Goal: Transaction & Acquisition: Purchase product/service

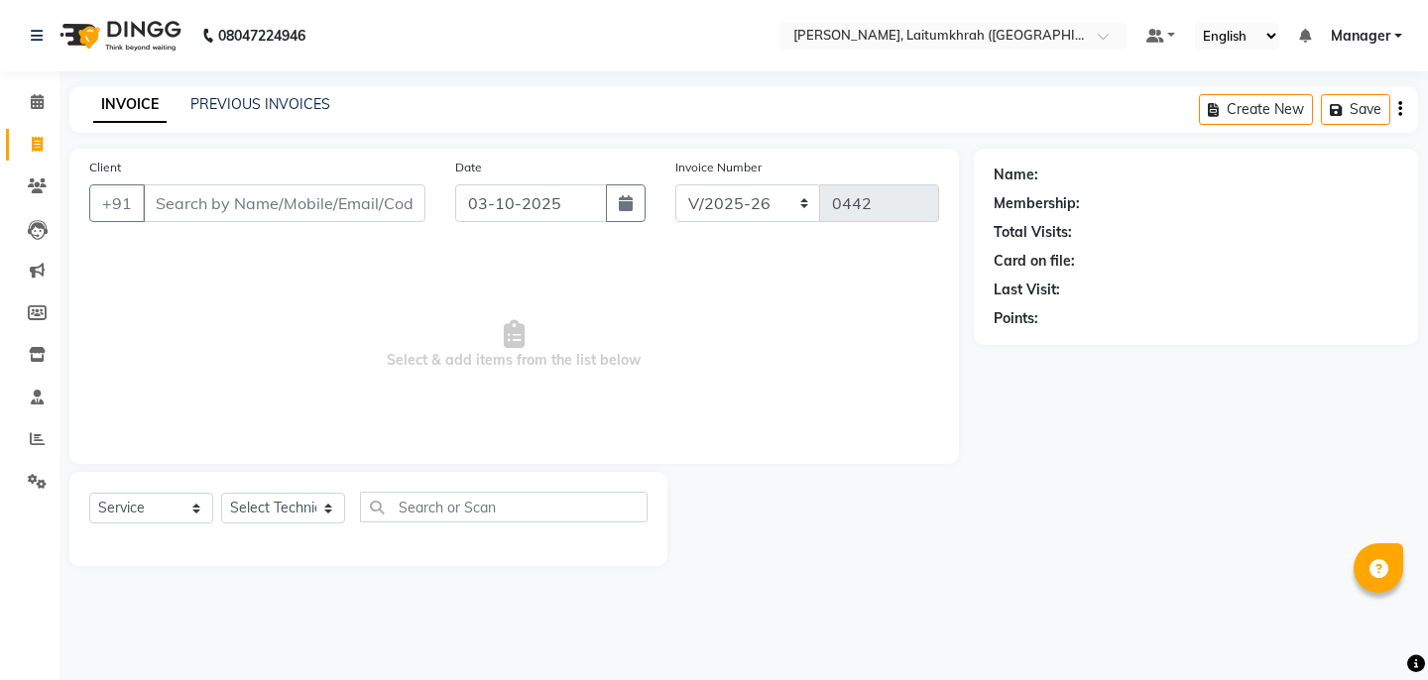
select select "3812"
select select "service"
click at [260, 112] on link "PREVIOUS INVOICES" at bounding box center [260, 104] width 140 height 18
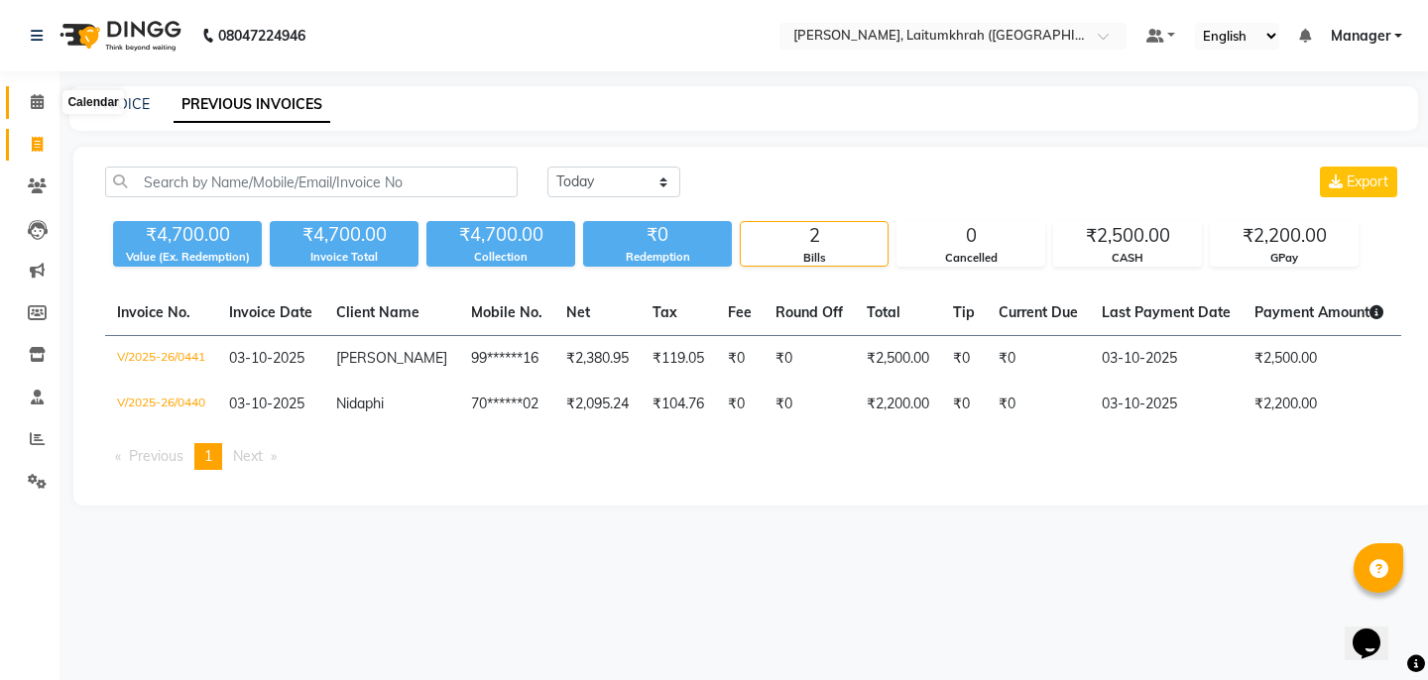
click at [29, 103] on span at bounding box center [37, 102] width 35 height 23
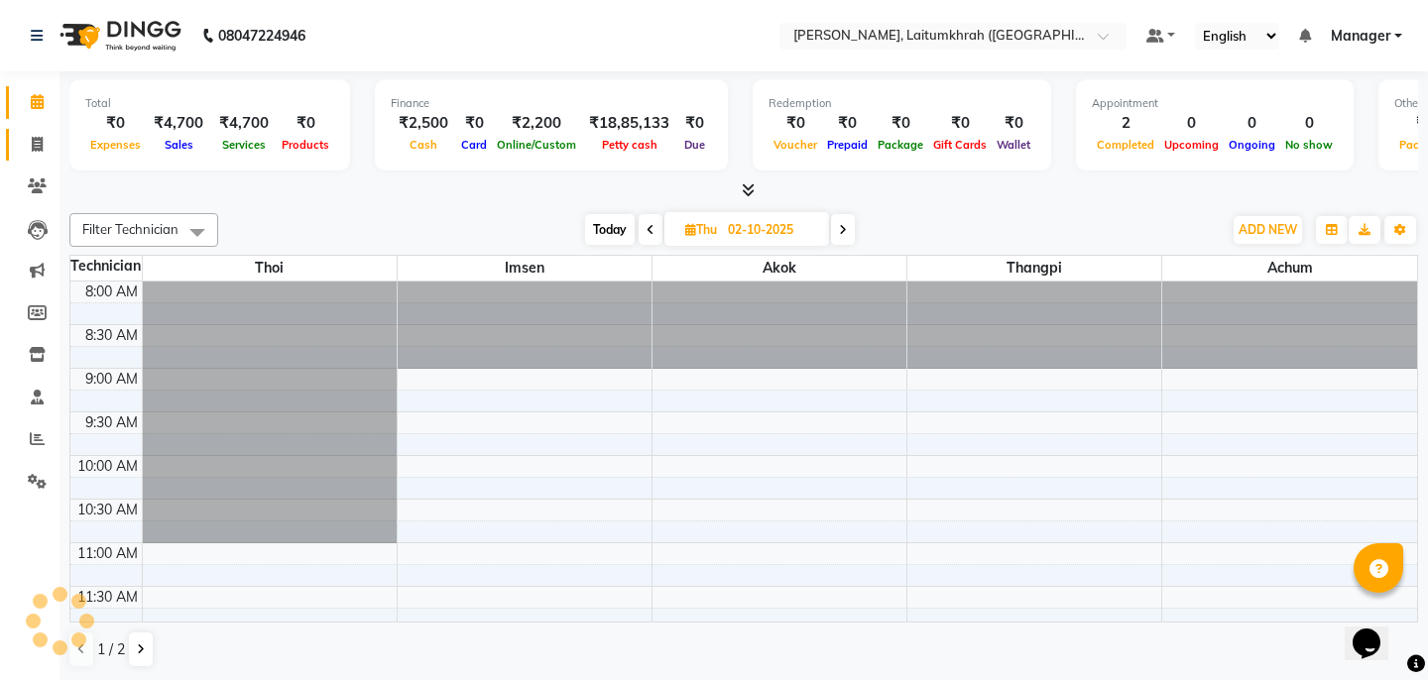
click at [51, 156] on link "Invoice" at bounding box center [30, 145] width 48 height 33
select select "service"
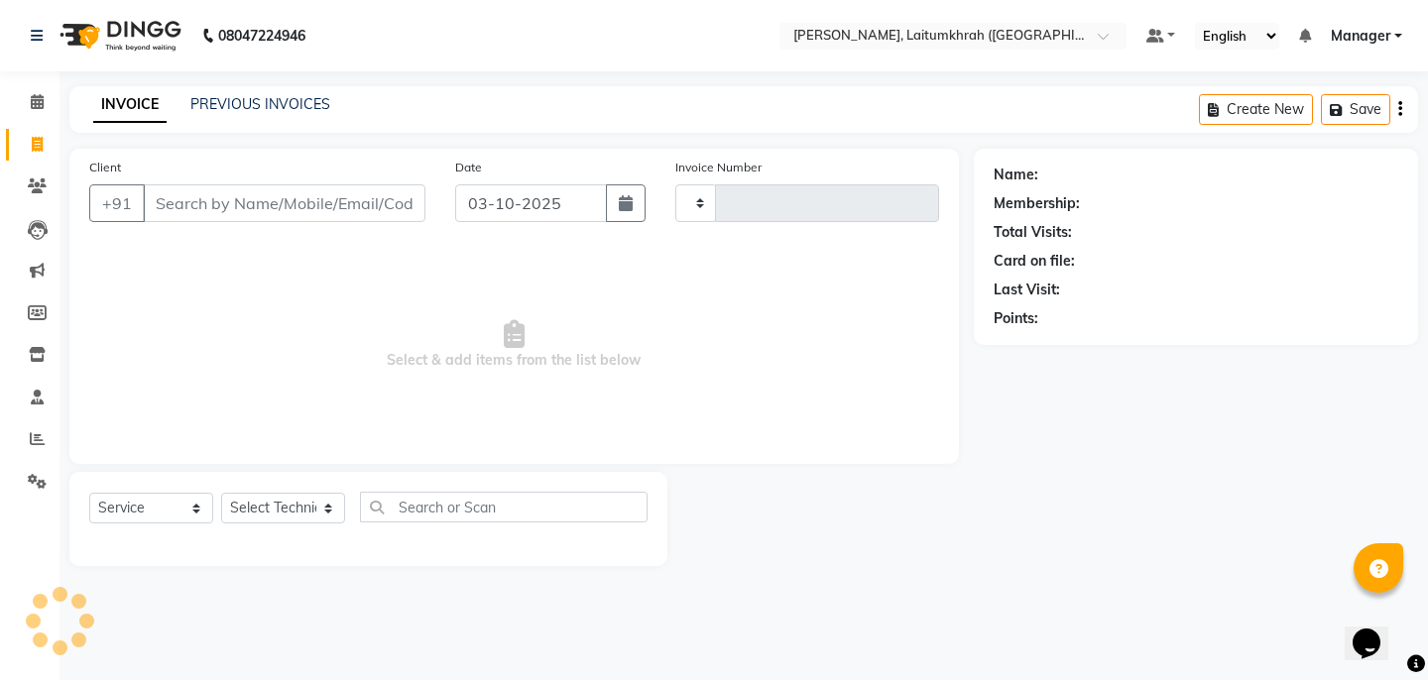
type input "0442"
select select "3812"
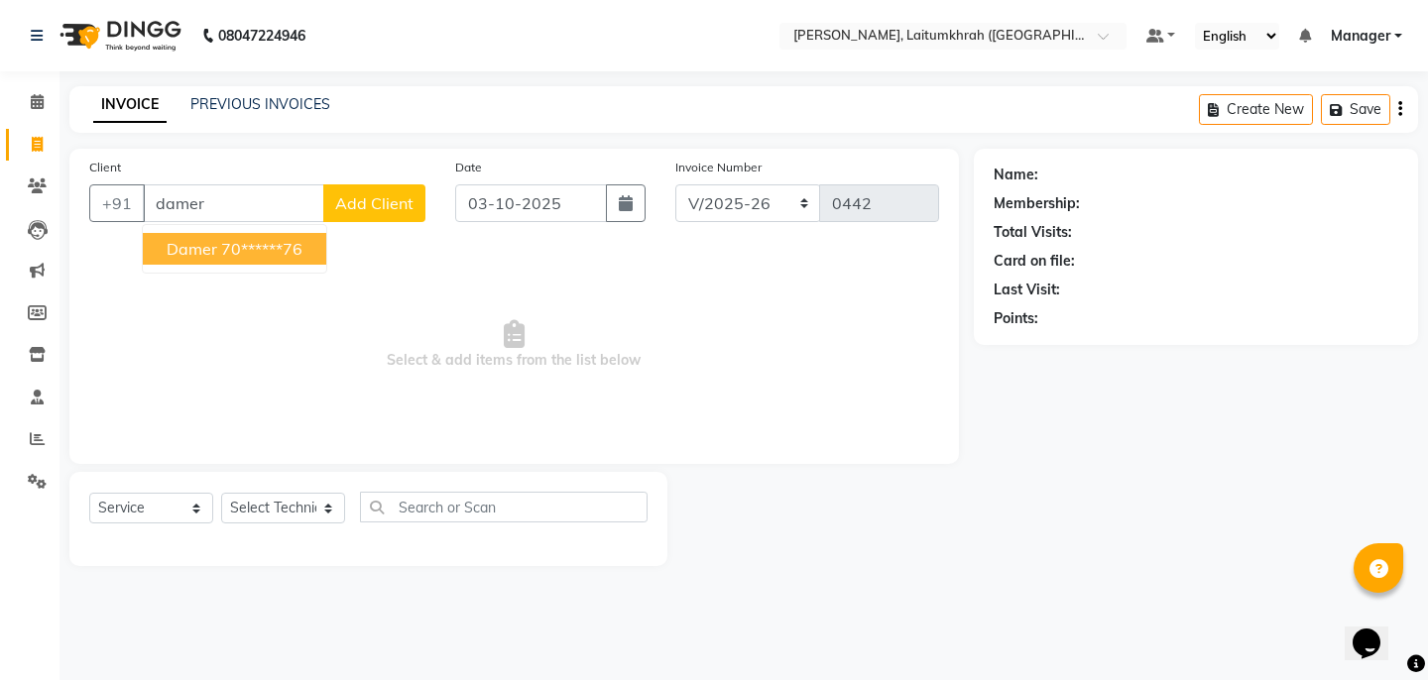
click at [230, 256] on ngb-highlight "70******76" at bounding box center [261, 249] width 81 height 20
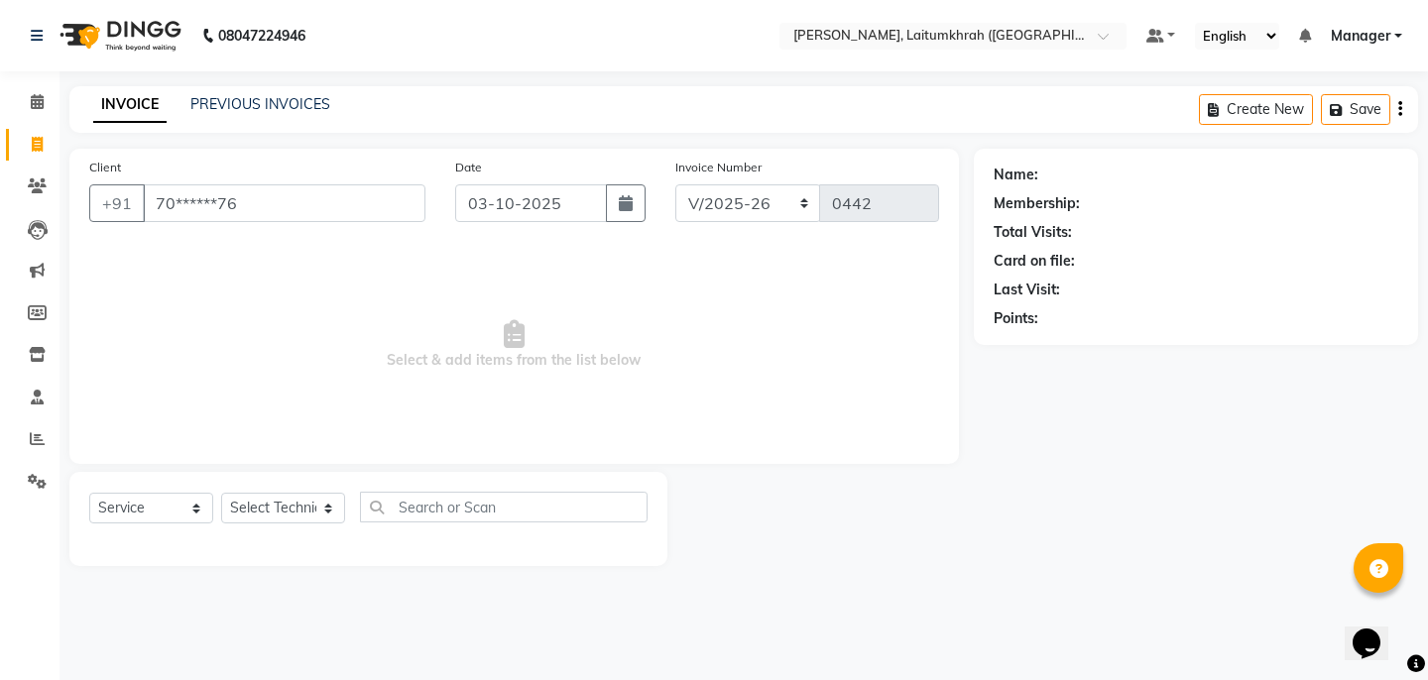
type input "70******76"
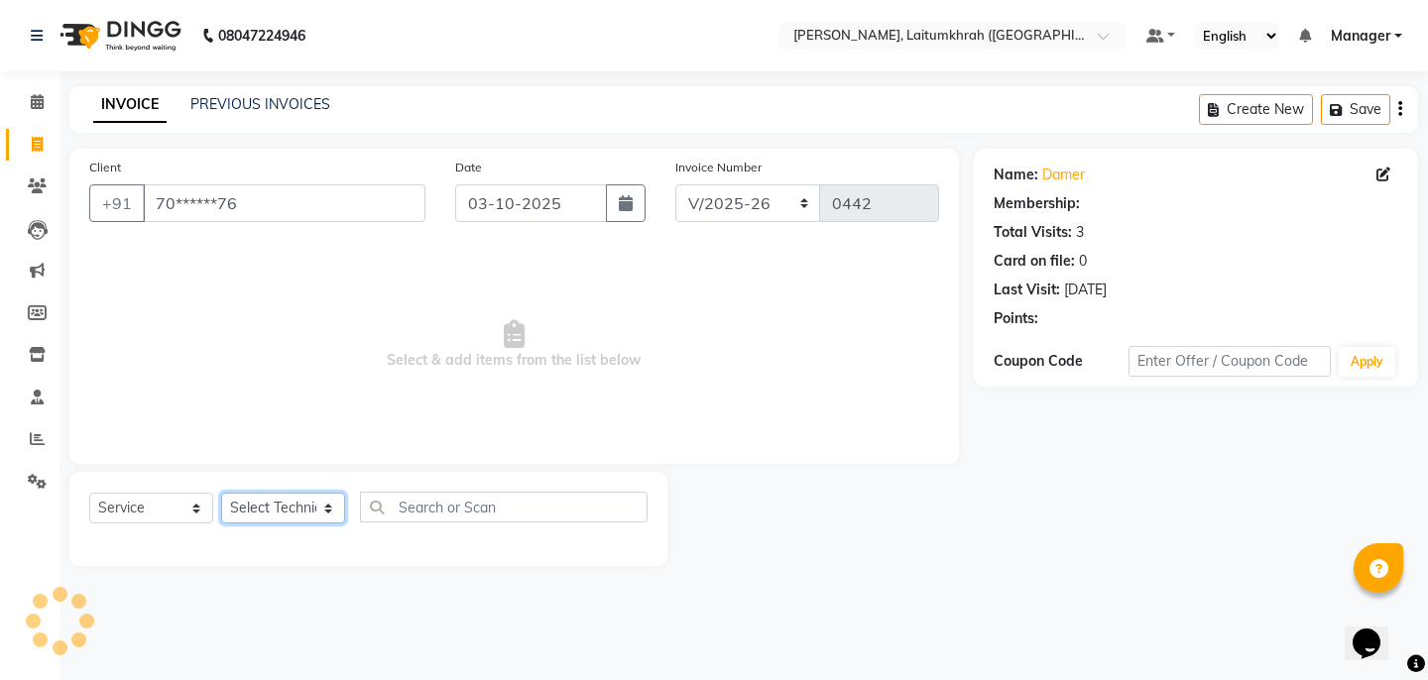
click at [325, 505] on select "Select Technician [PERSON_NAME] Imsen Manager Thangpi Thoi Xenia" at bounding box center [283, 508] width 124 height 31
select select "18614"
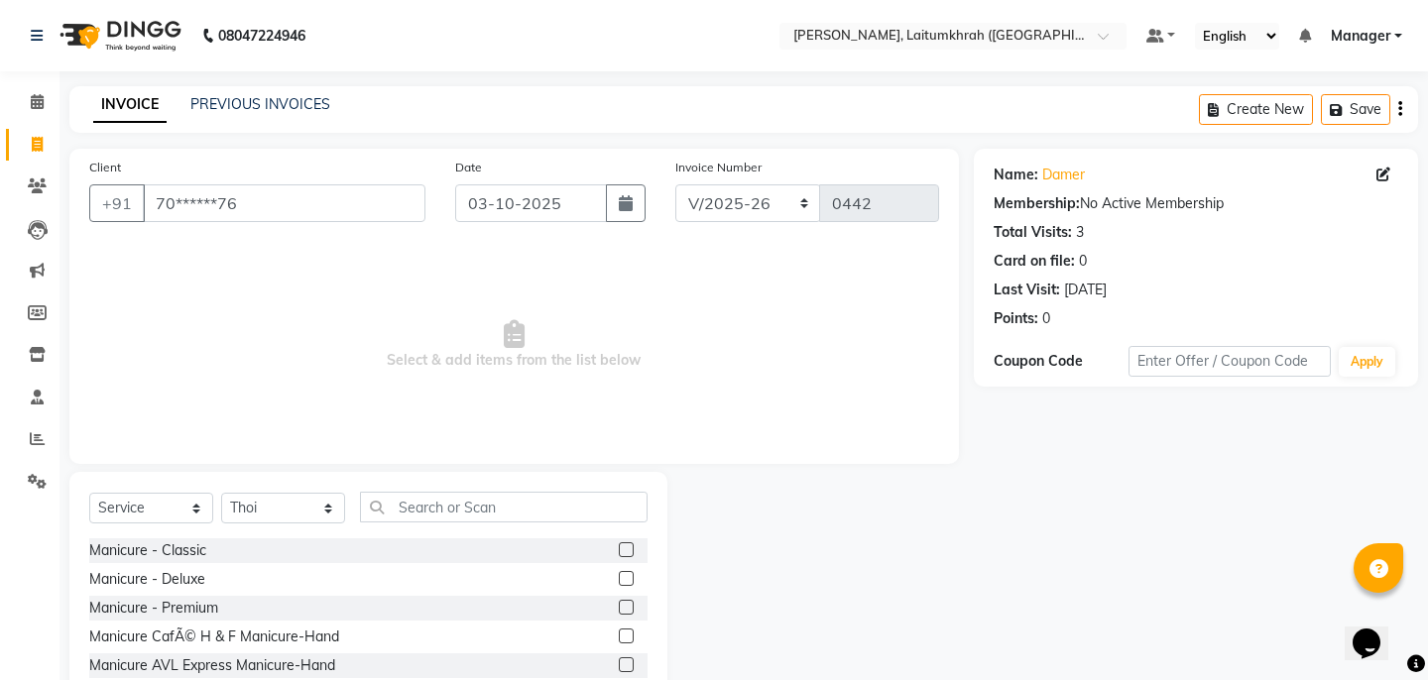
click at [485, 527] on div "Select Service Product Membership Package Voucher Prepaid Gift Card Select Tech…" at bounding box center [368, 515] width 558 height 47
click at [484, 511] on input "text" at bounding box center [504, 507] width 288 height 31
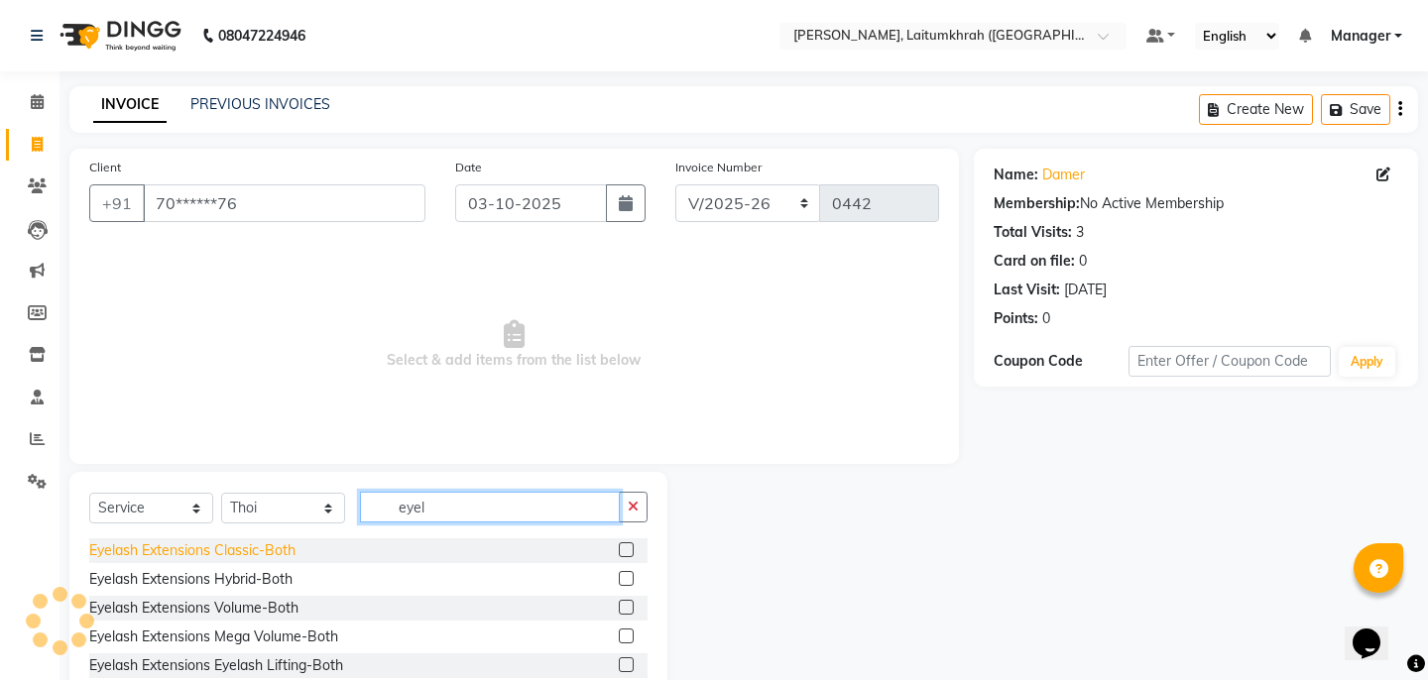
type input "eyel"
click at [275, 553] on div "Eyelash Extensions Classic-Both" at bounding box center [192, 551] width 206 height 21
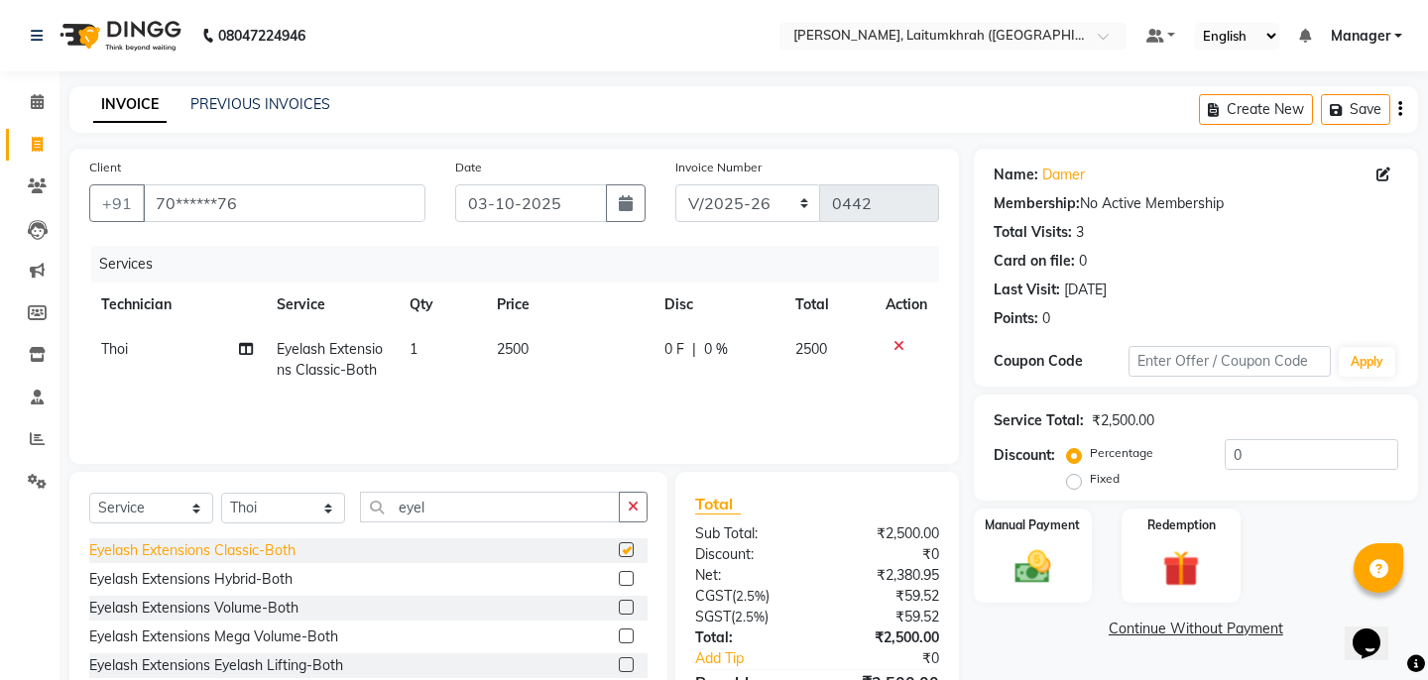
checkbox input "false"
click at [1250, 453] on input "0" at bounding box center [1312, 454] width 174 height 31
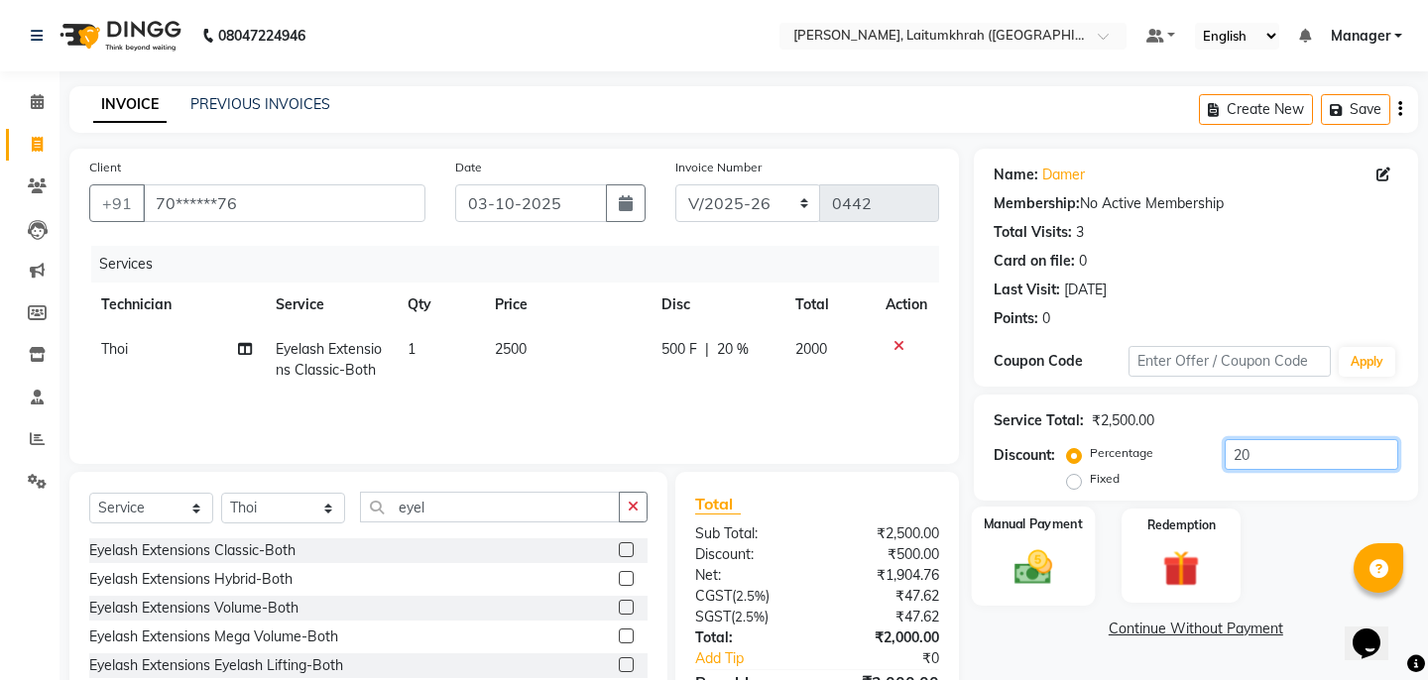
type input "20"
click at [1051, 546] on img at bounding box center [1032, 568] width 61 height 44
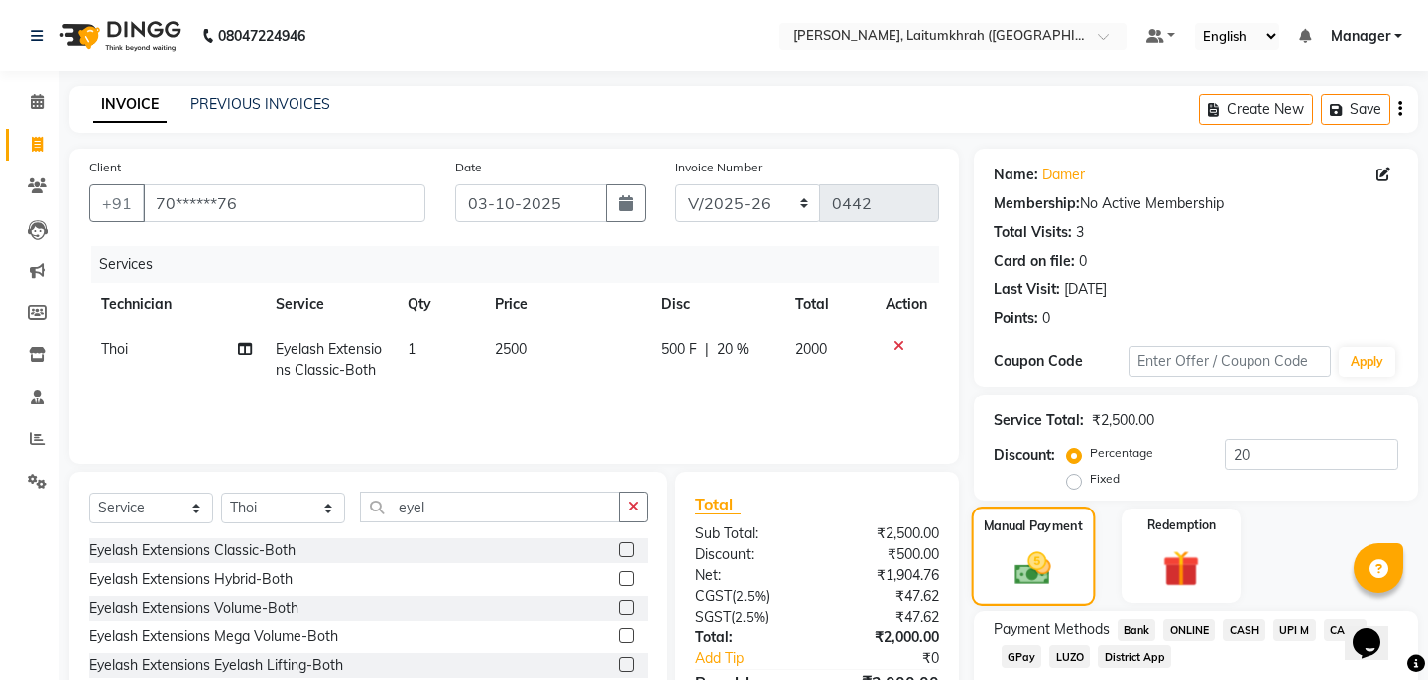
scroll to position [114, 0]
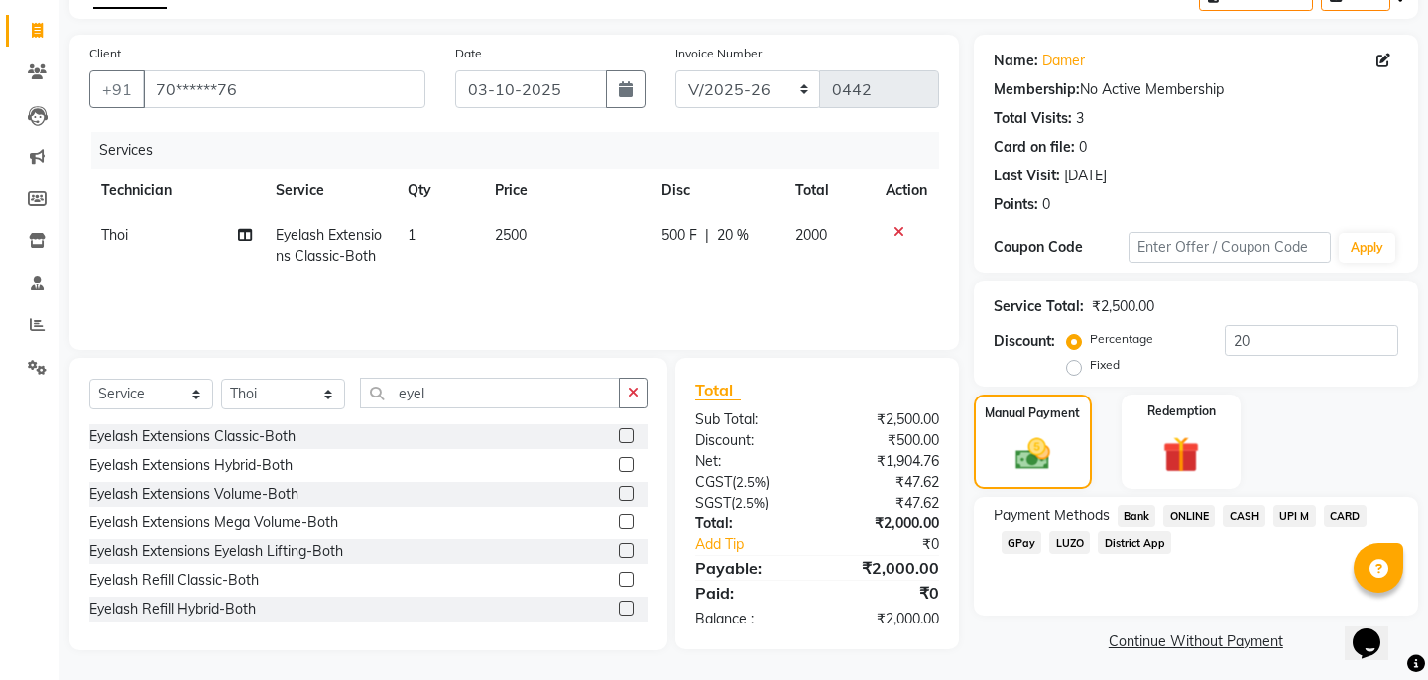
click at [1258, 505] on span "CASH" at bounding box center [1244, 516] width 43 height 23
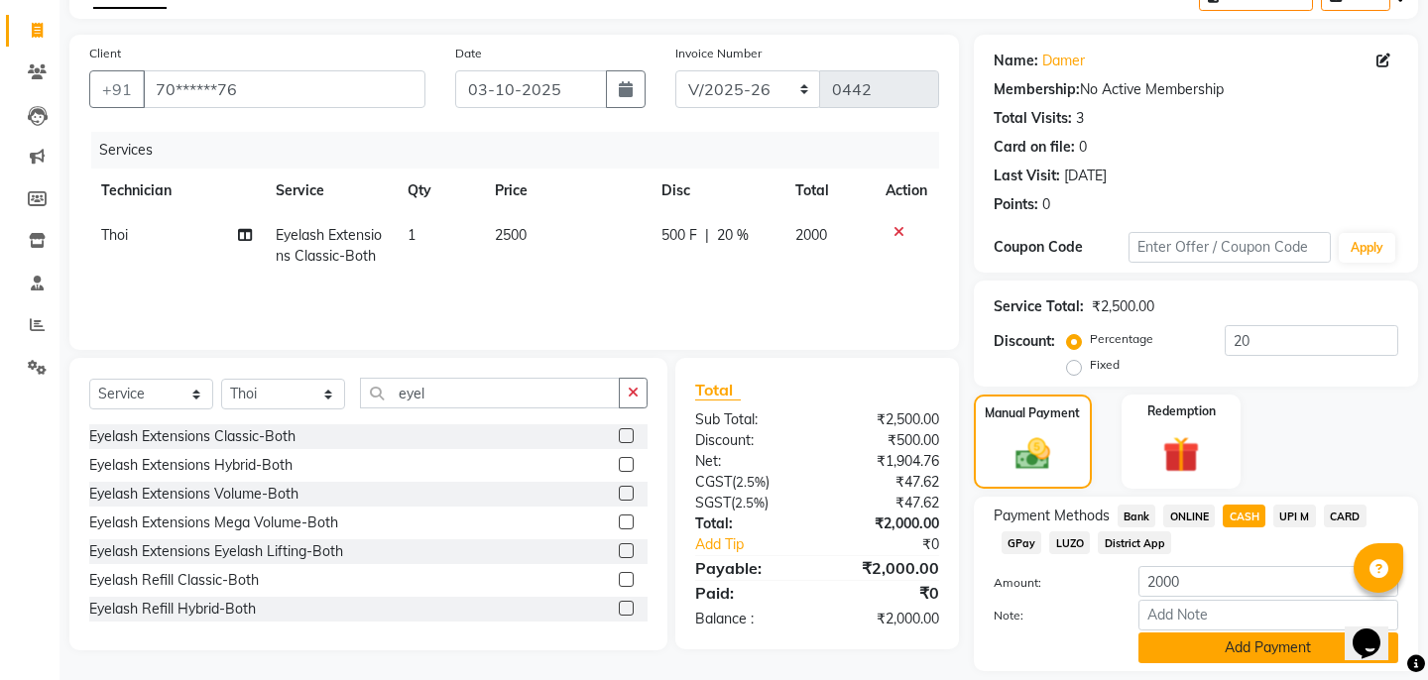
click at [1236, 633] on button "Add Payment" at bounding box center [1269, 648] width 260 height 31
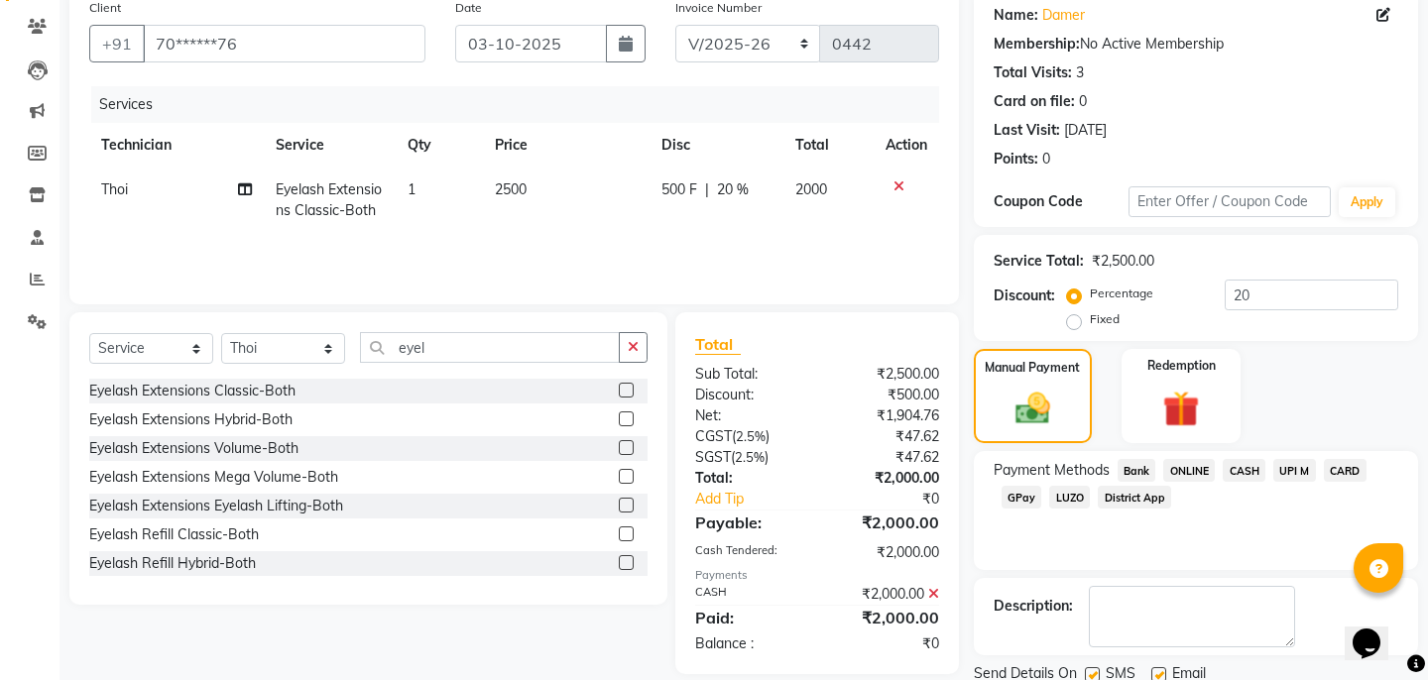
scroll to position [210, 0]
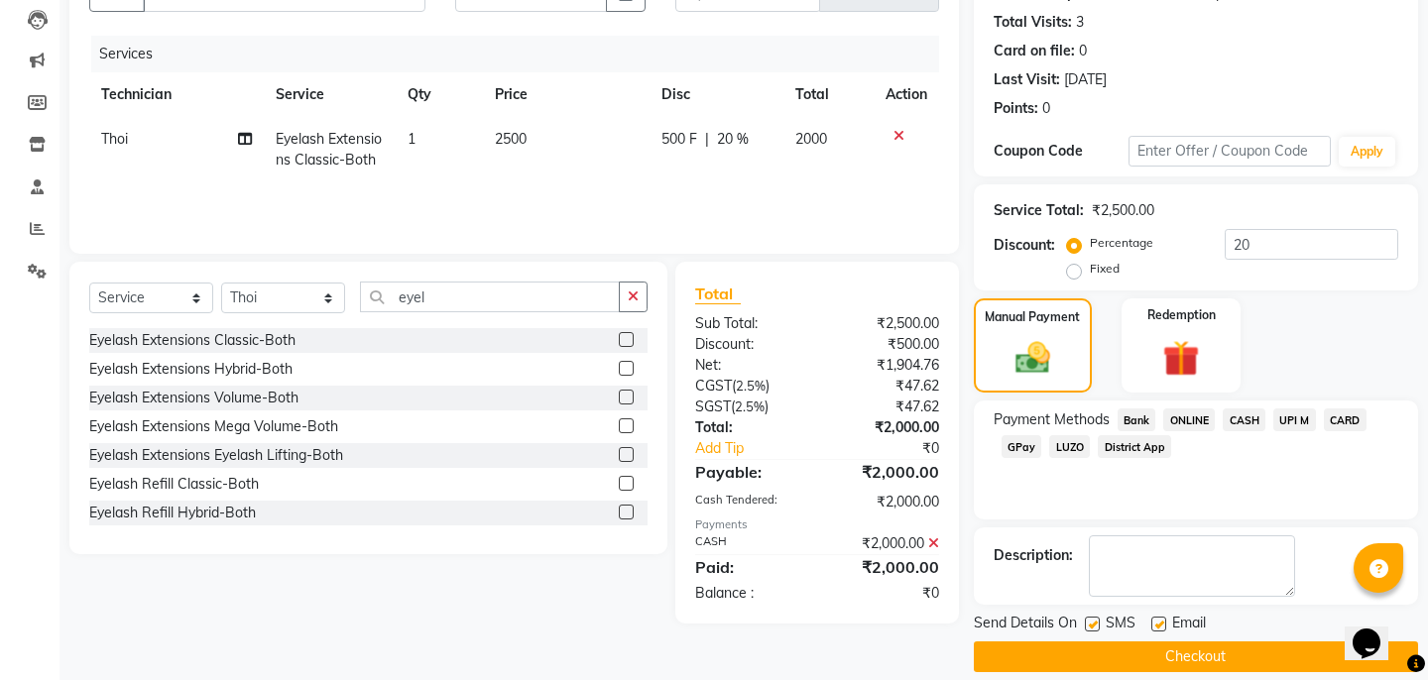
click at [1237, 642] on button "Checkout" at bounding box center [1196, 657] width 444 height 31
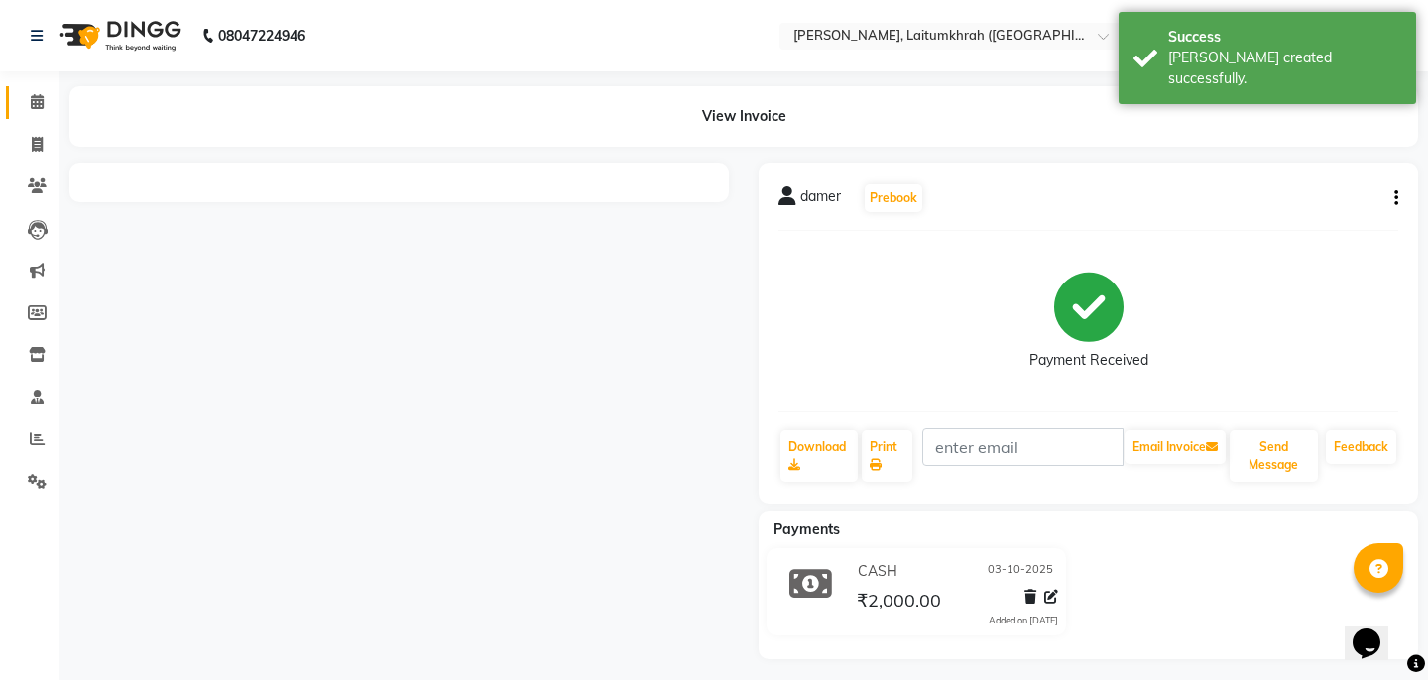
click at [29, 99] on span at bounding box center [37, 102] width 35 height 23
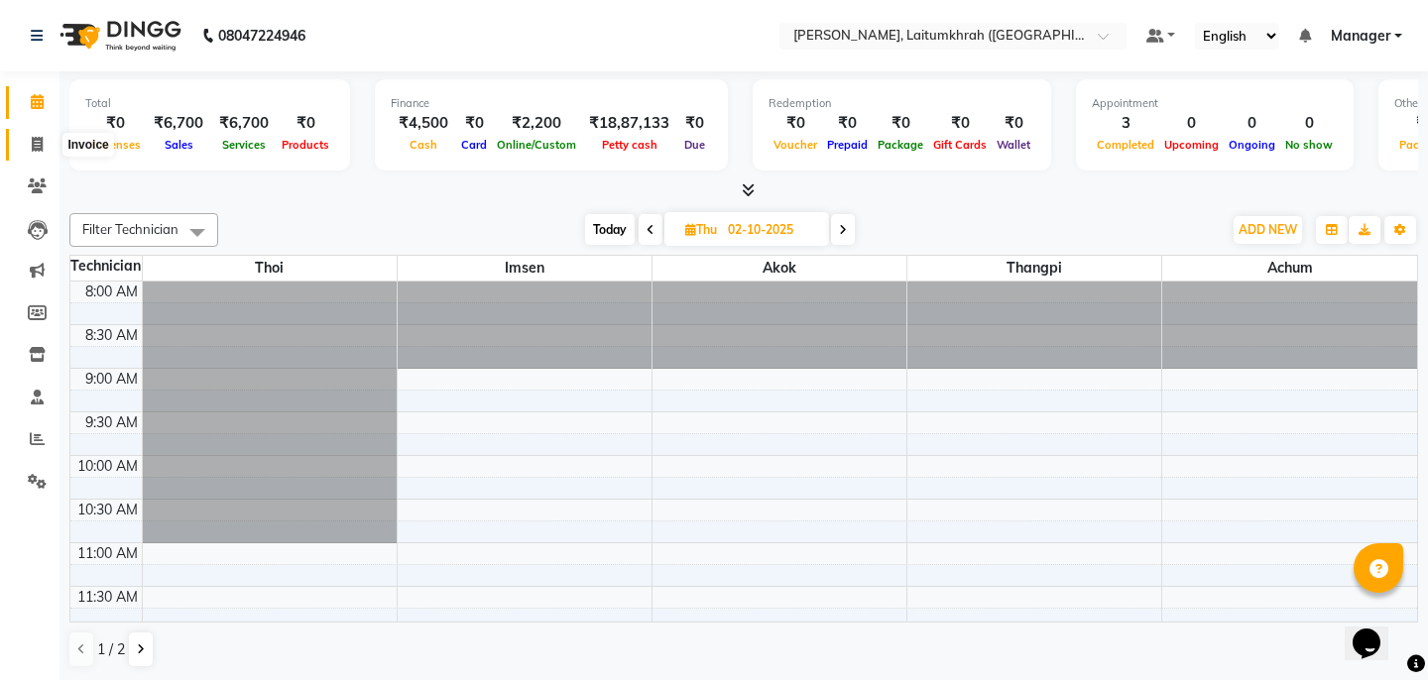
click at [29, 147] on span at bounding box center [37, 145] width 35 height 23
select select "service"
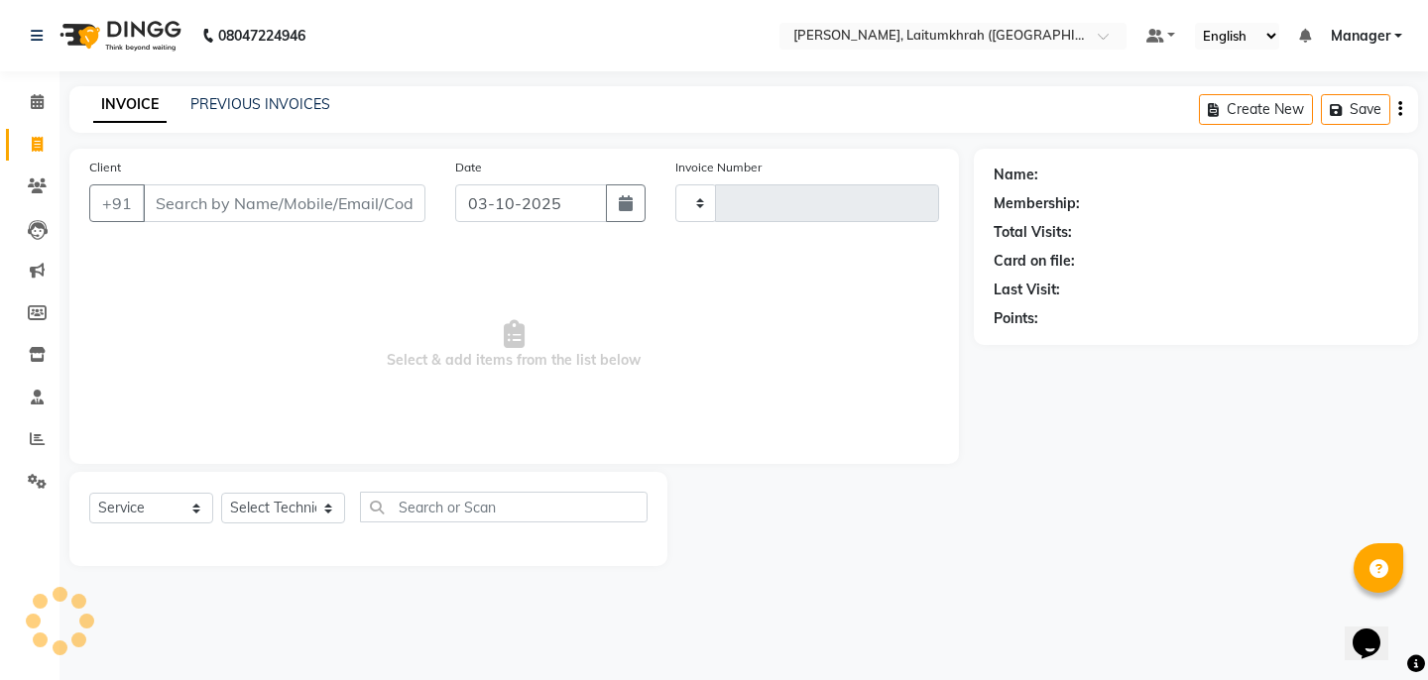
type input "0443"
select select "3812"
click at [221, 113] on div "PREVIOUS INVOICES" at bounding box center [260, 104] width 140 height 21
click at [237, 105] on link "PREVIOUS INVOICES" at bounding box center [260, 104] width 140 height 18
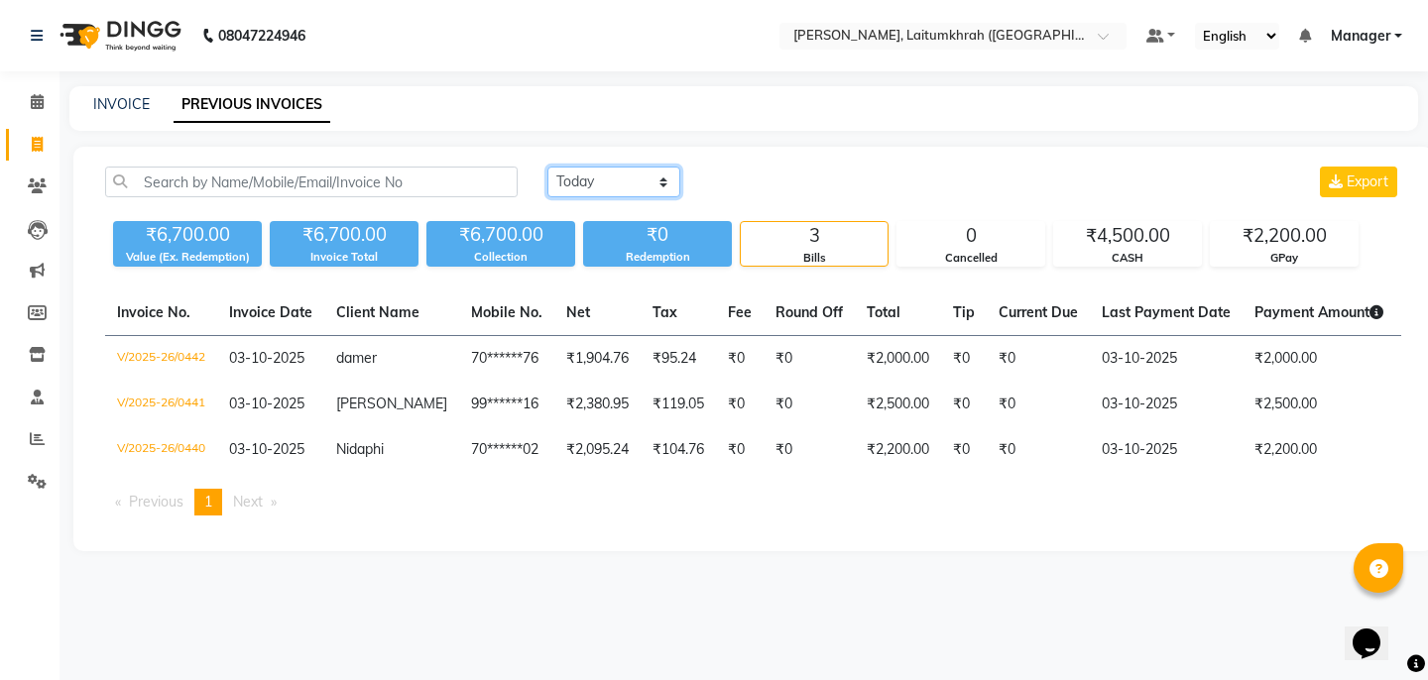
click at [567, 183] on select "[DATE] [DATE] Custom Range" at bounding box center [614, 182] width 133 height 31
select select "[DATE]"
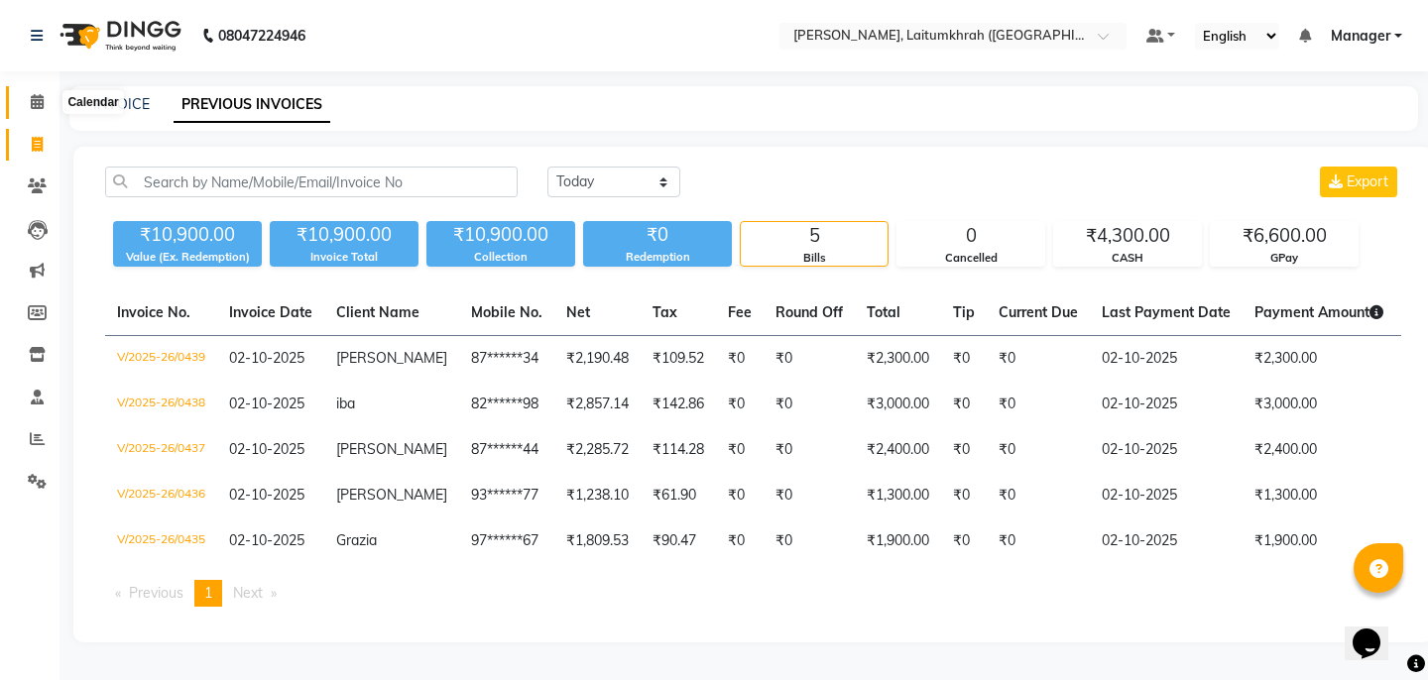
click at [45, 99] on span at bounding box center [37, 102] width 35 height 23
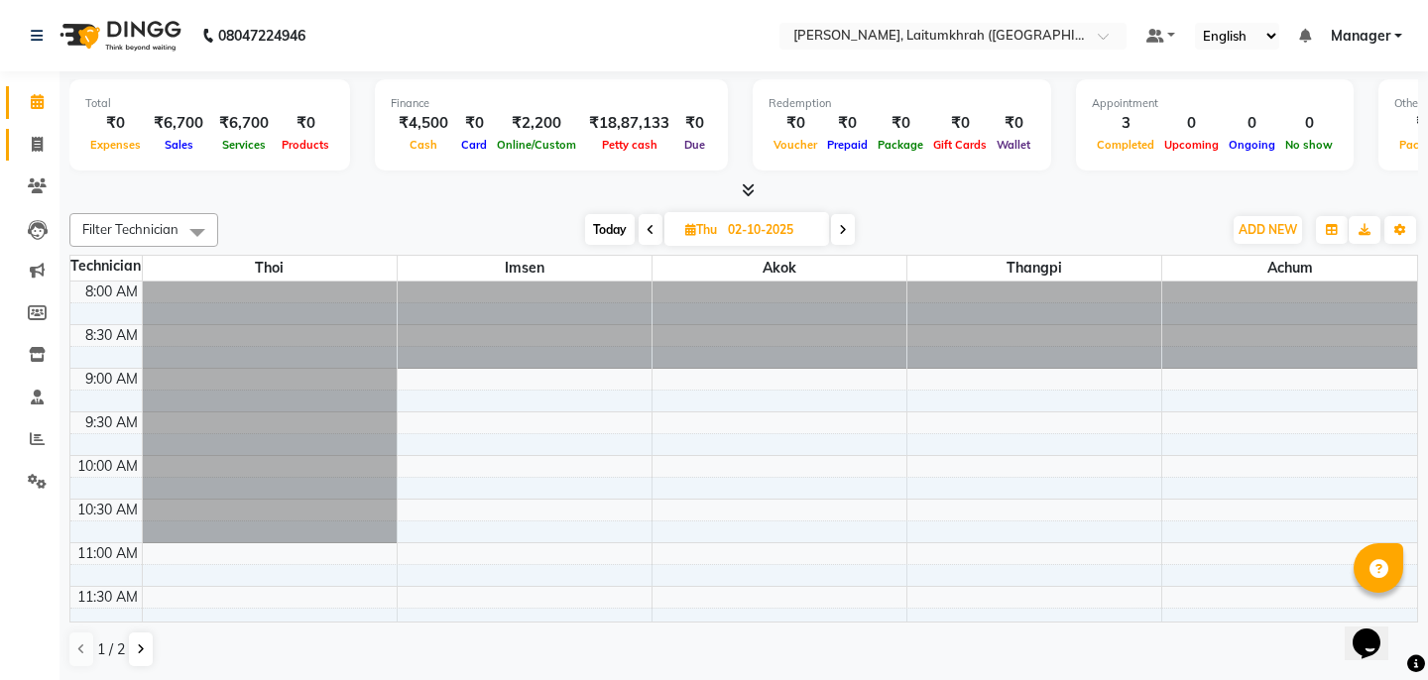
click at [44, 157] on link "Invoice" at bounding box center [30, 145] width 48 height 33
select select "service"
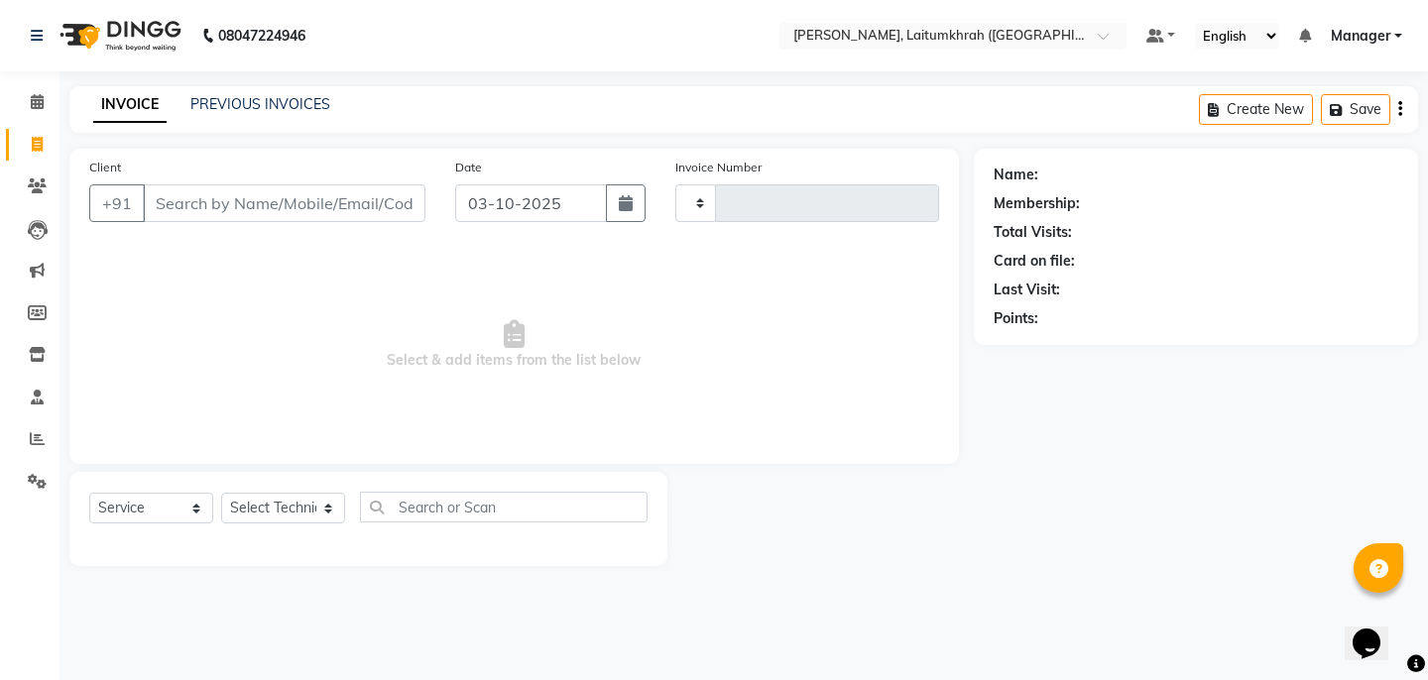
type input "0443"
select select "3812"
click at [275, 100] on link "PREVIOUS INVOICES" at bounding box center [260, 104] width 140 height 18
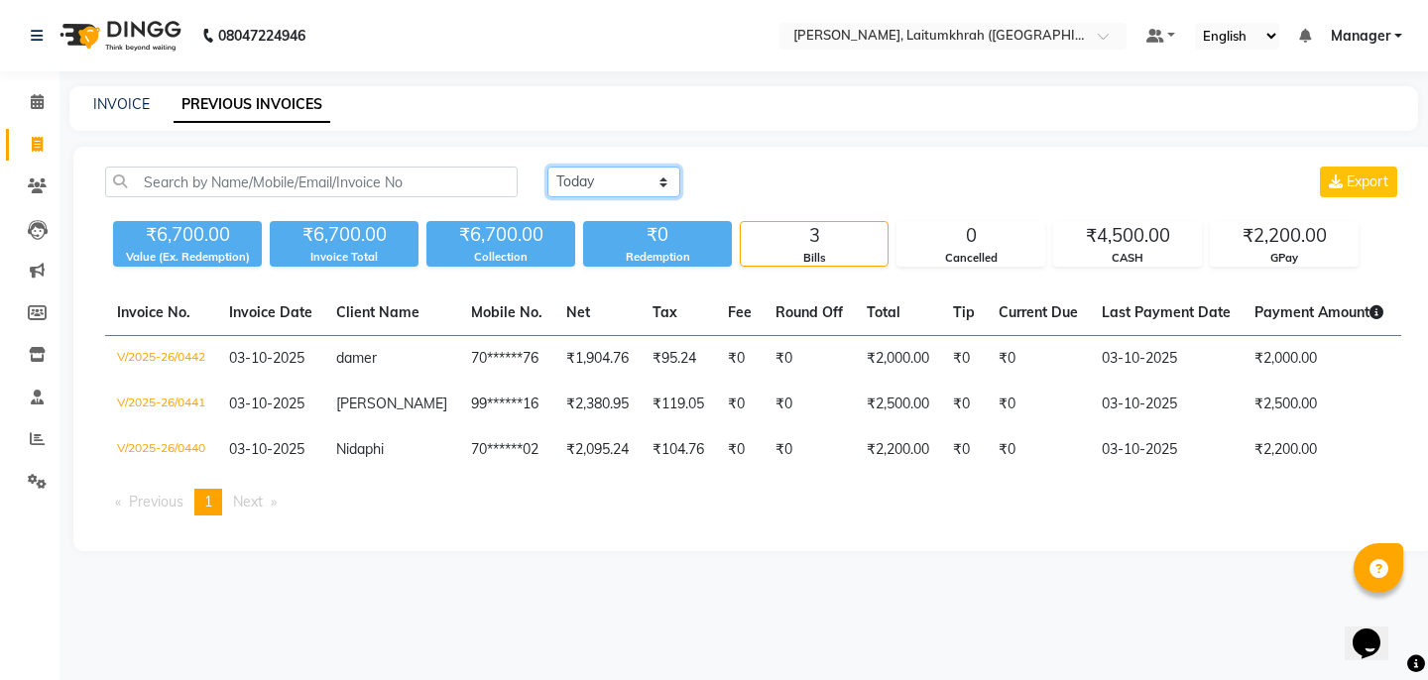
click at [554, 189] on select "[DATE] [DATE] Custom Range" at bounding box center [614, 182] width 133 height 31
select select "[DATE]"
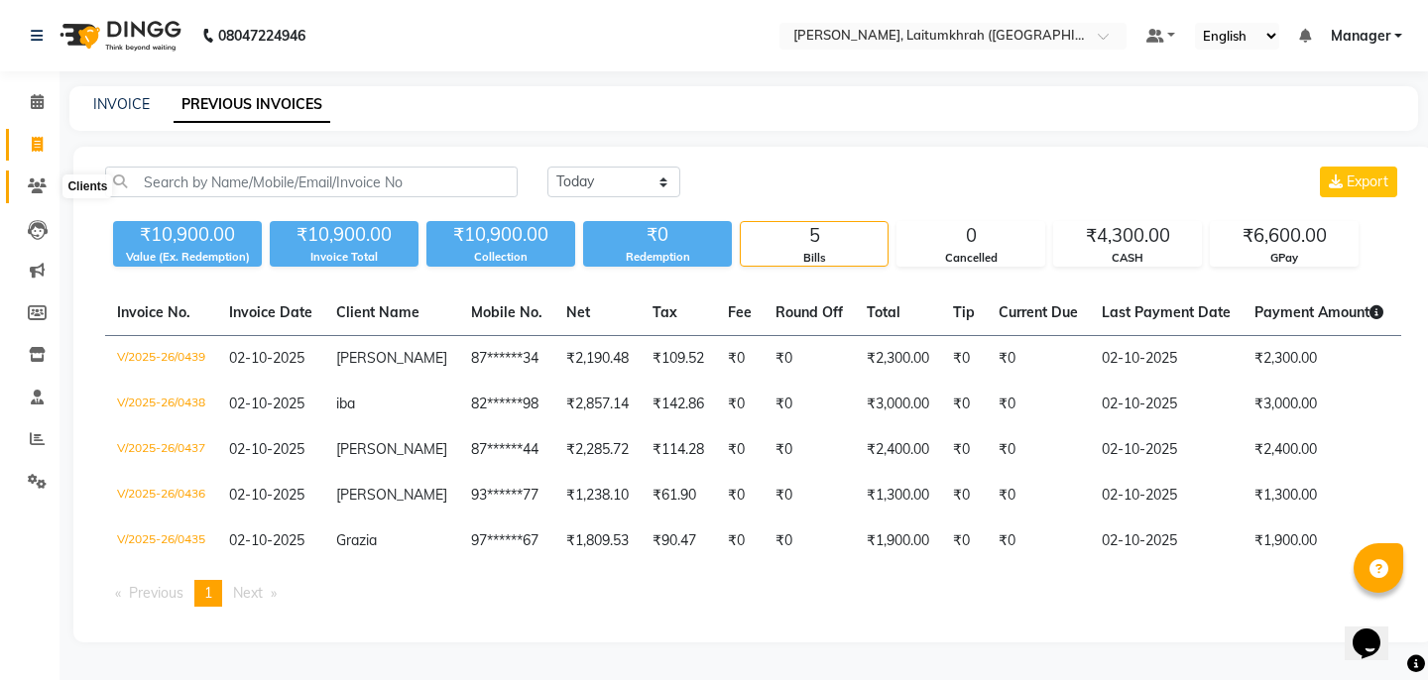
click at [30, 193] on span at bounding box center [37, 187] width 35 height 23
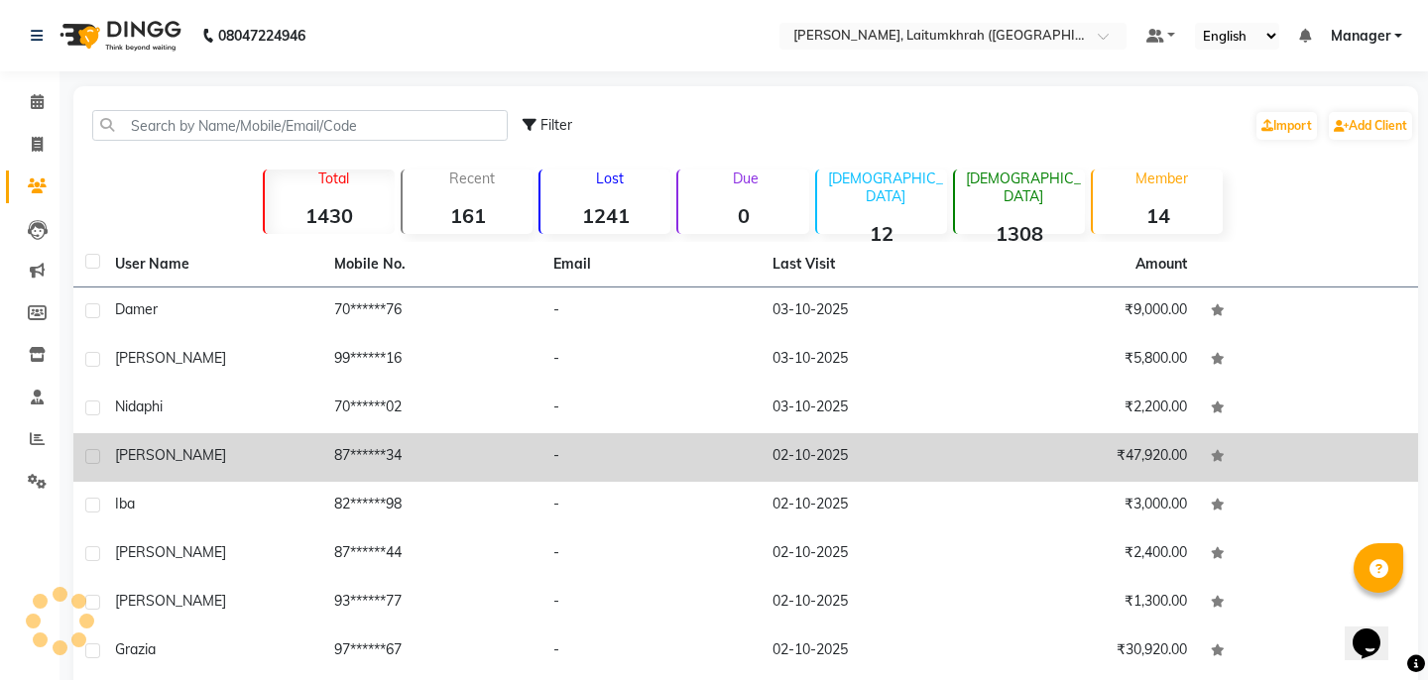
click at [170, 450] on div "[PERSON_NAME]" at bounding box center [212, 455] width 195 height 21
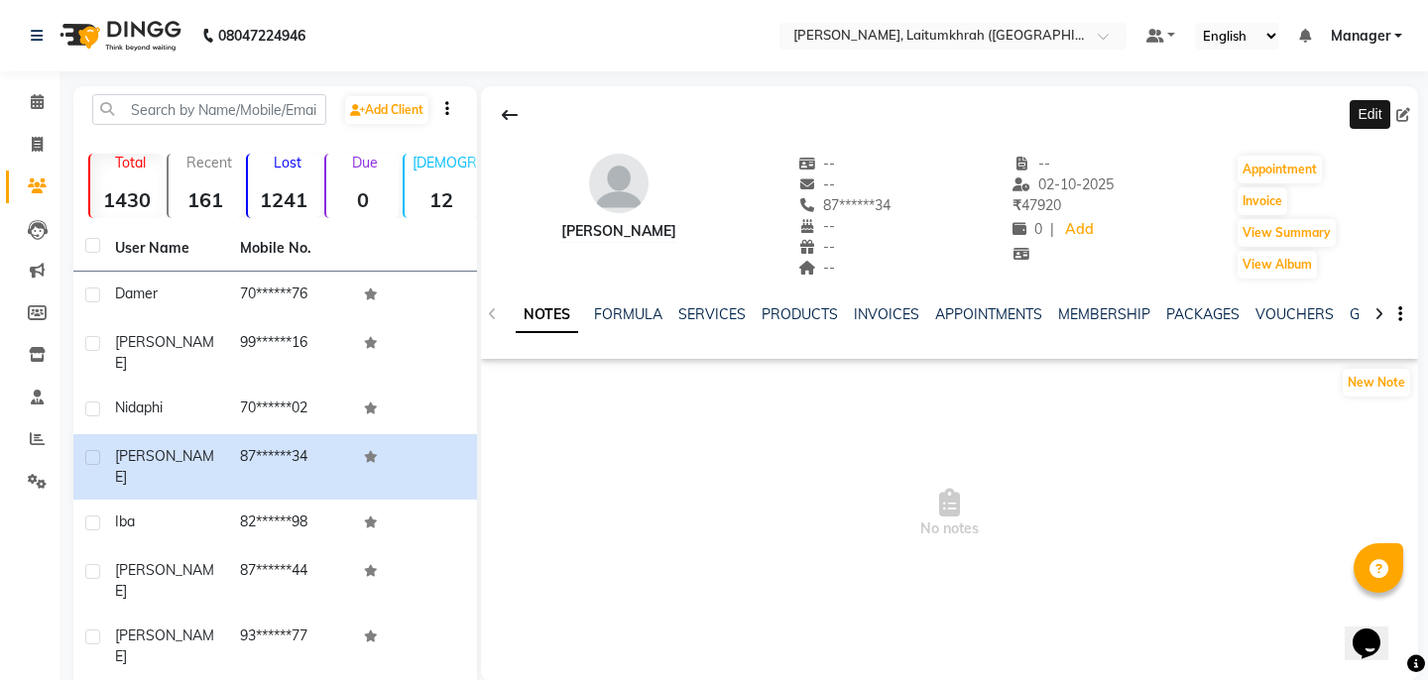
click at [1413, 116] on span at bounding box center [1408, 115] width 22 height 21
click at [1407, 113] on icon at bounding box center [1404, 115] width 14 height 14
select select "21"
select select
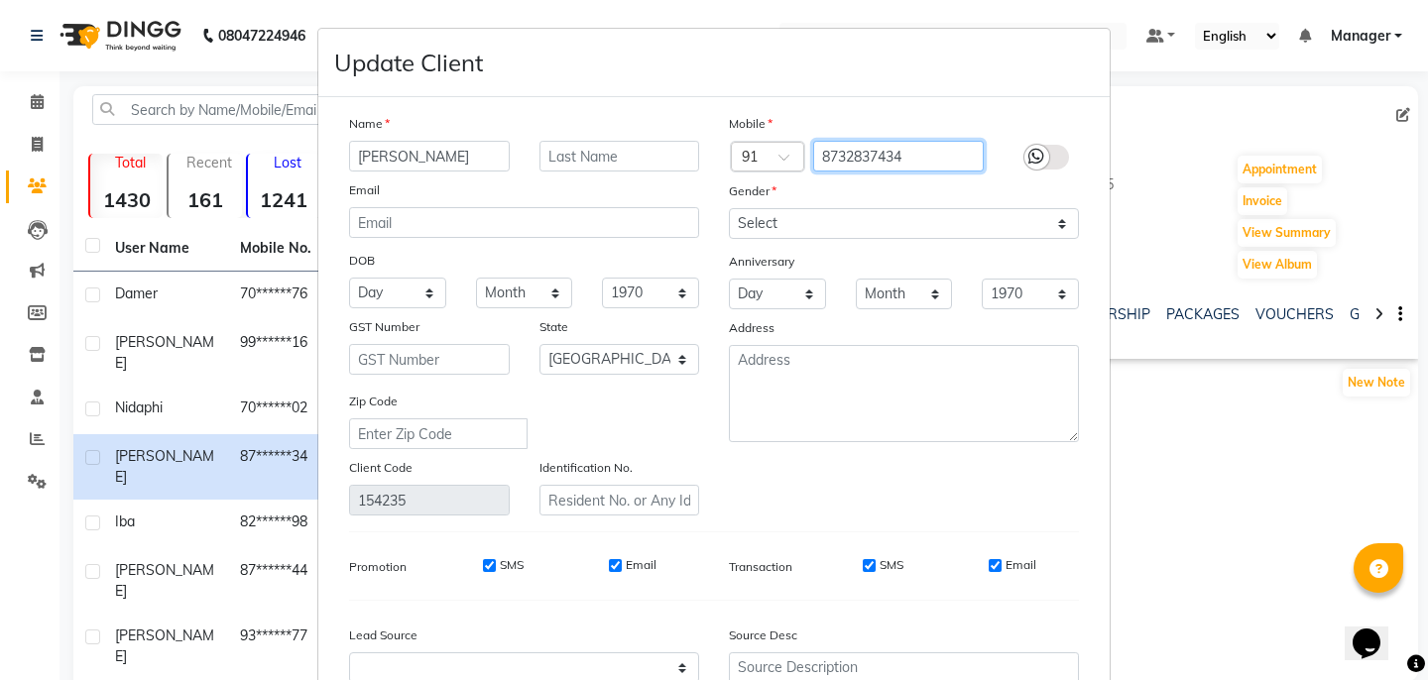
click at [893, 155] on input "8732837434" at bounding box center [899, 156] width 172 height 31
type input "8782835644"
drag, startPoint x: 416, startPoint y: 153, endPoint x: 351, endPoint y: 160, distance: 64.8
click at [351, 160] on input "[PERSON_NAME]" at bounding box center [429, 156] width 161 height 31
type input "achii"
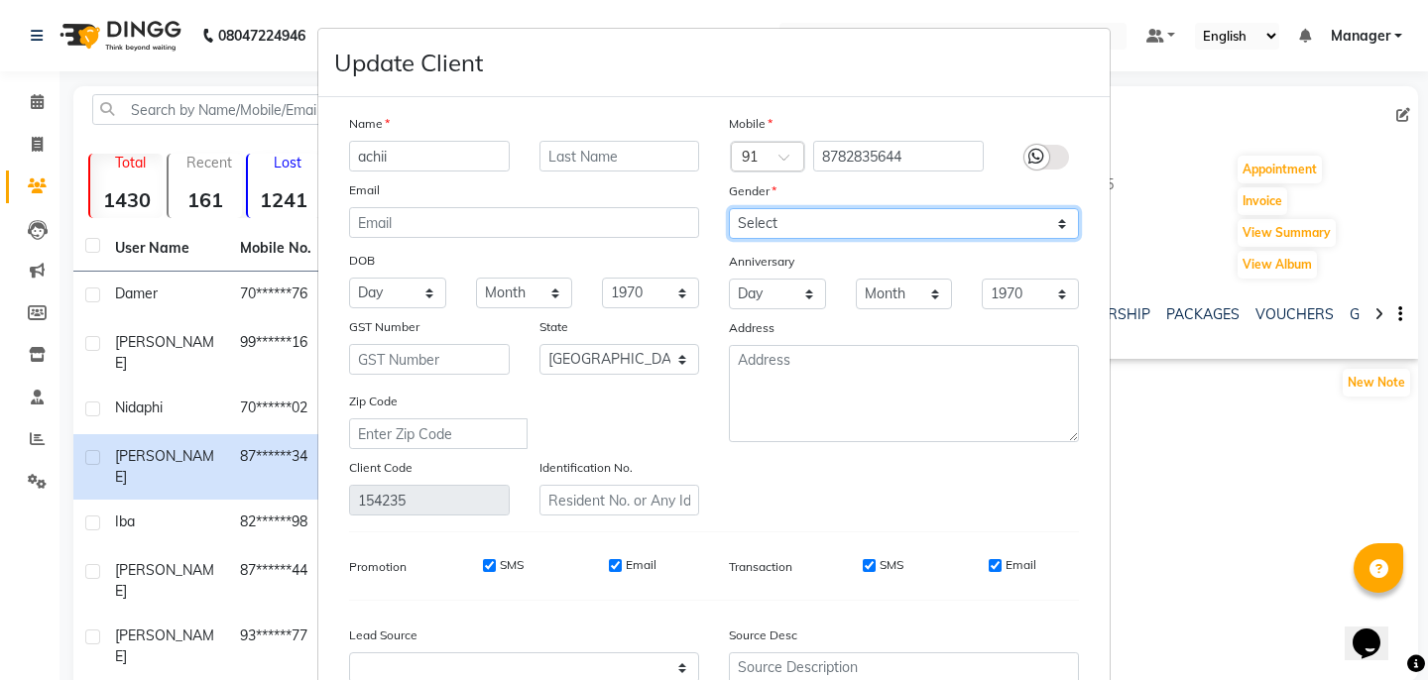
click at [765, 225] on select "Select [DEMOGRAPHIC_DATA] [DEMOGRAPHIC_DATA] Other Prefer Not To Say" at bounding box center [904, 223] width 350 height 31
select select "[DEMOGRAPHIC_DATA]"
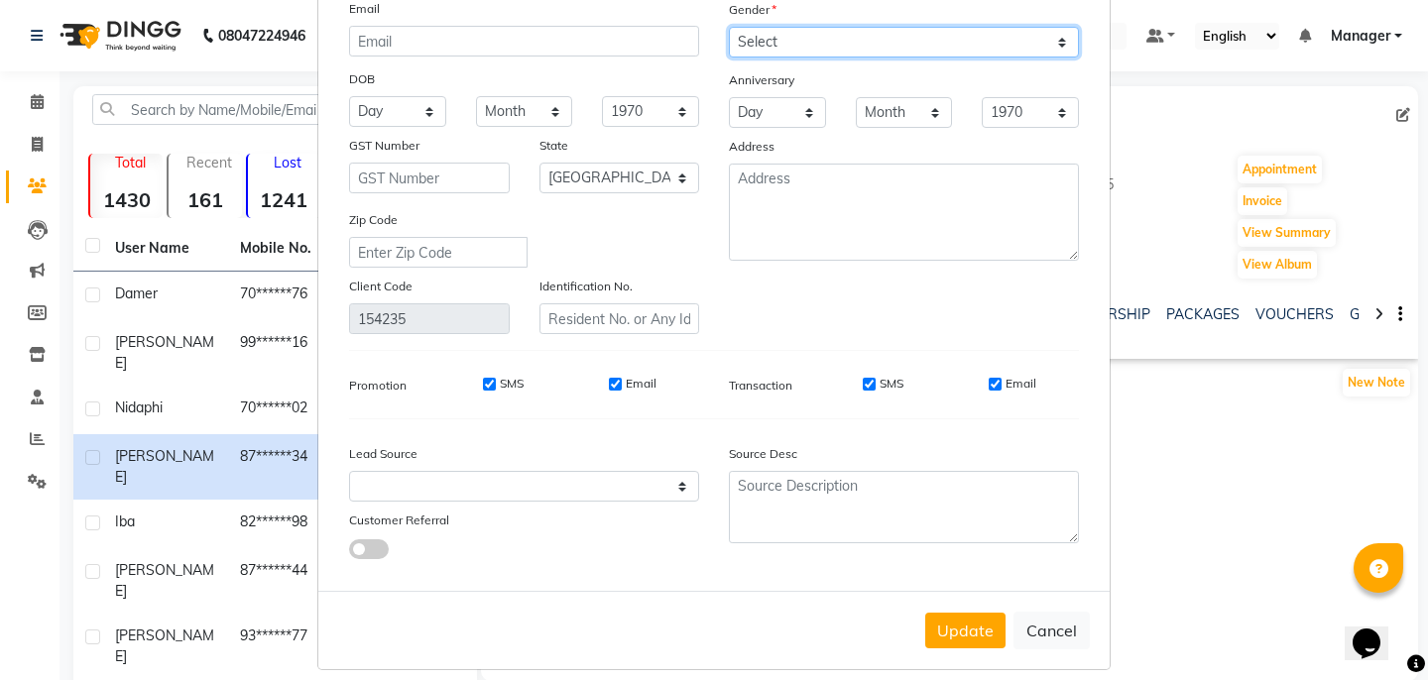
scroll to position [199, 0]
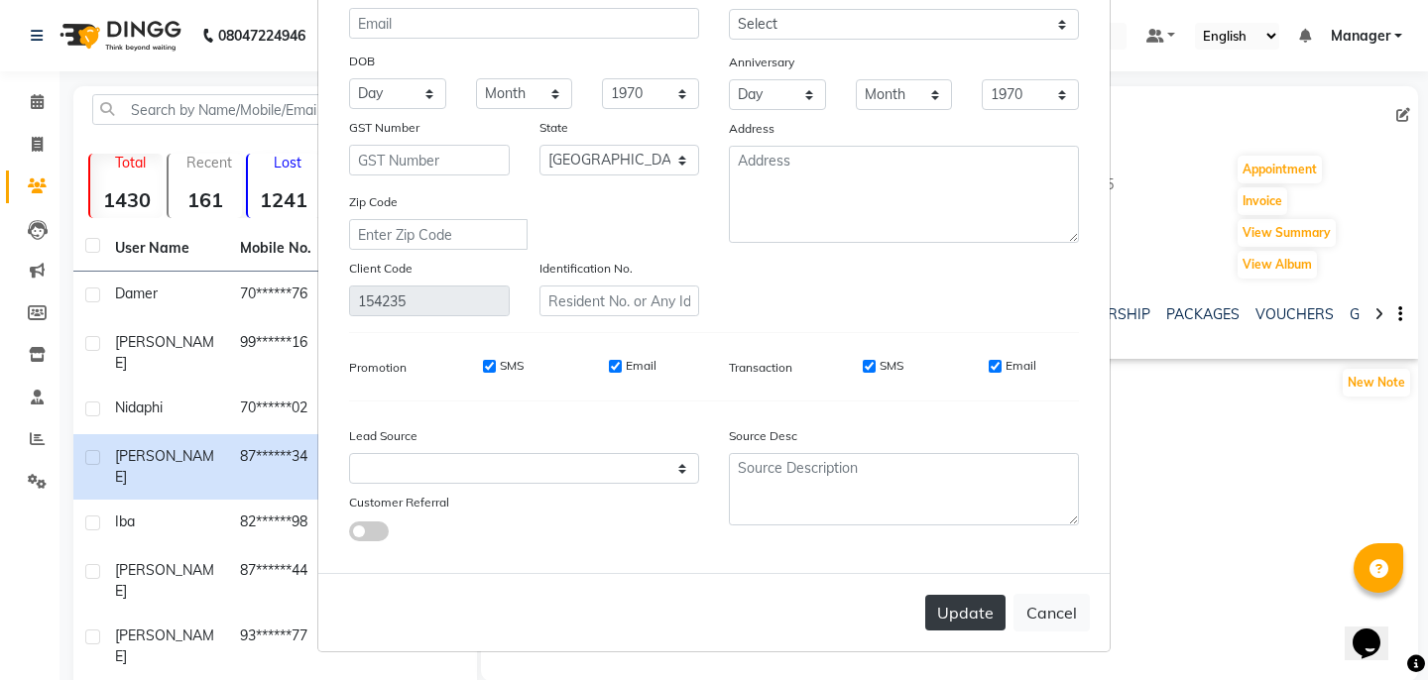
click at [953, 597] on button "Update" at bounding box center [965, 613] width 80 height 36
select select
select select "null"
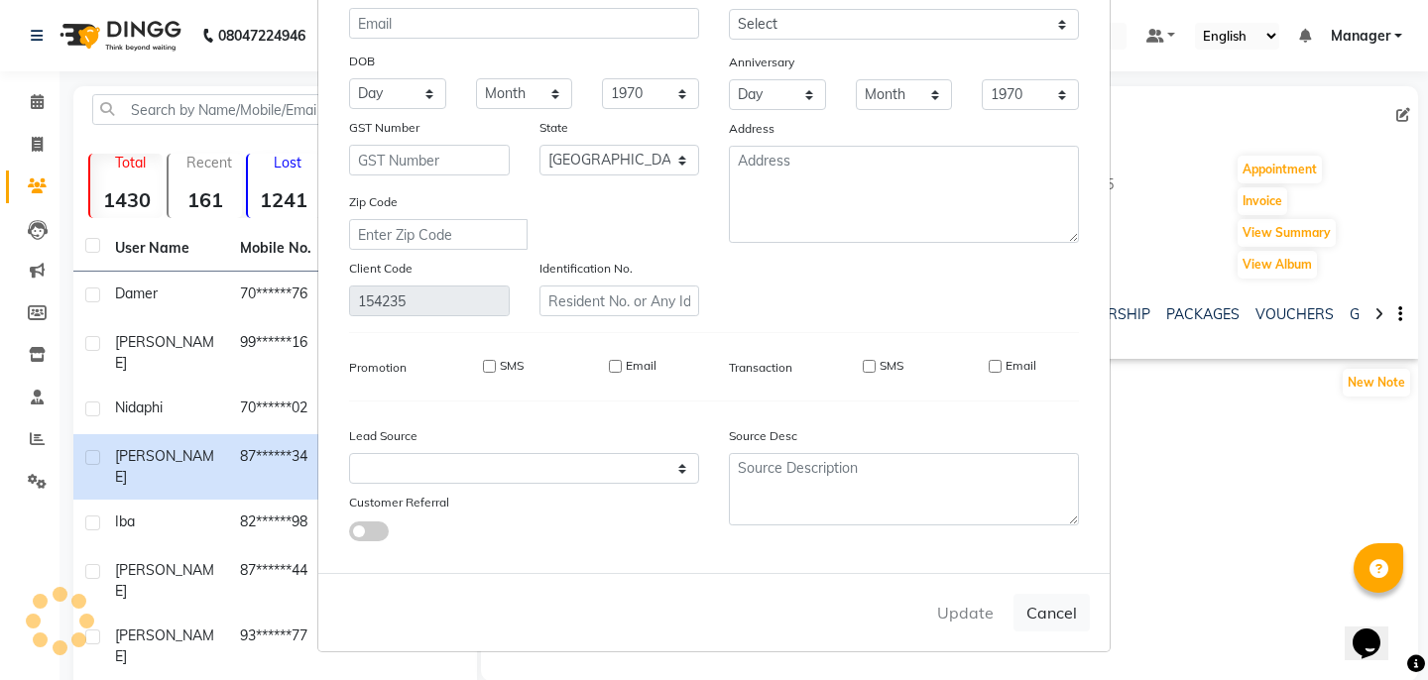
select select
checkbox input "false"
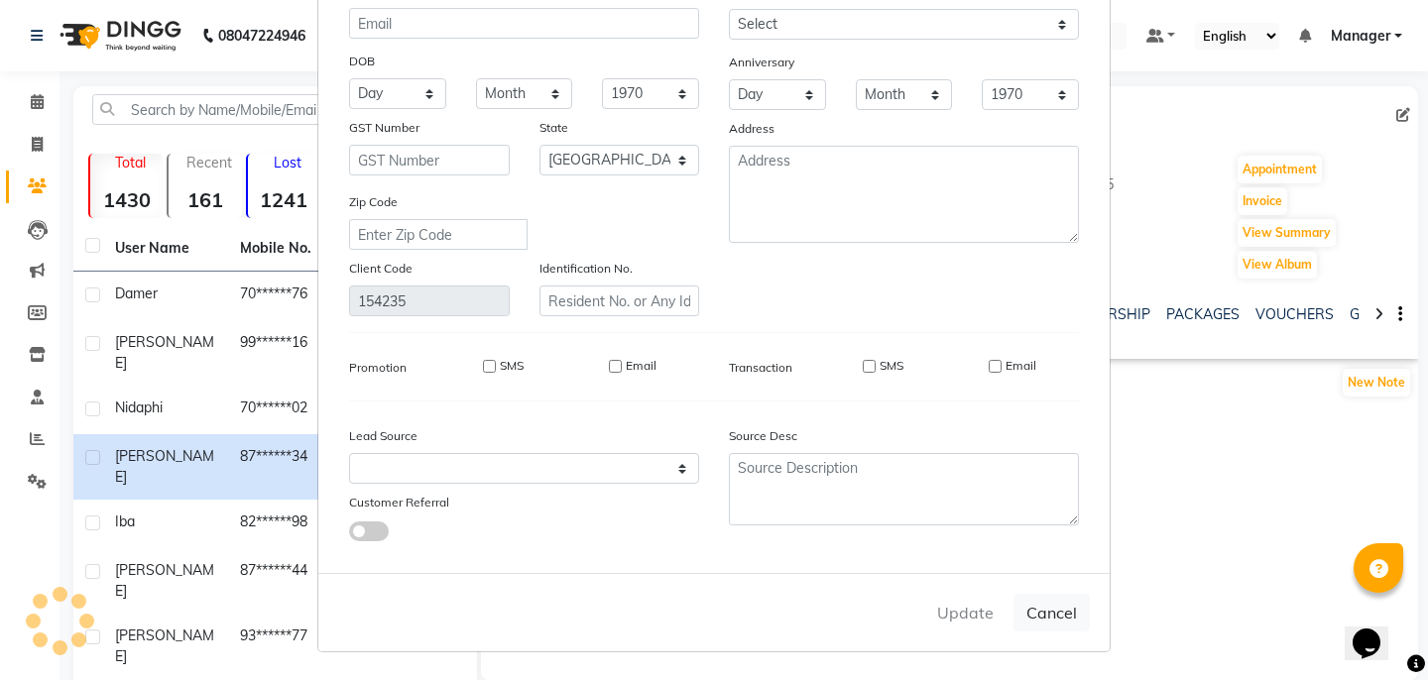
checkbox input "false"
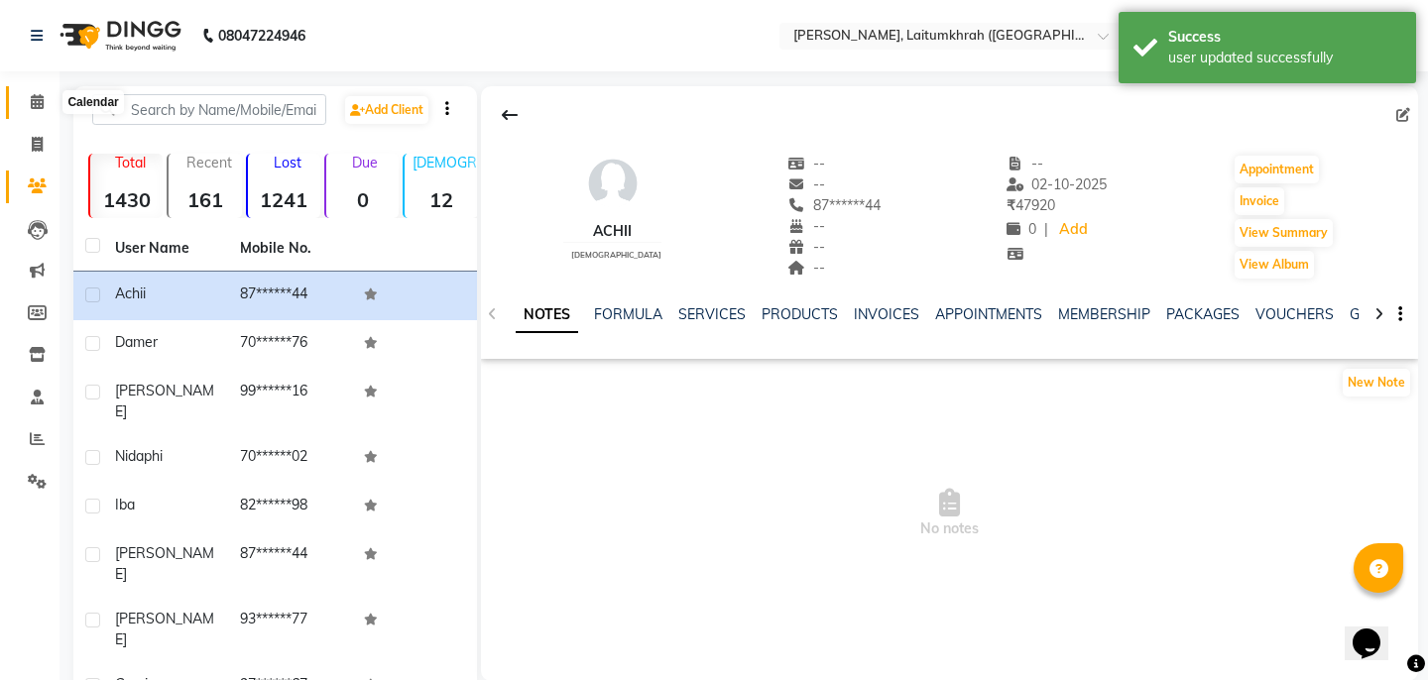
click at [32, 98] on icon at bounding box center [37, 101] width 13 height 15
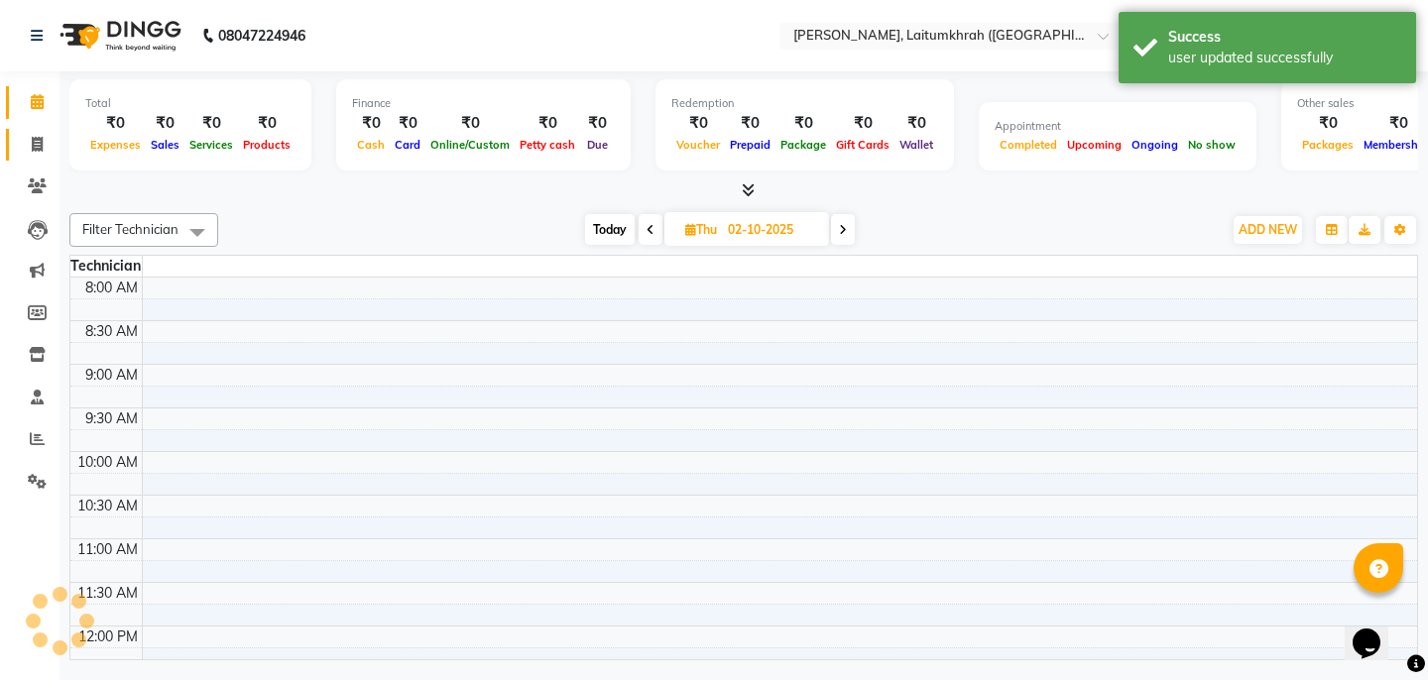
click at [40, 142] on icon at bounding box center [37, 144] width 11 height 15
select select "service"
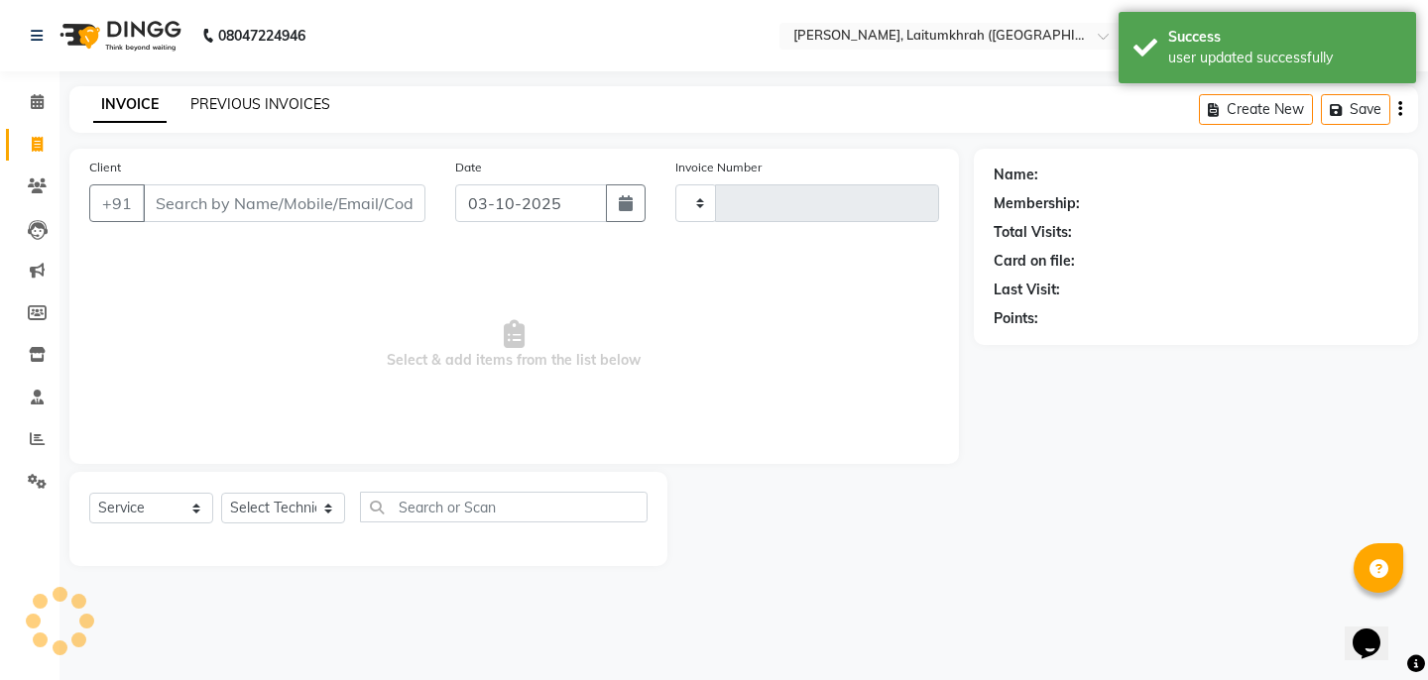
click at [272, 107] on link "PREVIOUS INVOICES" at bounding box center [260, 104] width 140 height 18
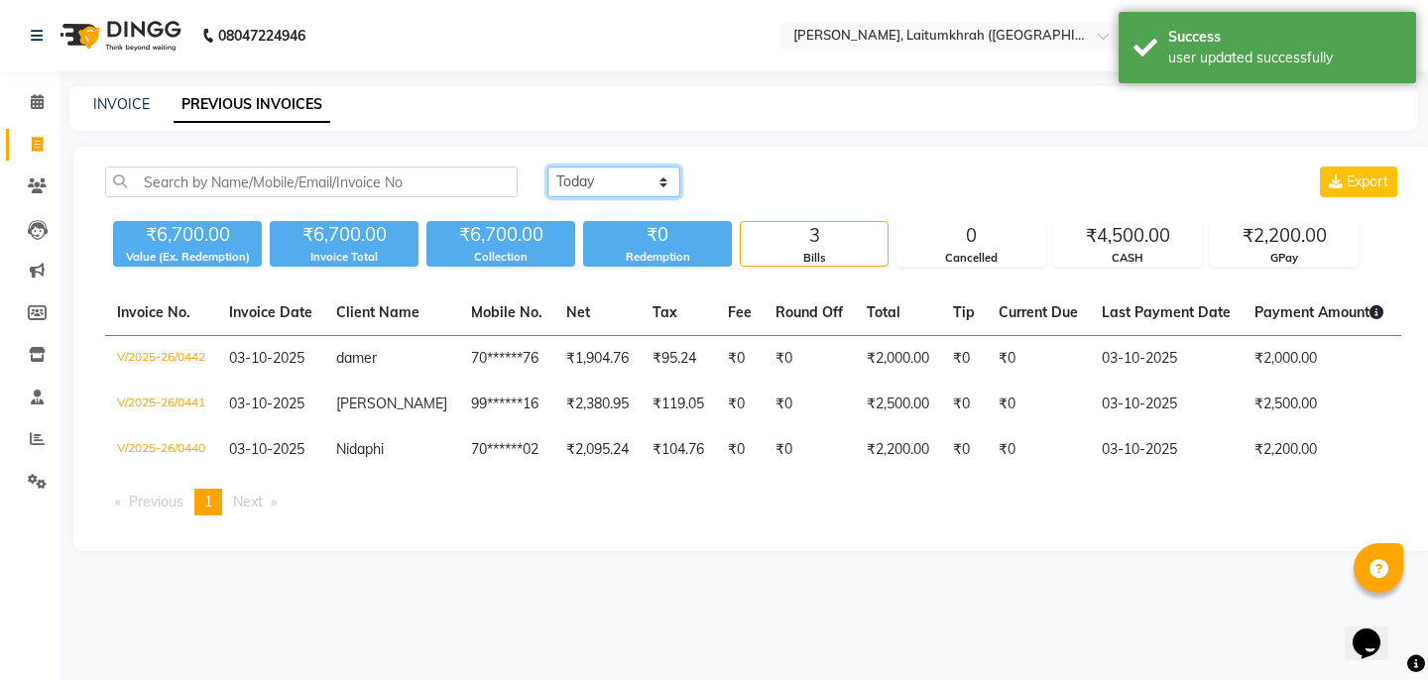
click at [638, 189] on select "[DATE] [DATE] Custom Range" at bounding box center [614, 182] width 133 height 31
select select "[DATE]"
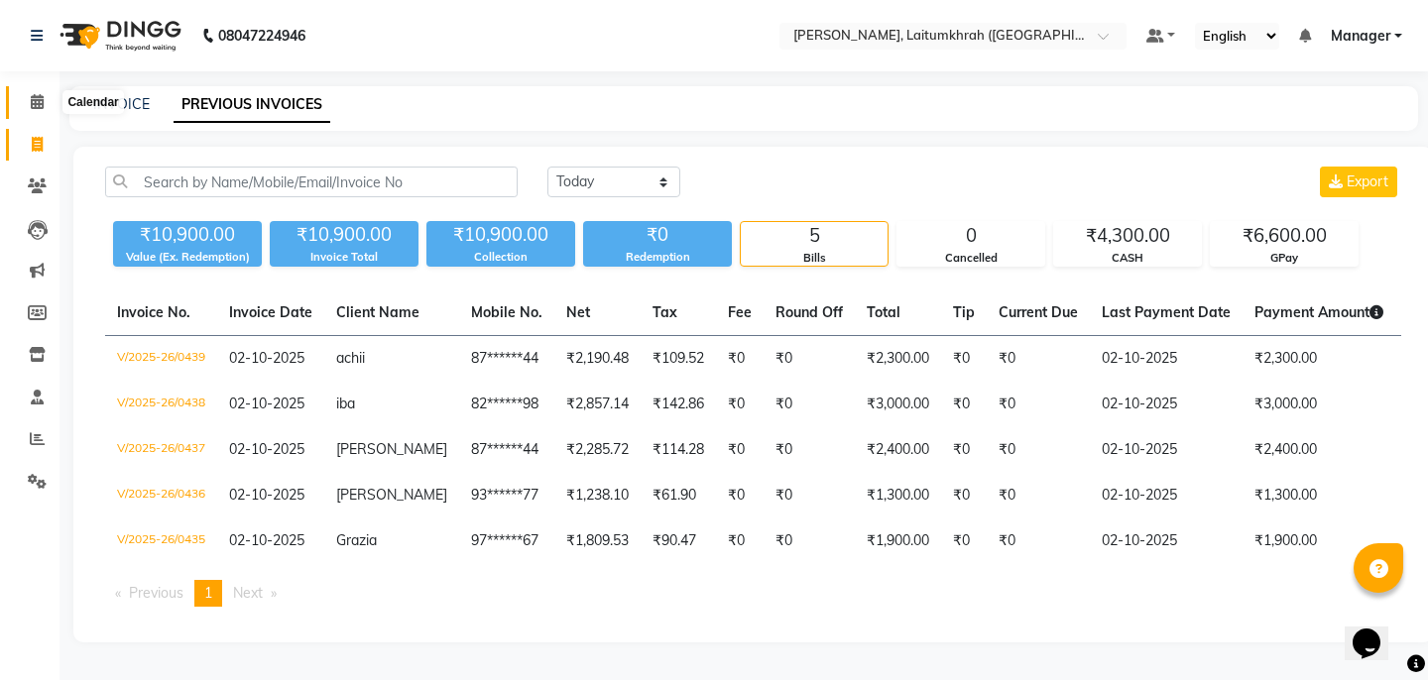
click at [31, 107] on icon at bounding box center [37, 101] width 13 height 15
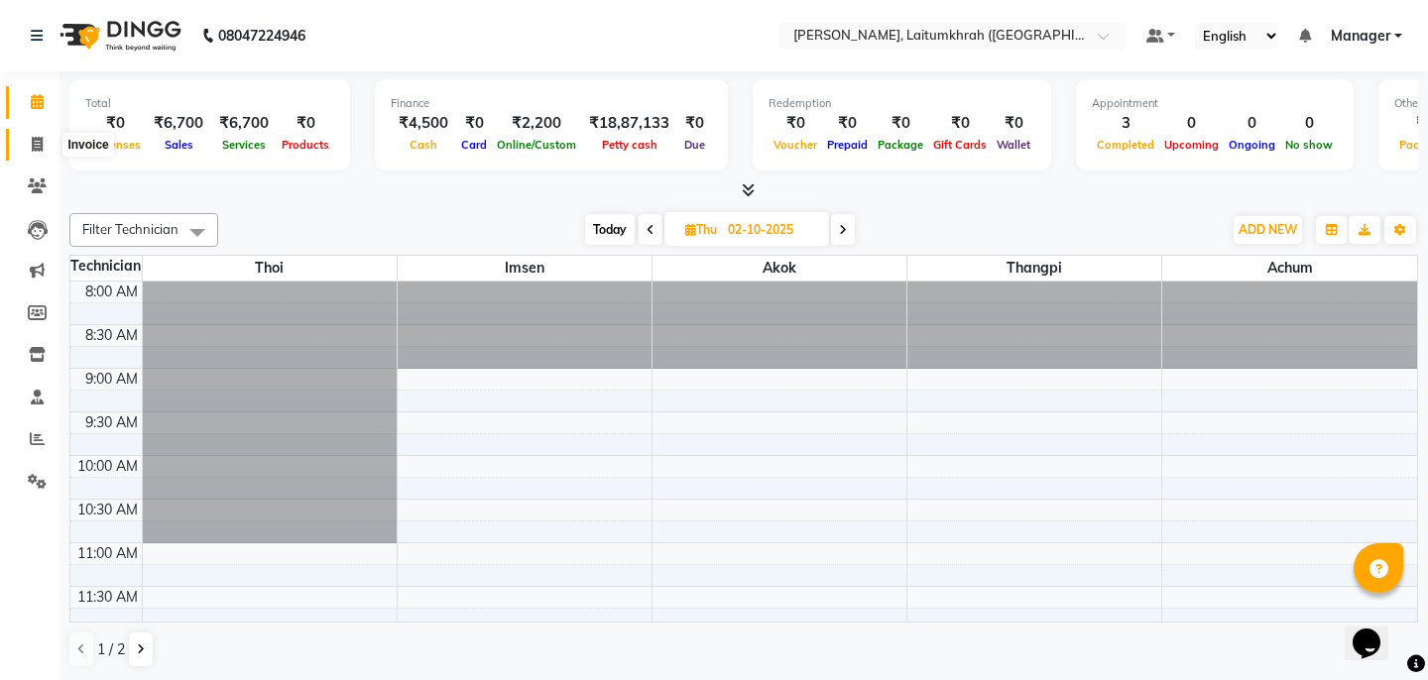
click at [50, 141] on span at bounding box center [37, 145] width 35 height 23
select select "service"
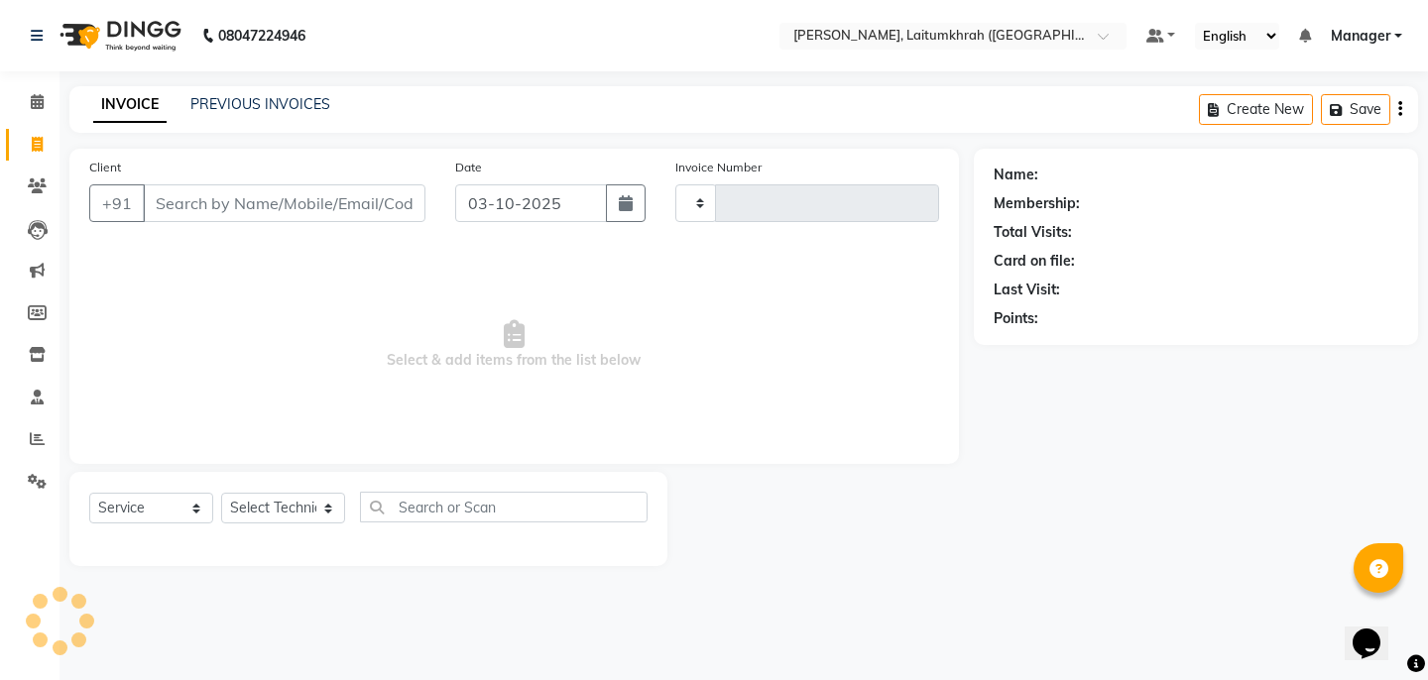
type input "0443"
select select "3812"
click at [293, 511] on select "Select Technician [PERSON_NAME] Imsen Manager Thangpi Thoi Xenia" at bounding box center [283, 508] width 124 height 31
select select "18616"
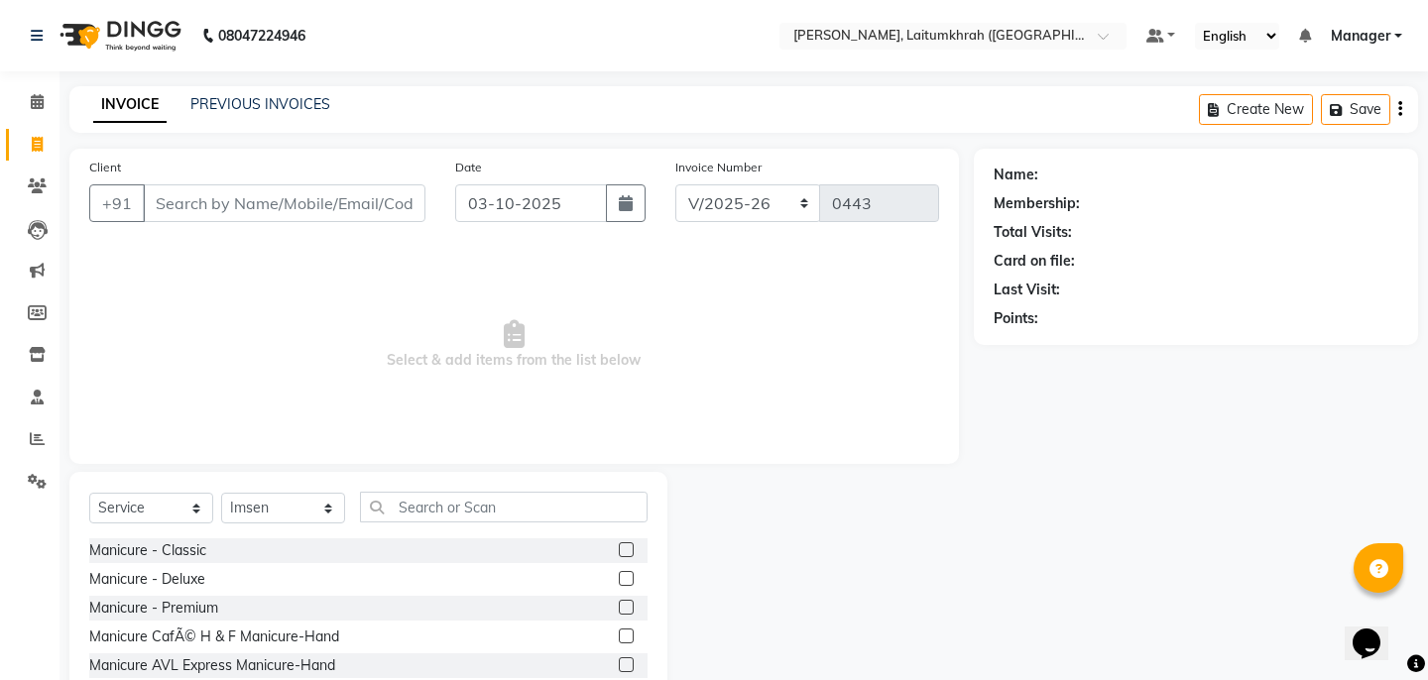
click at [428, 489] on div "Select Service Product Membership Package Voucher Prepaid Gift Card Select Tech…" at bounding box center [368, 618] width 598 height 293
click at [416, 499] on input "text" at bounding box center [504, 507] width 288 height 31
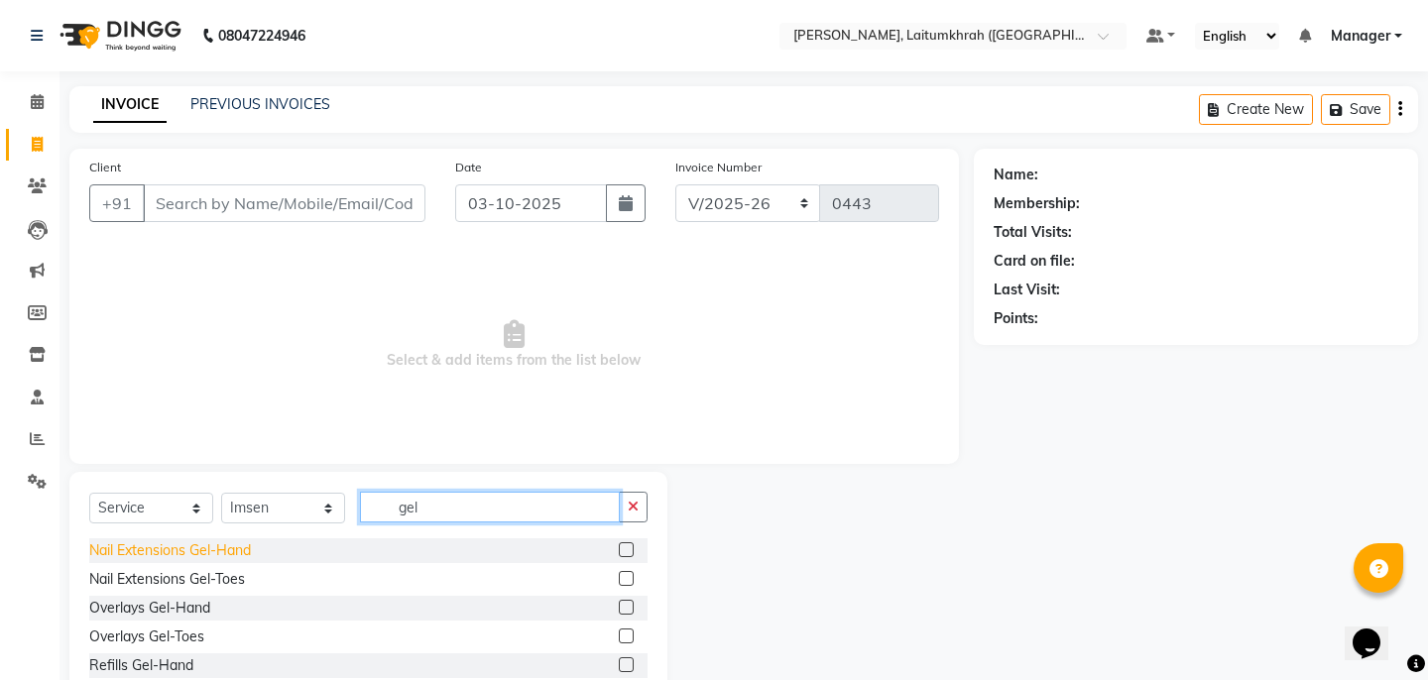
type input "gel"
click at [200, 556] on div "Nail Extensions Gel-Hand" at bounding box center [170, 551] width 162 height 21
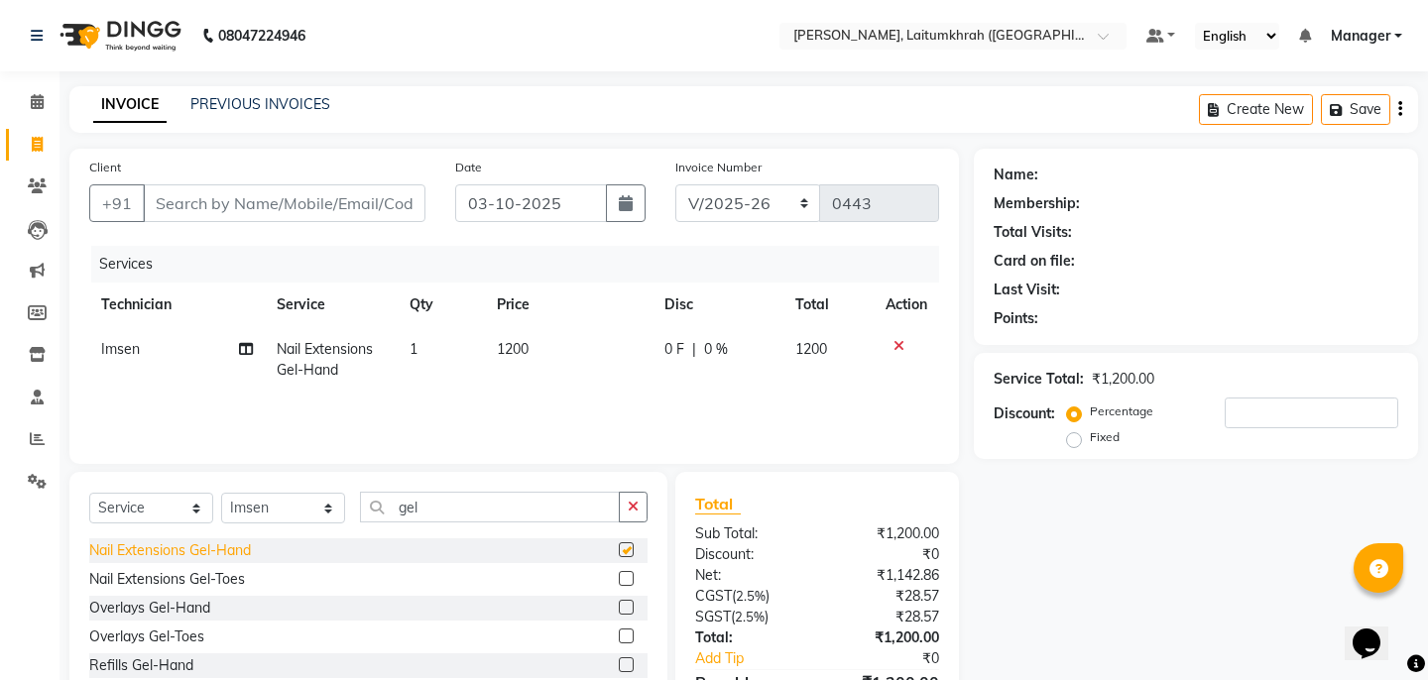
checkbox input "false"
click at [639, 502] on button "button" at bounding box center [633, 507] width 29 height 31
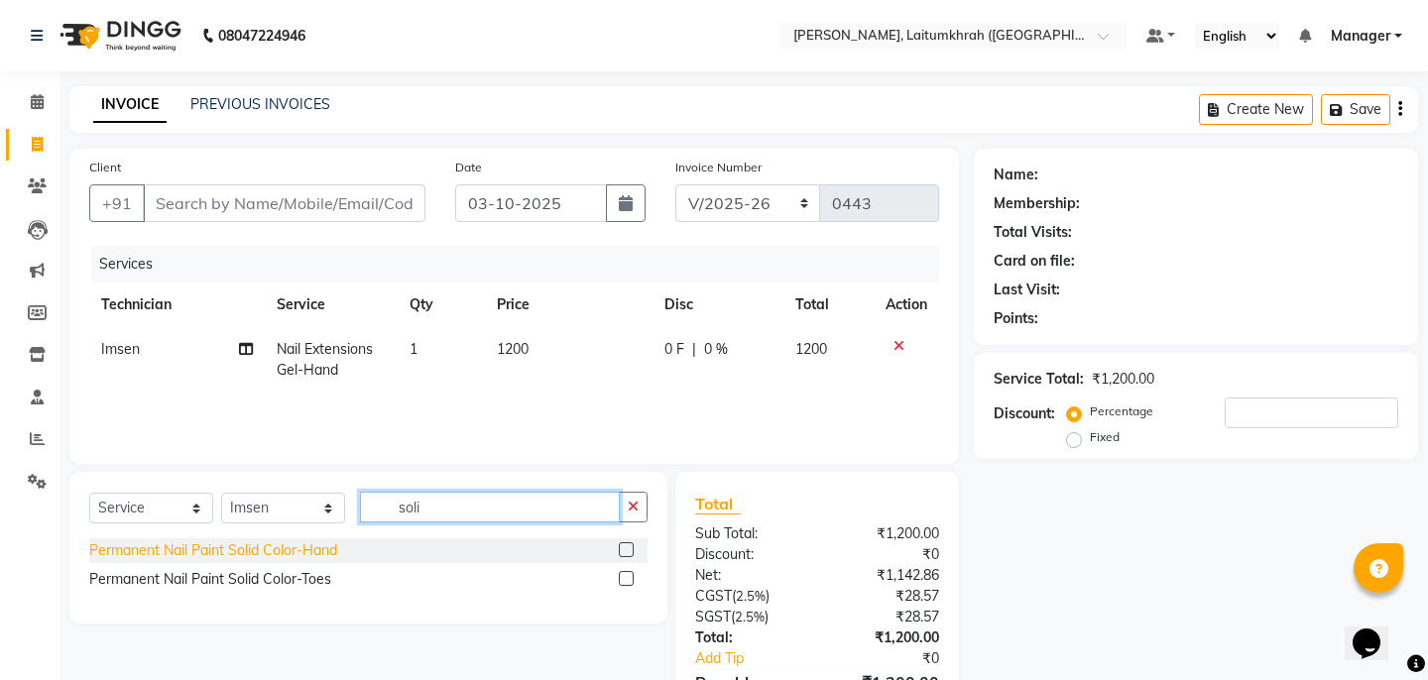
type input "soli"
click at [294, 549] on div "Permanent Nail Paint Solid Color-Hand" at bounding box center [213, 551] width 248 height 21
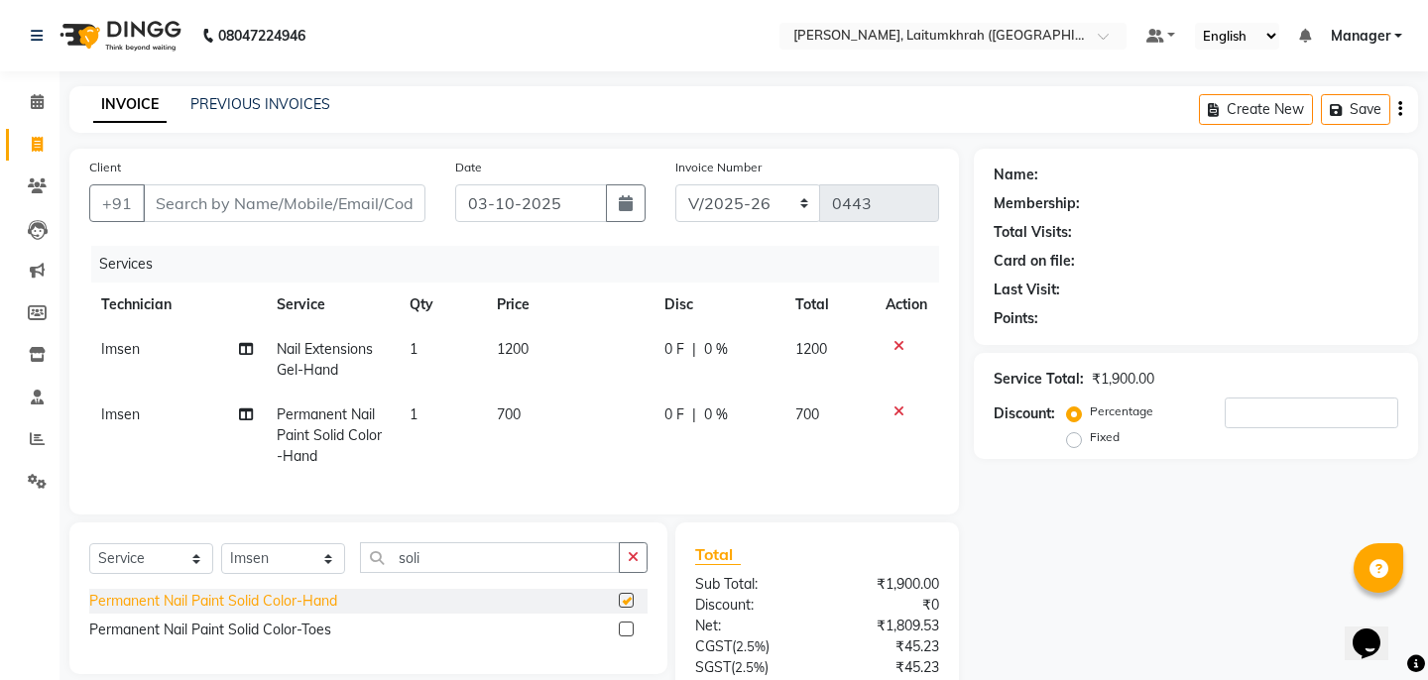
checkbox input "false"
click at [632, 560] on icon "button" at bounding box center [633, 558] width 11 height 14
type input "ston"
click at [214, 607] on div "Nail Art Per Stone-Hand" at bounding box center [167, 601] width 157 height 21
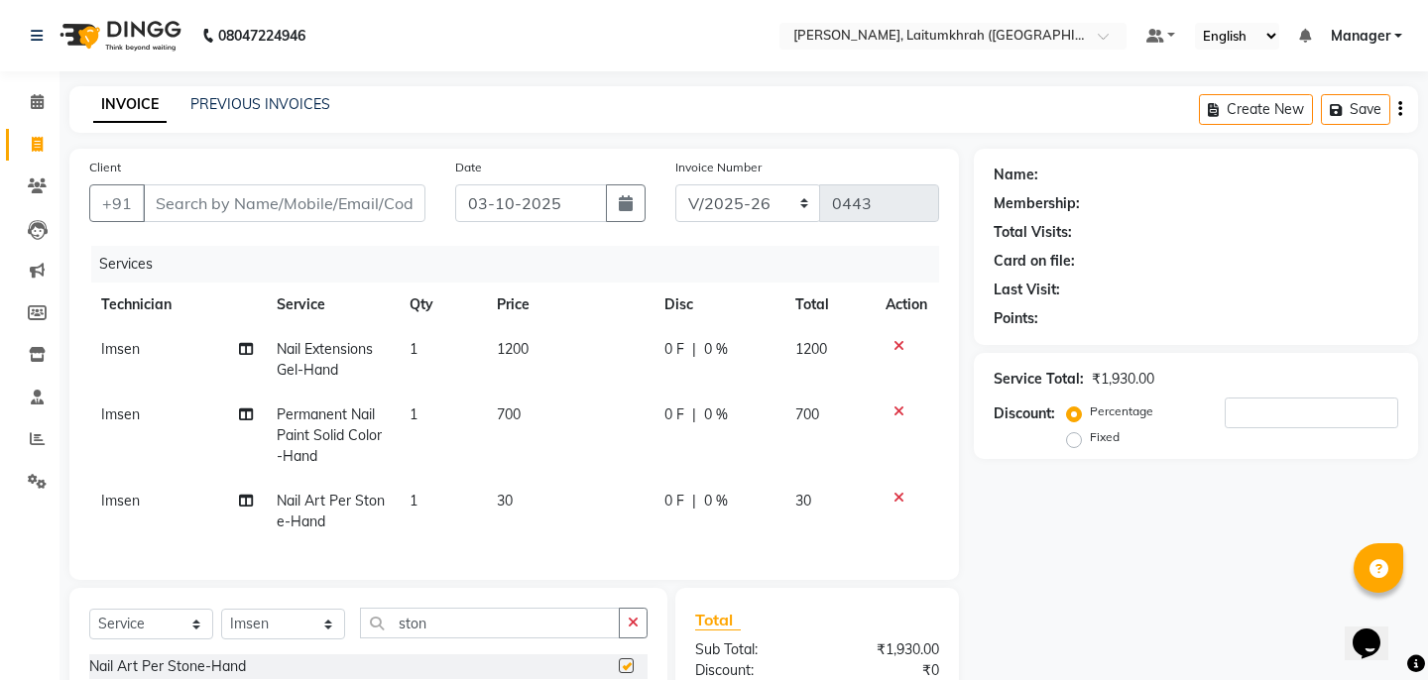
checkbox input "false"
click at [633, 634] on button "button" at bounding box center [633, 623] width 29 height 31
type input "3d"
click at [187, 672] on div "Nail Art 3d Art-Hand" at bounding box center [156, 667] width 134 height 21
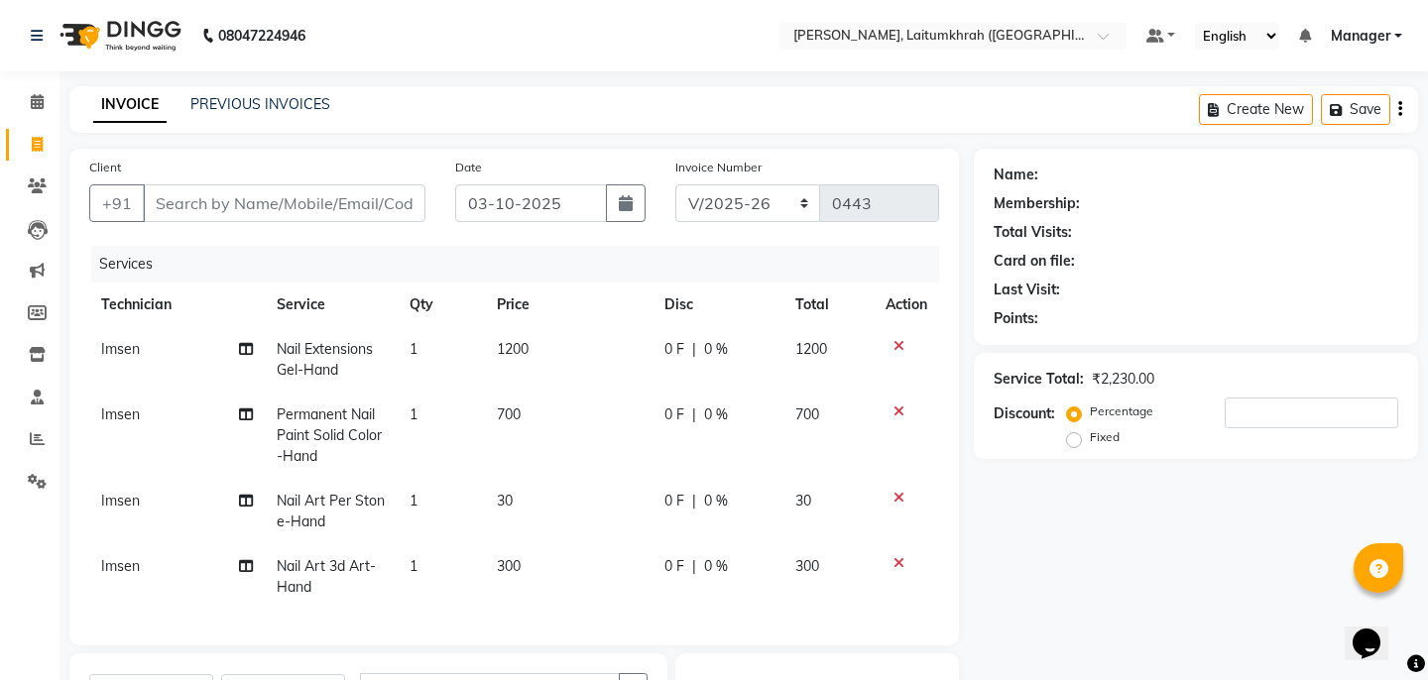
checkbox input "false"
click at [446, 554] on td "1" at bounding box center [442, 577] width 88 height 65
select select "18616"
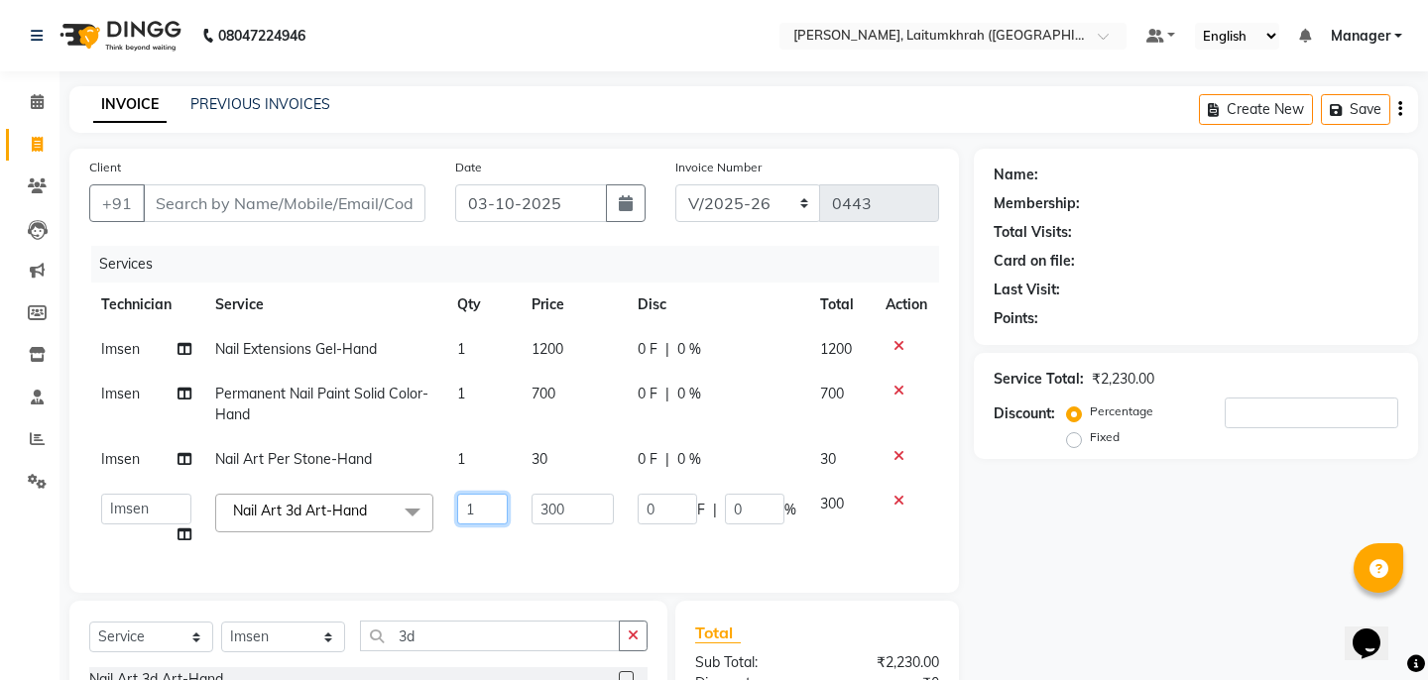
click at [471, 520] on input "1" at bounding box center [482, 509] width 51 height 31
type input "2"
click at [1139, 530] on div "Name: Membership: Total Visits: Card on file: Last Visit: Points: Service Total…" at bounding box center [1203, 521] width 459 height 744
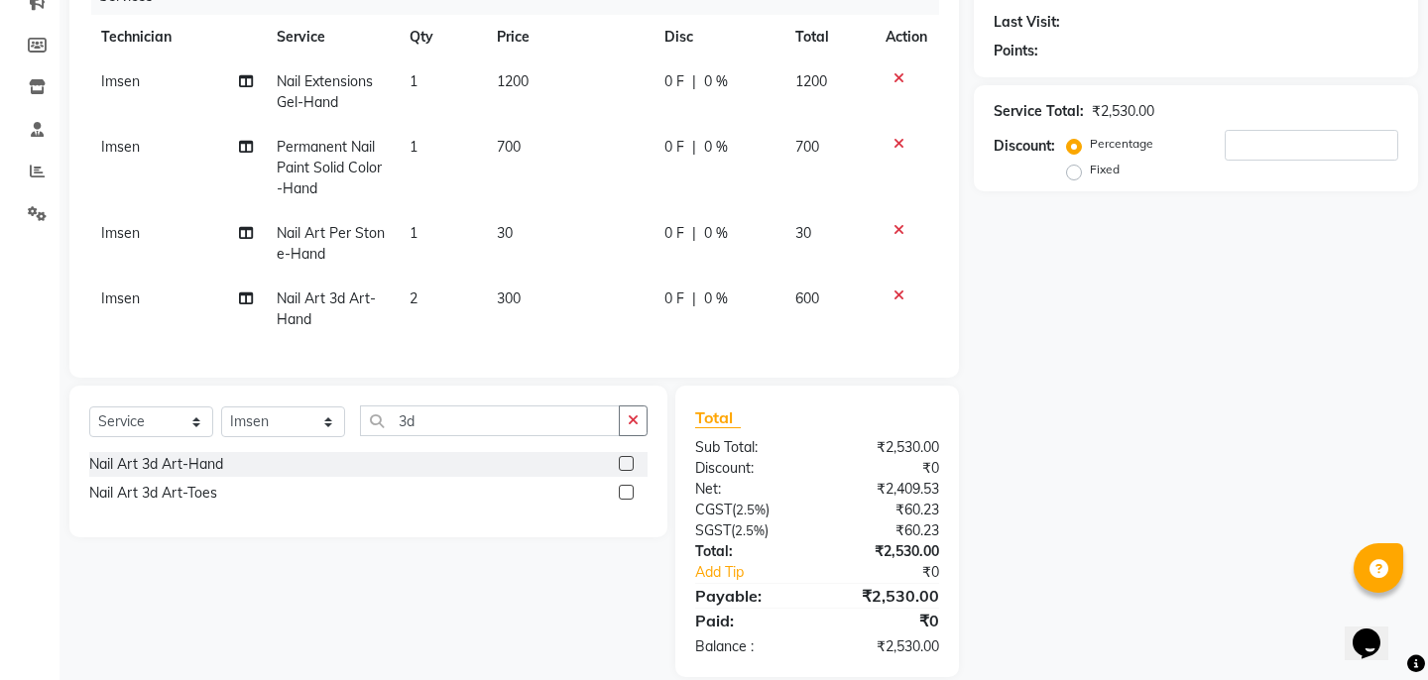
scroll to position [295, 0]
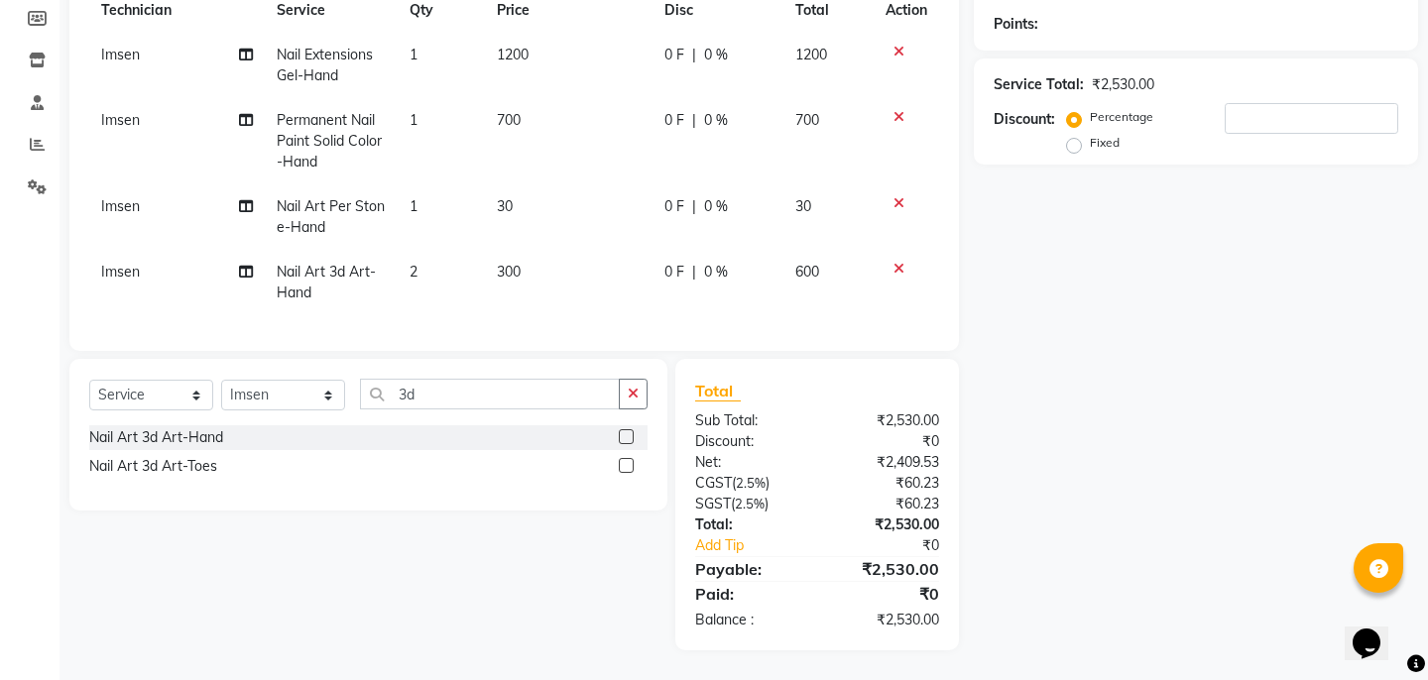
click at [901, 206] on icon at bounding box center [899, 203] width 11 height 14
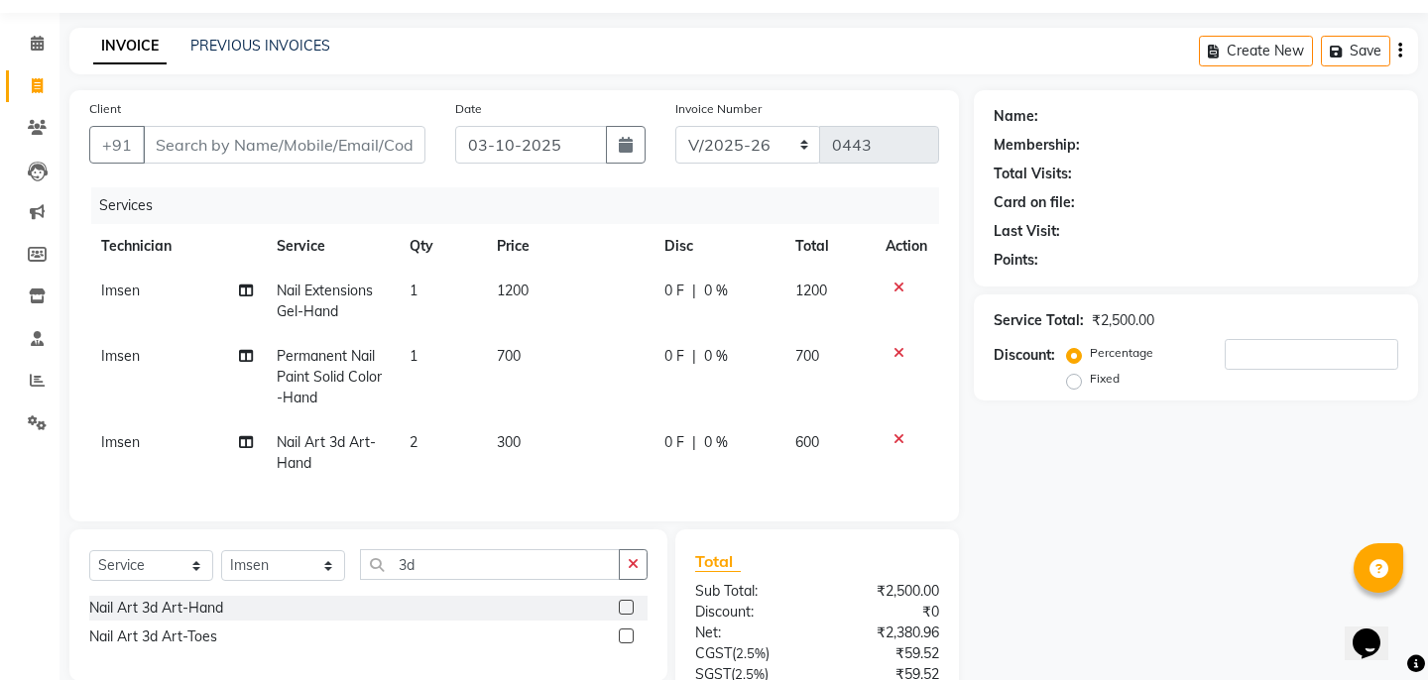
scroll to position [0, 0]
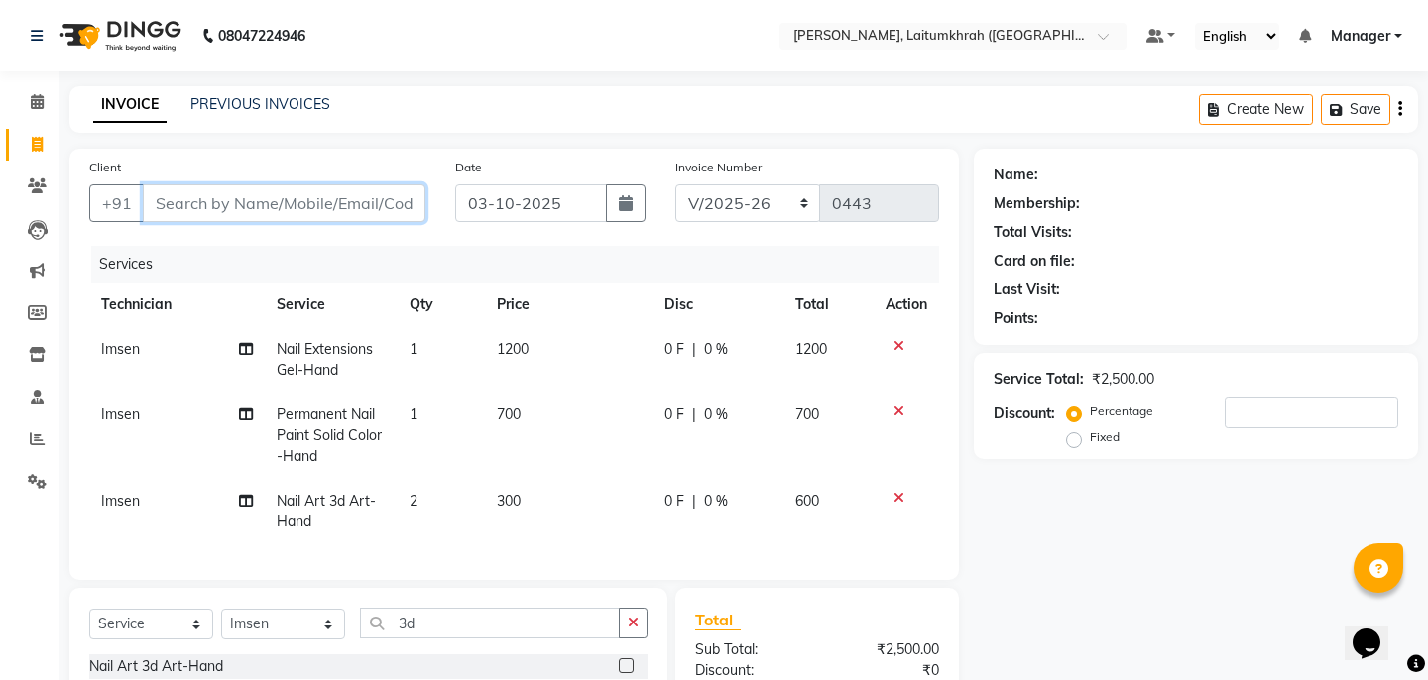
click at [224, 211] on input "Client" at bounding box center [284, 203] width 283 height 38
type input "9"
type input "0"
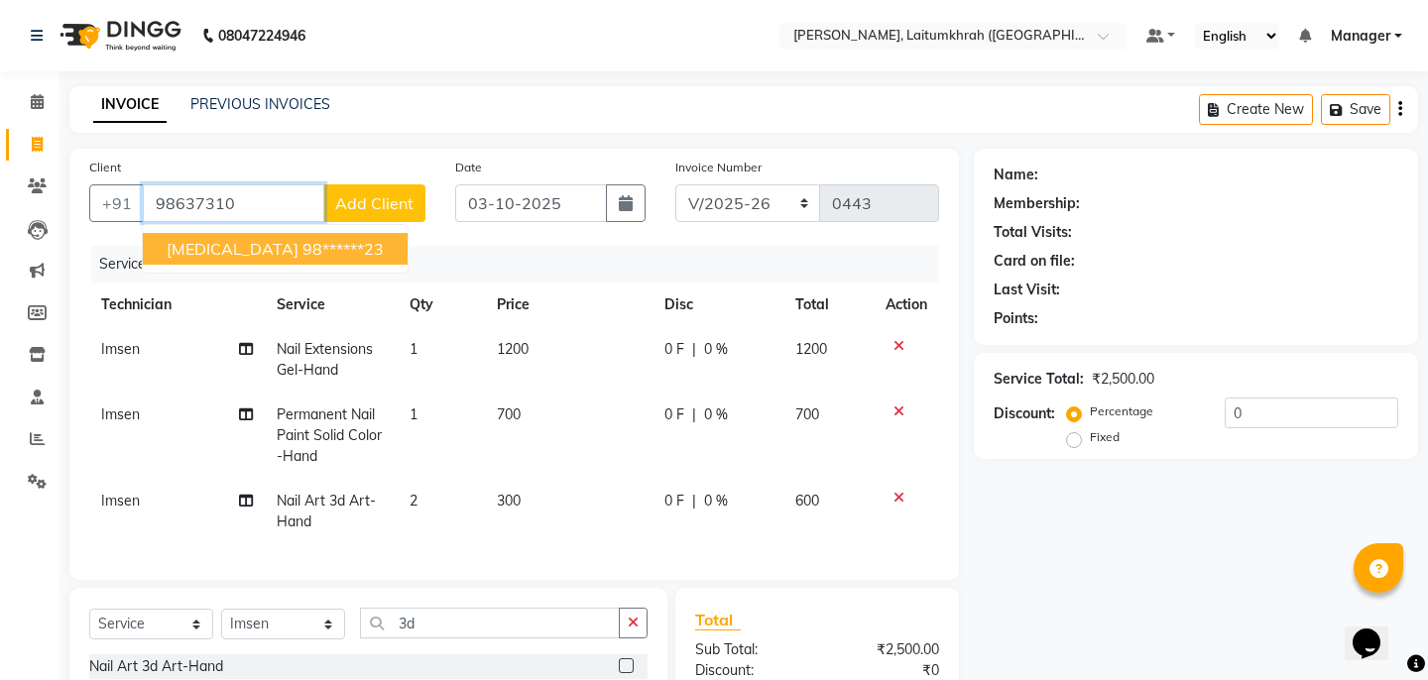
click at [303, 240] on ngb-highlight "98******23" at bounding box center [343, 249] width 81 height 20
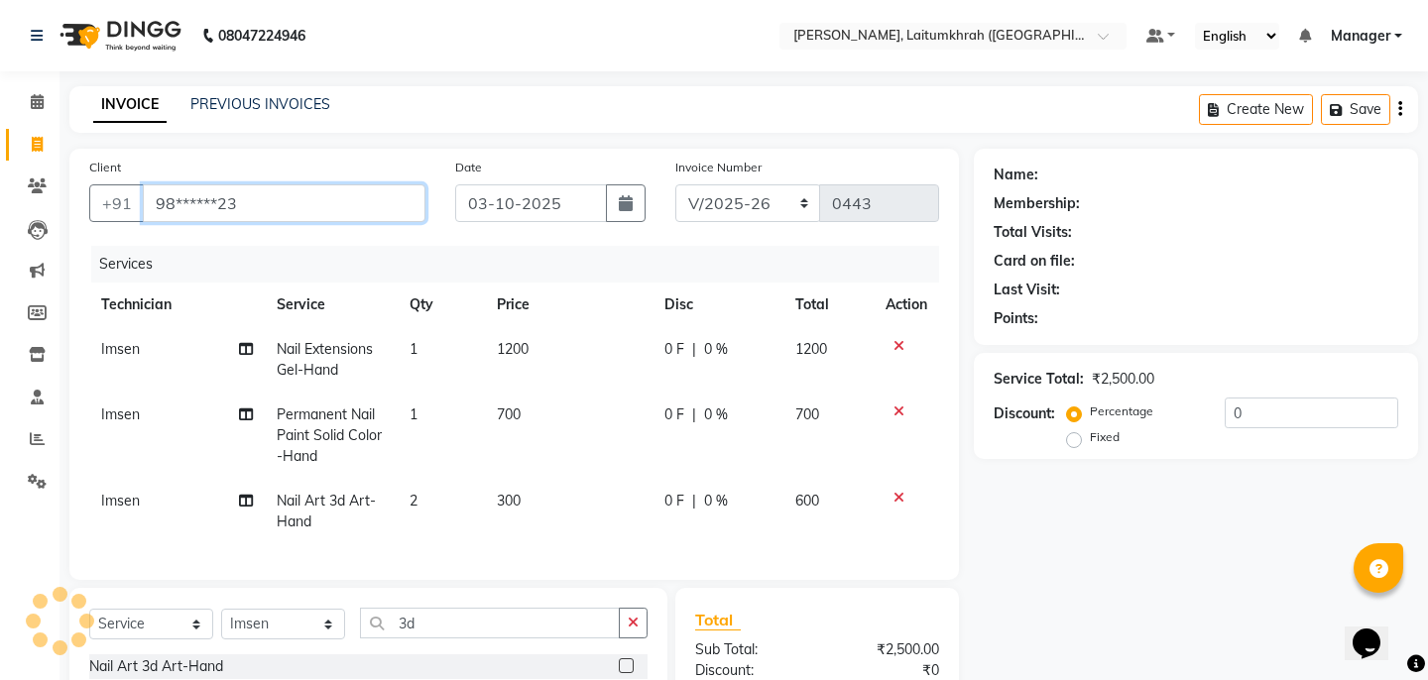
type input "98******23"
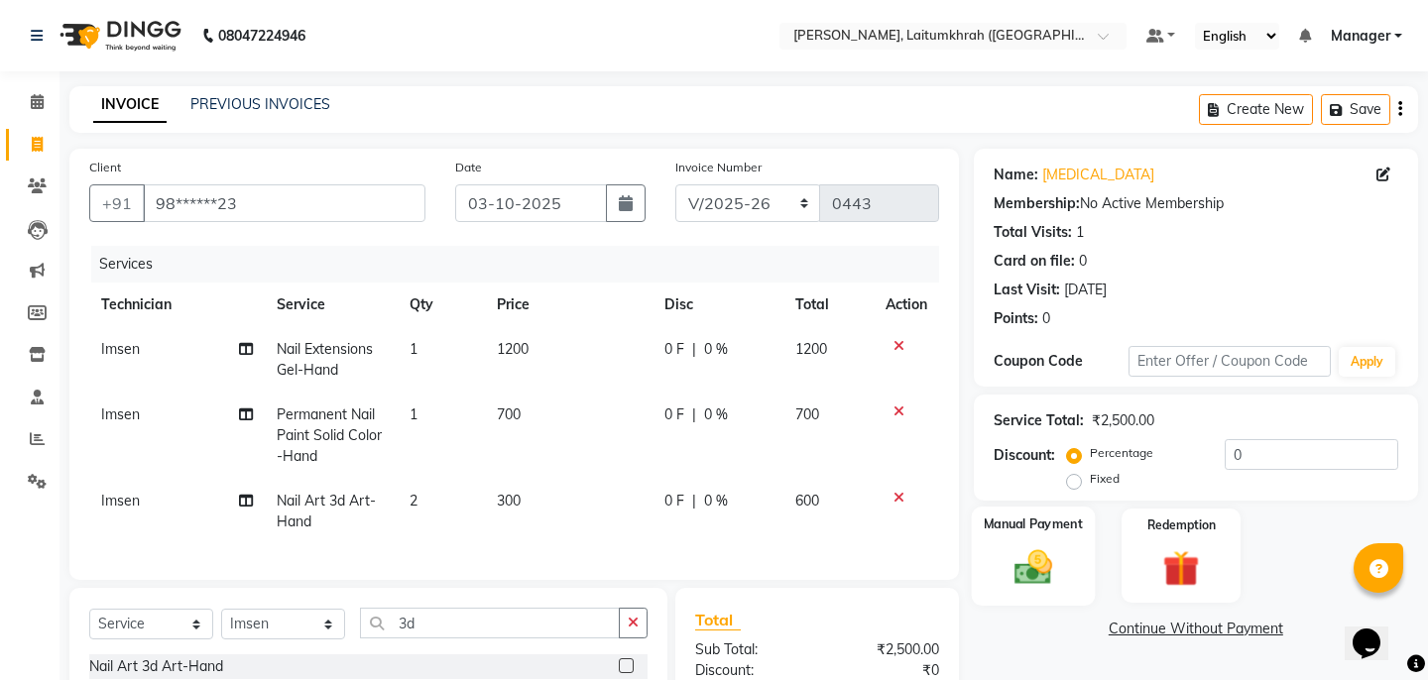
click at [1008, 546] on img at bounding box center [1032, 568] width 61 height 44
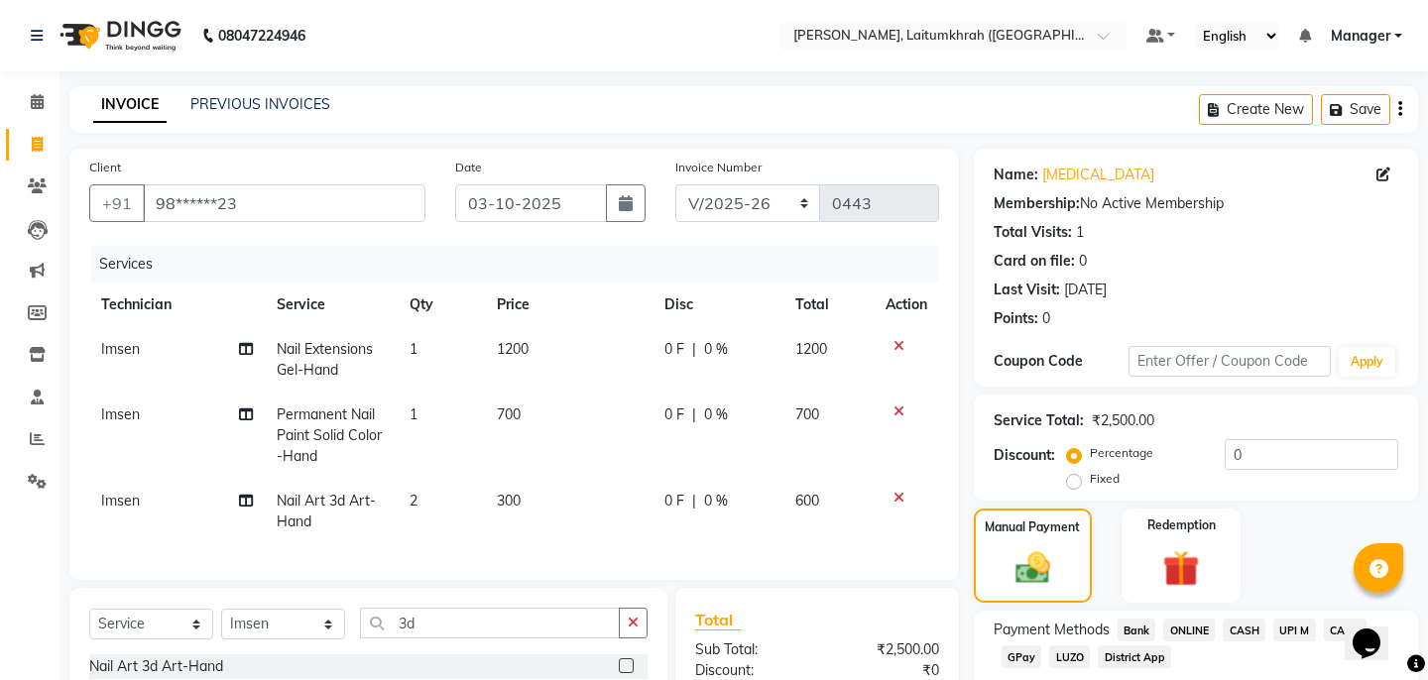
click at [1233, 619] on span "CASH" at bounding box center [1244, 630] width 43 height 23
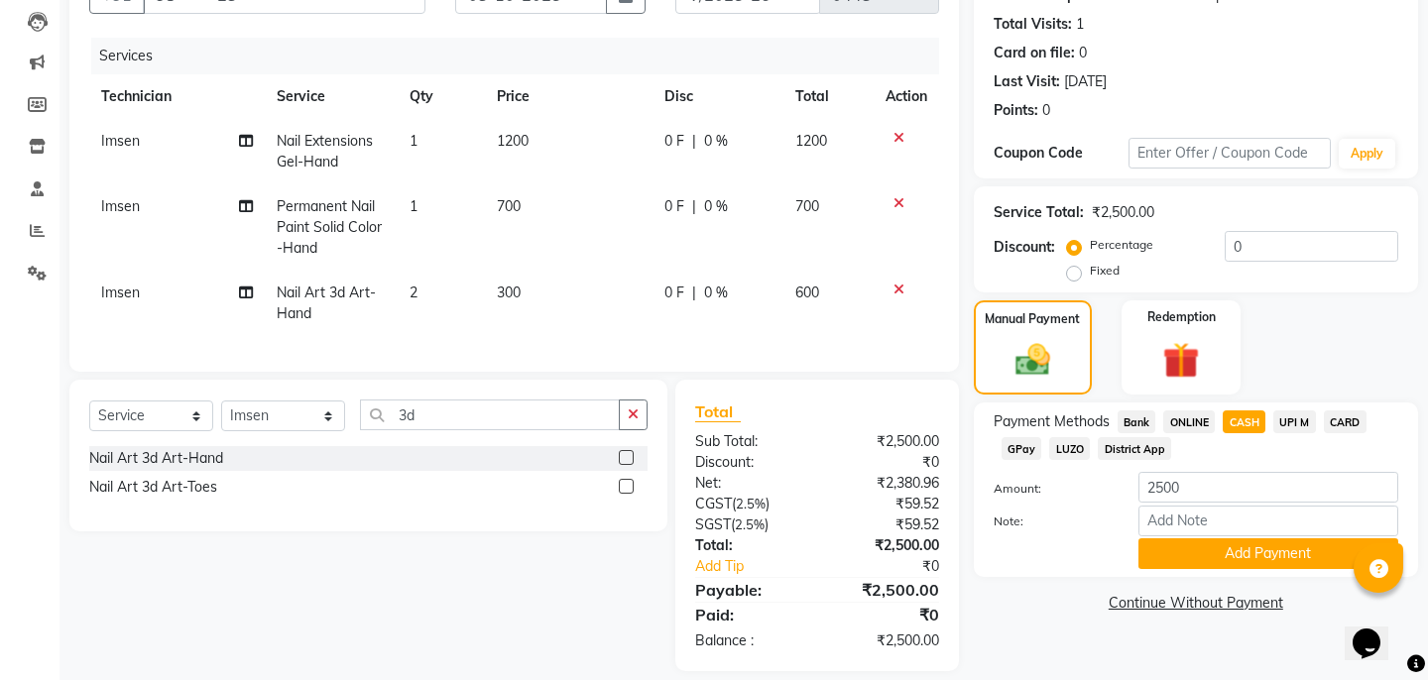
scroll to position [220, 0]
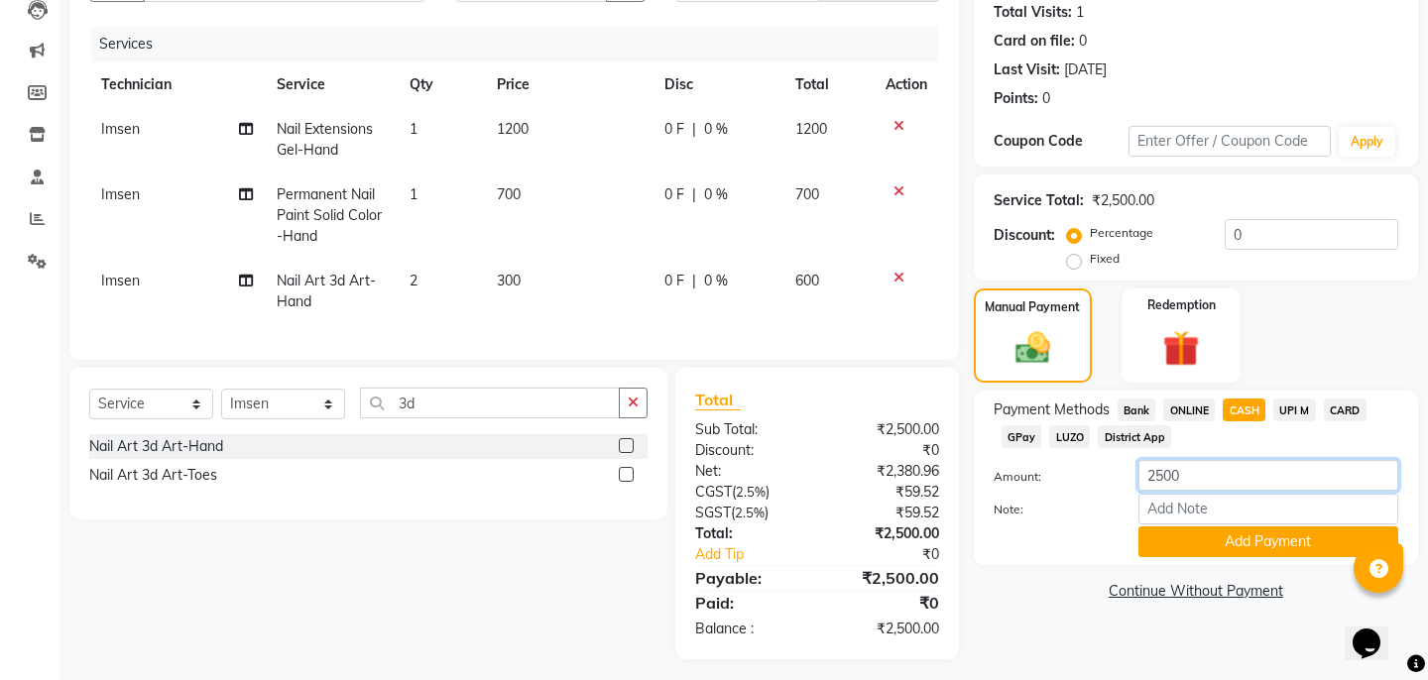
click at [1166, 463] on input "2500" at bounding box center [1269, 475] width 260 height 31
type input "2000"
click at [1223, 527] on button "Add Payment" at bounding box center [1269, 542] width 260 height 31
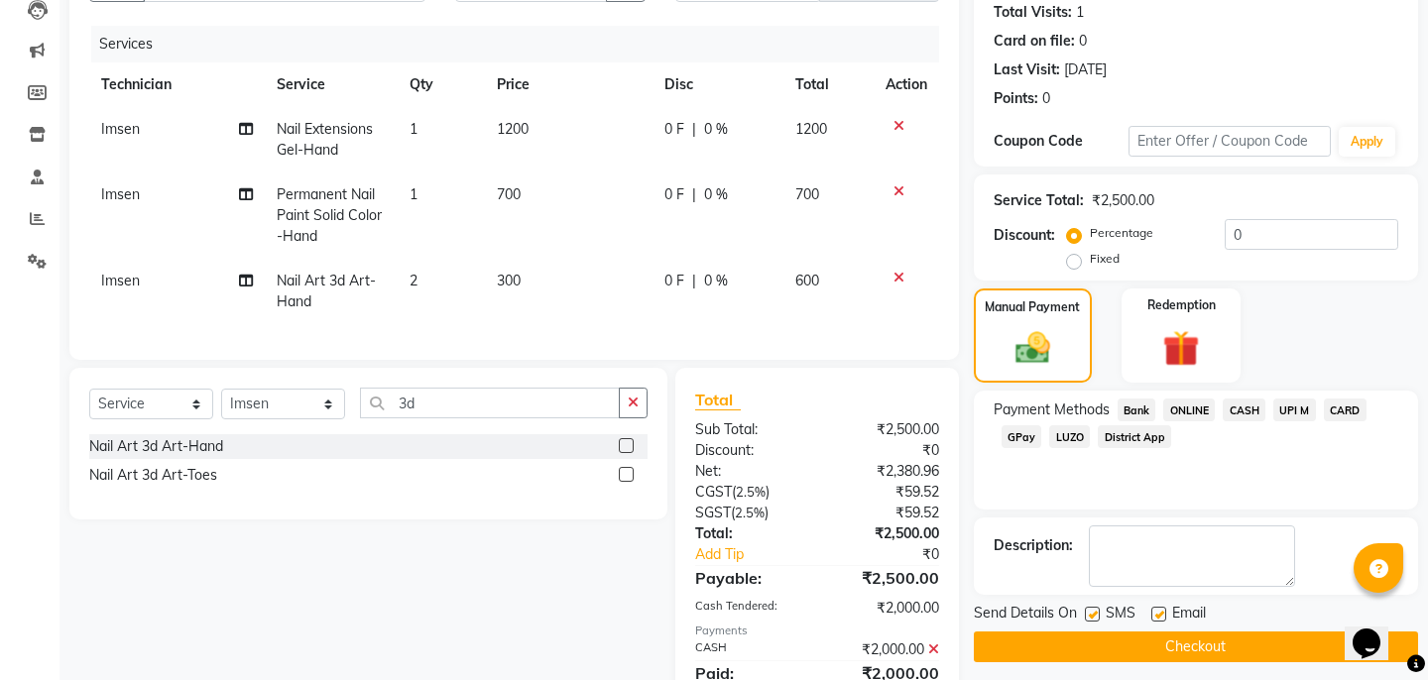
click at [1020, 426] on span "GPay" at bounding box center [1022, 437] width 41 height 23
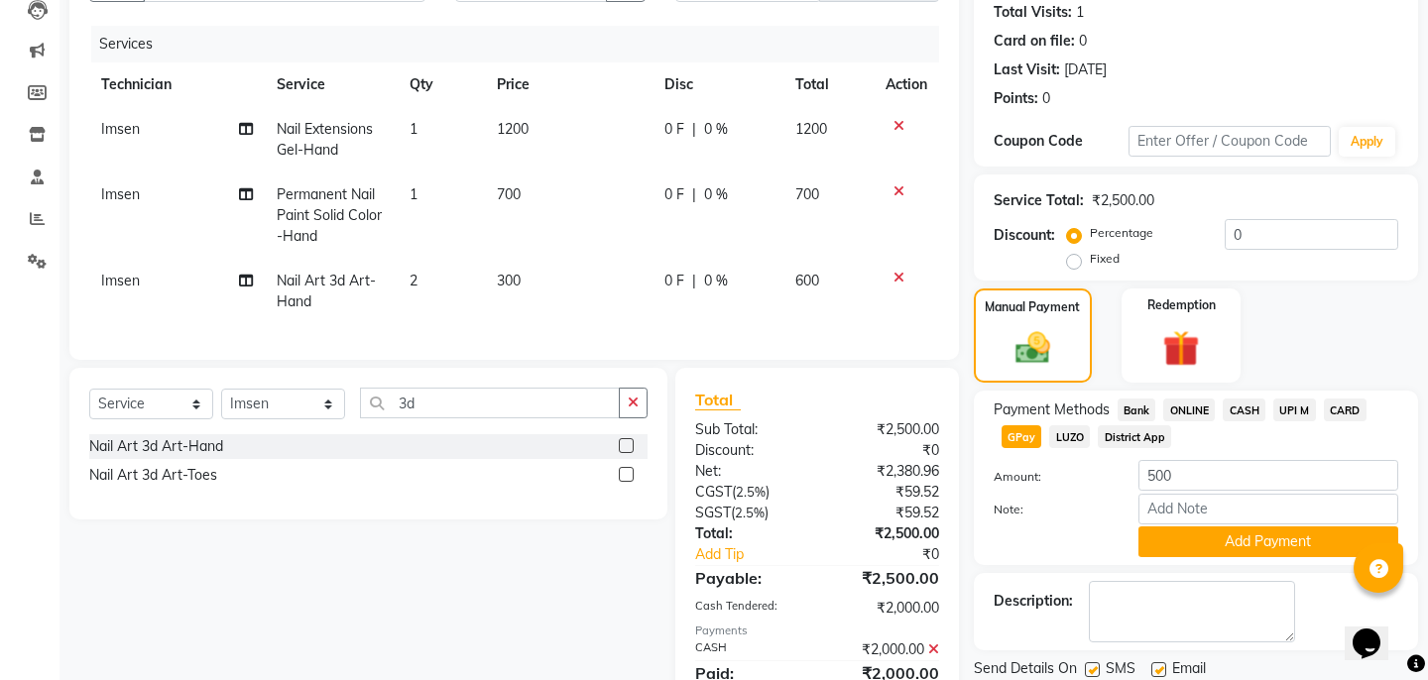
scroll to position [300, 0]
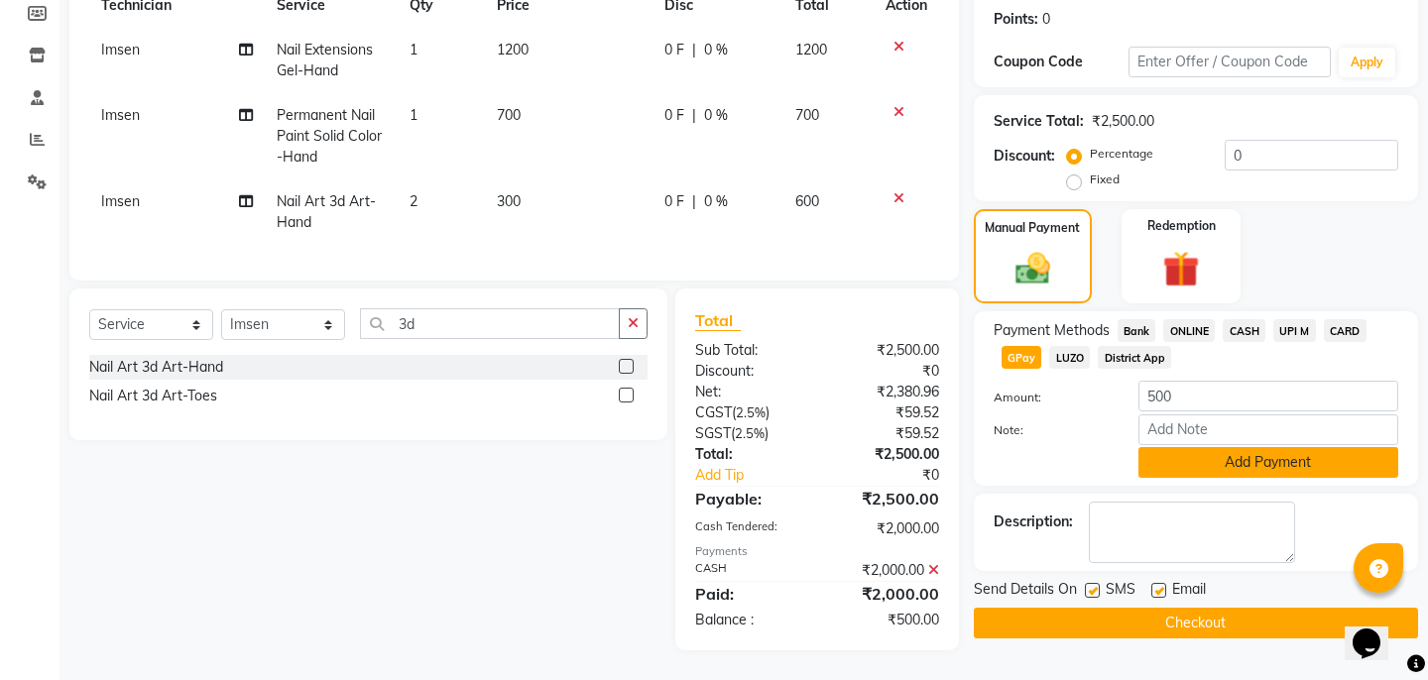
click at [1233, 447] on button "Add Payment" at bounding box center [1269, 462] width 260 height 31
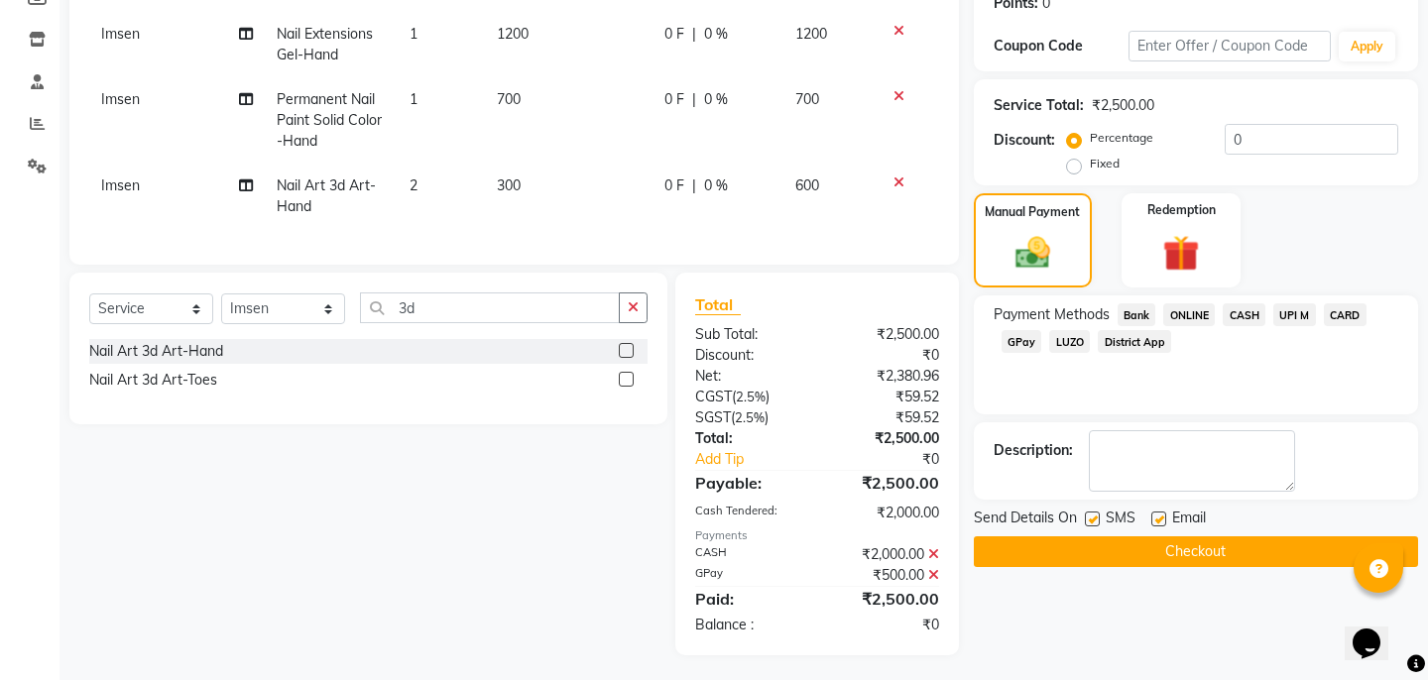
scroll to position [320, 0]
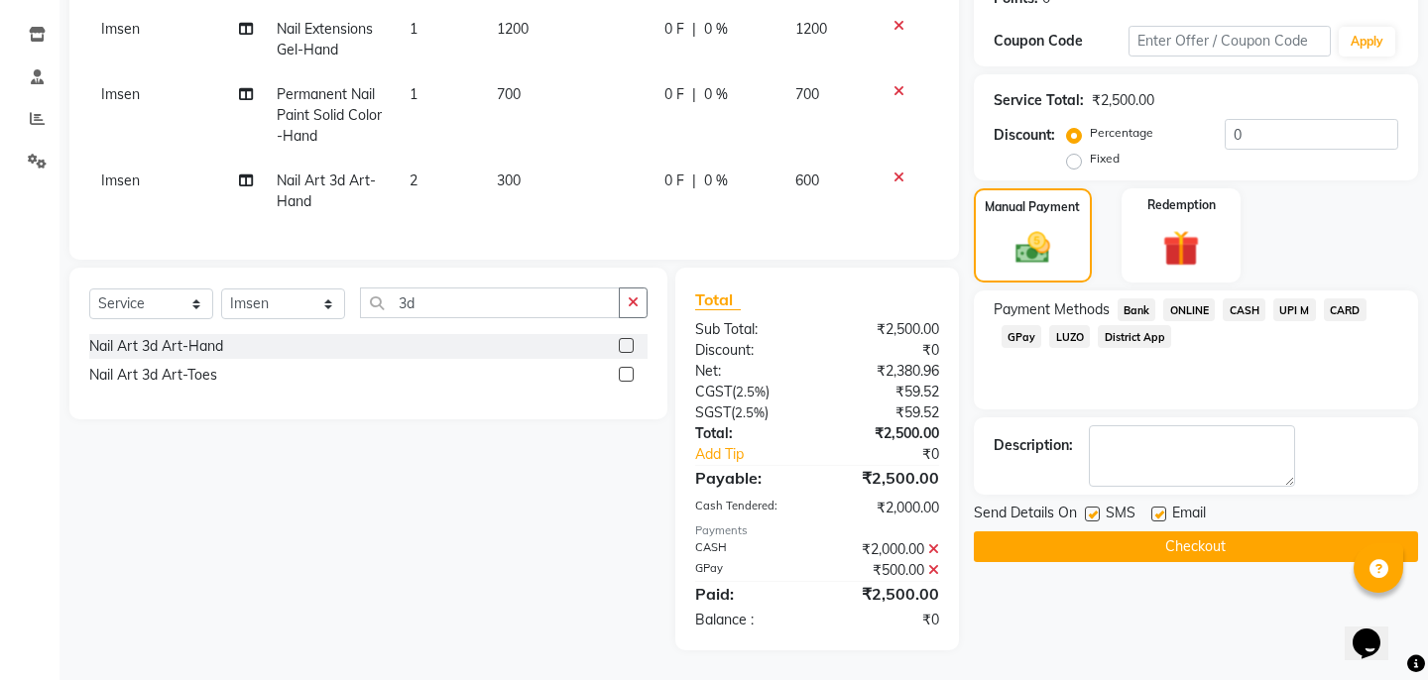
click at [1154, 532] on button "Checkout" at bounding box center [1196, 547] width 444 height 31
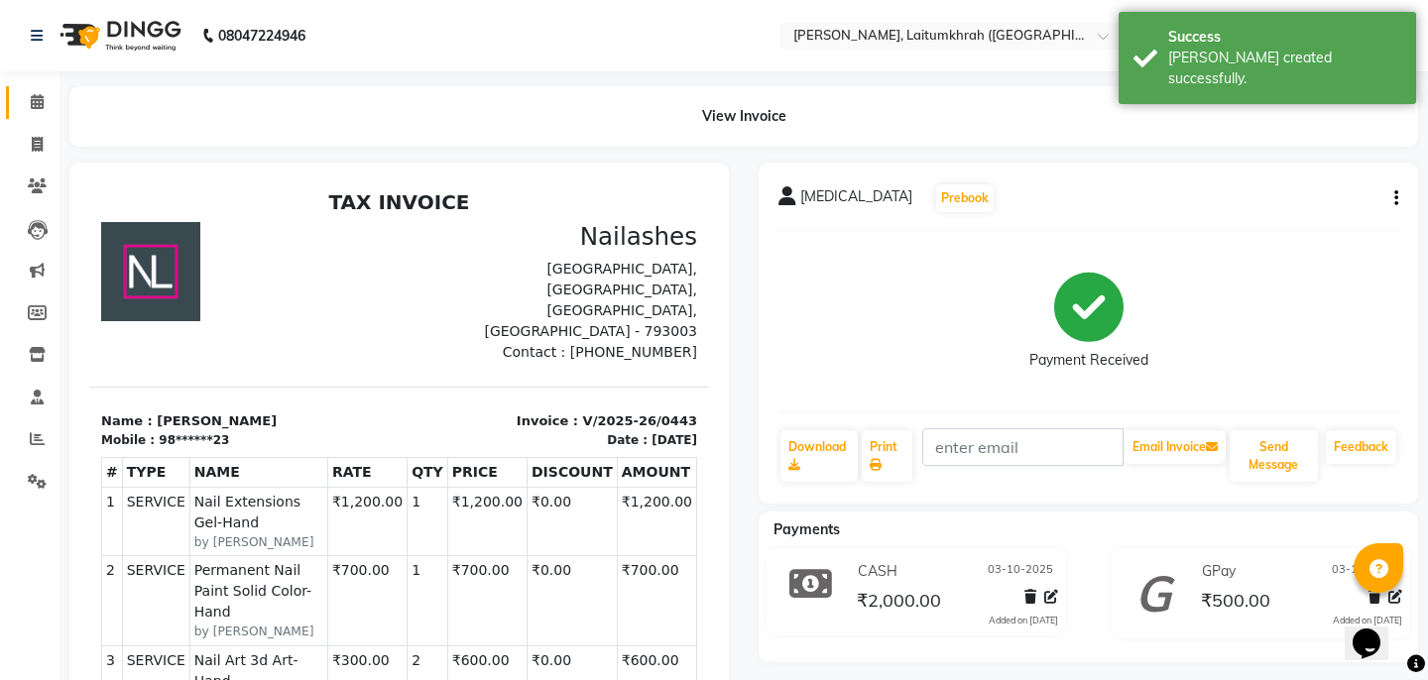
click at [14, 89] on link "Calendar" at bounding box center [30, 102] width 48 height 33
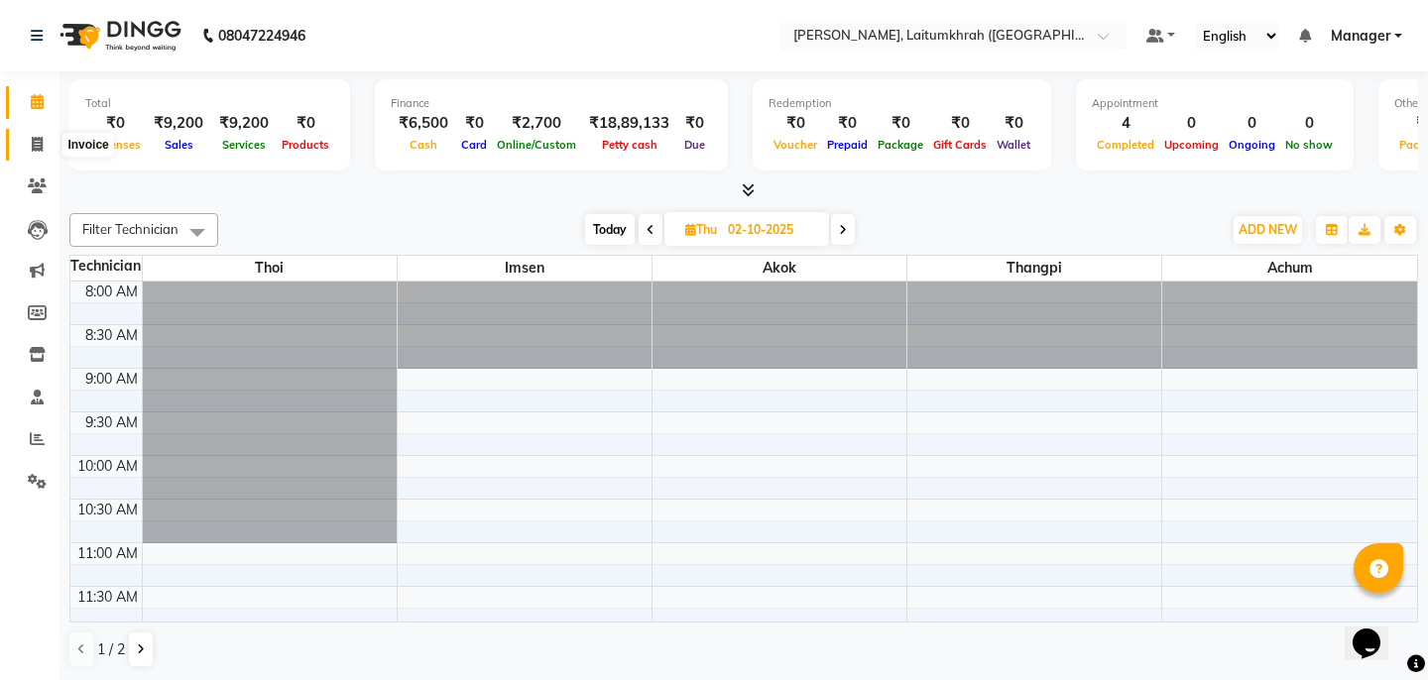
click at [34, 152] on span at bounding box center [37, 145] width 35 height 23
select select "service"
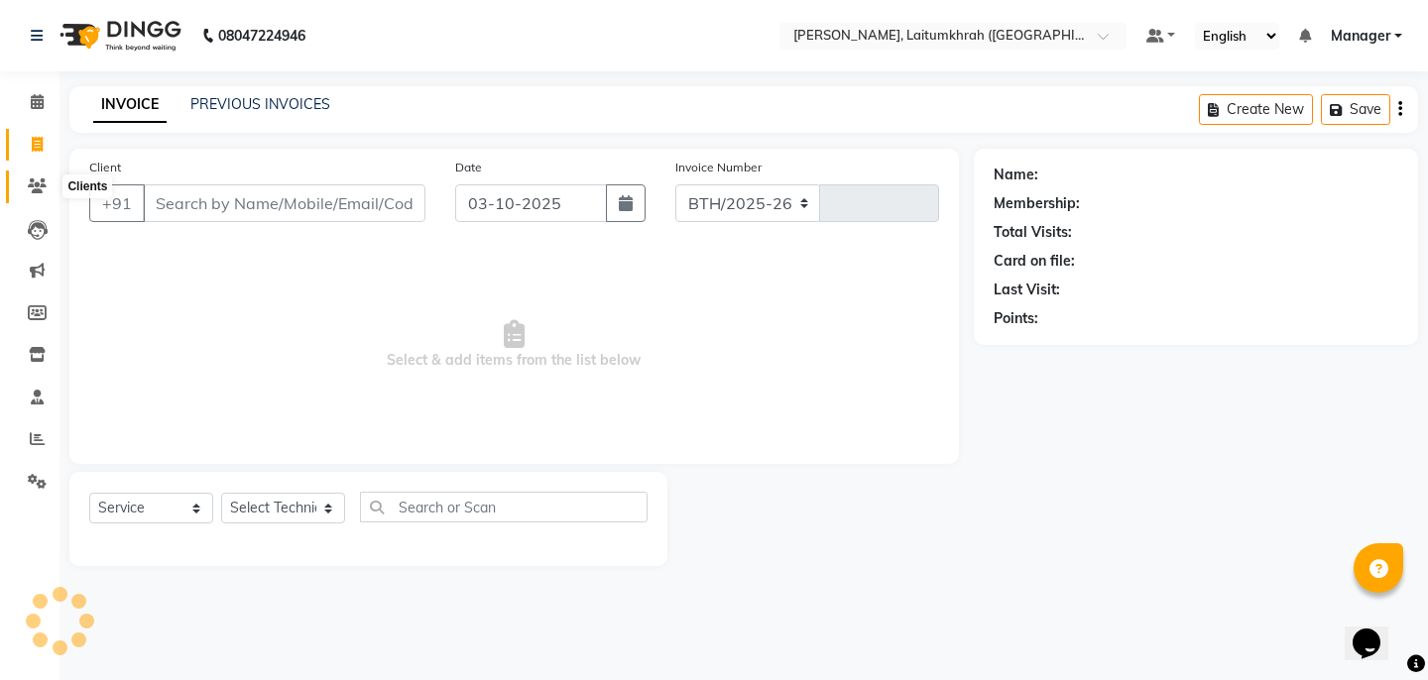
select select "3812"
type input "0444"
click at [36, 396] on icon at bounding box center [37, 397] width 13 height 15
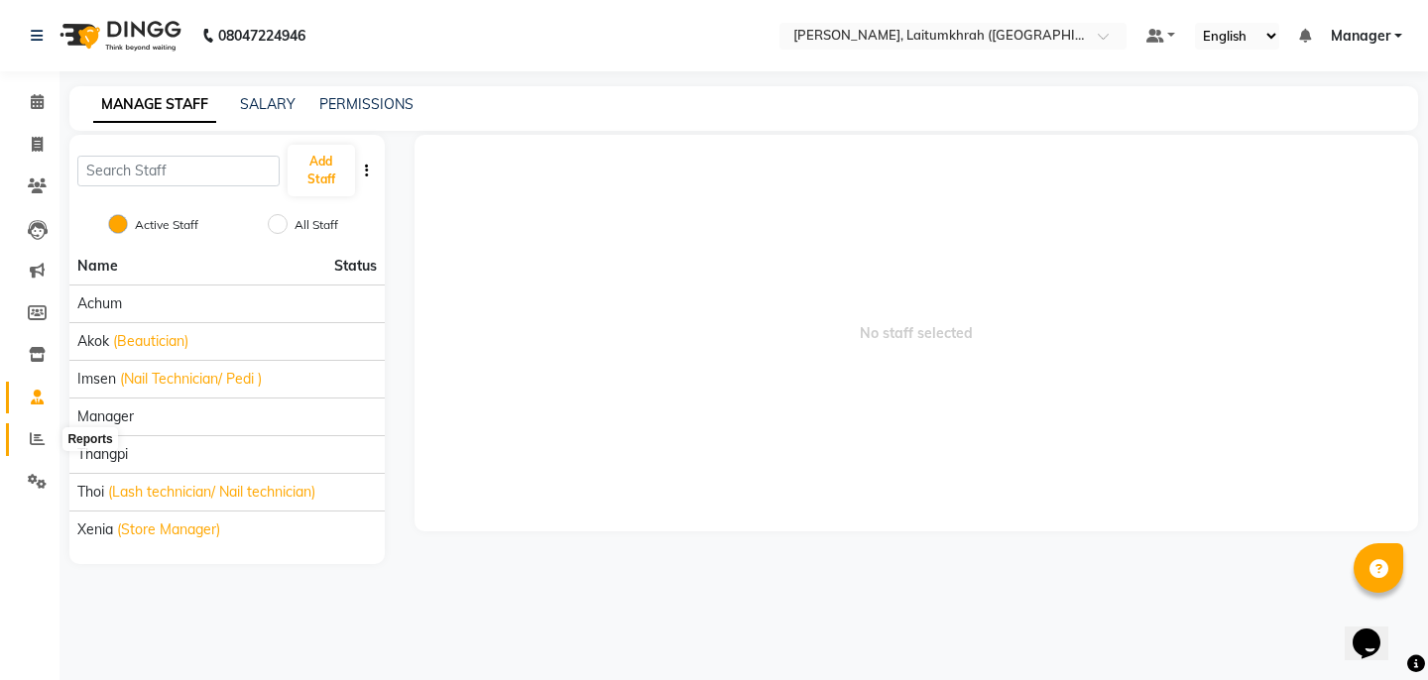
click at [36, 429] on span at bounding box center [37, 440] width 35 height 23
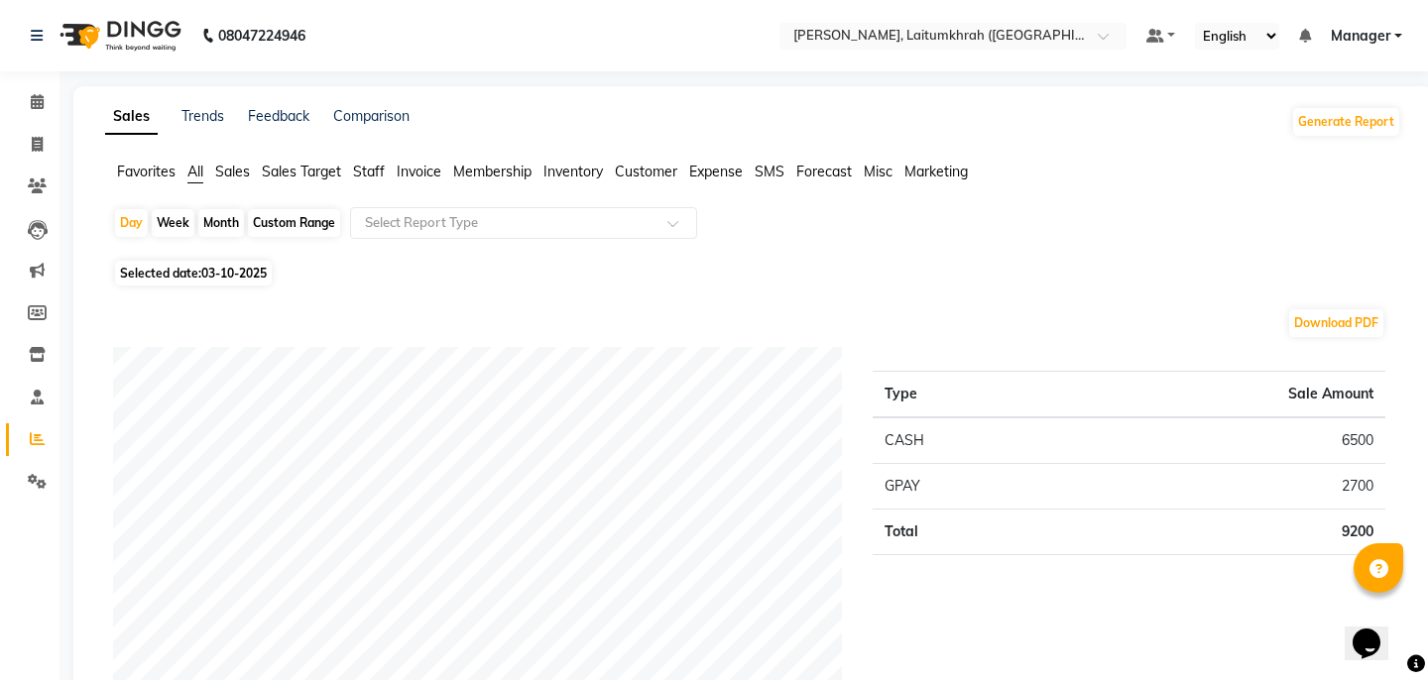
click at [238, 175] on span "Sales" at bounding box center [232, 172] width 35 height 18
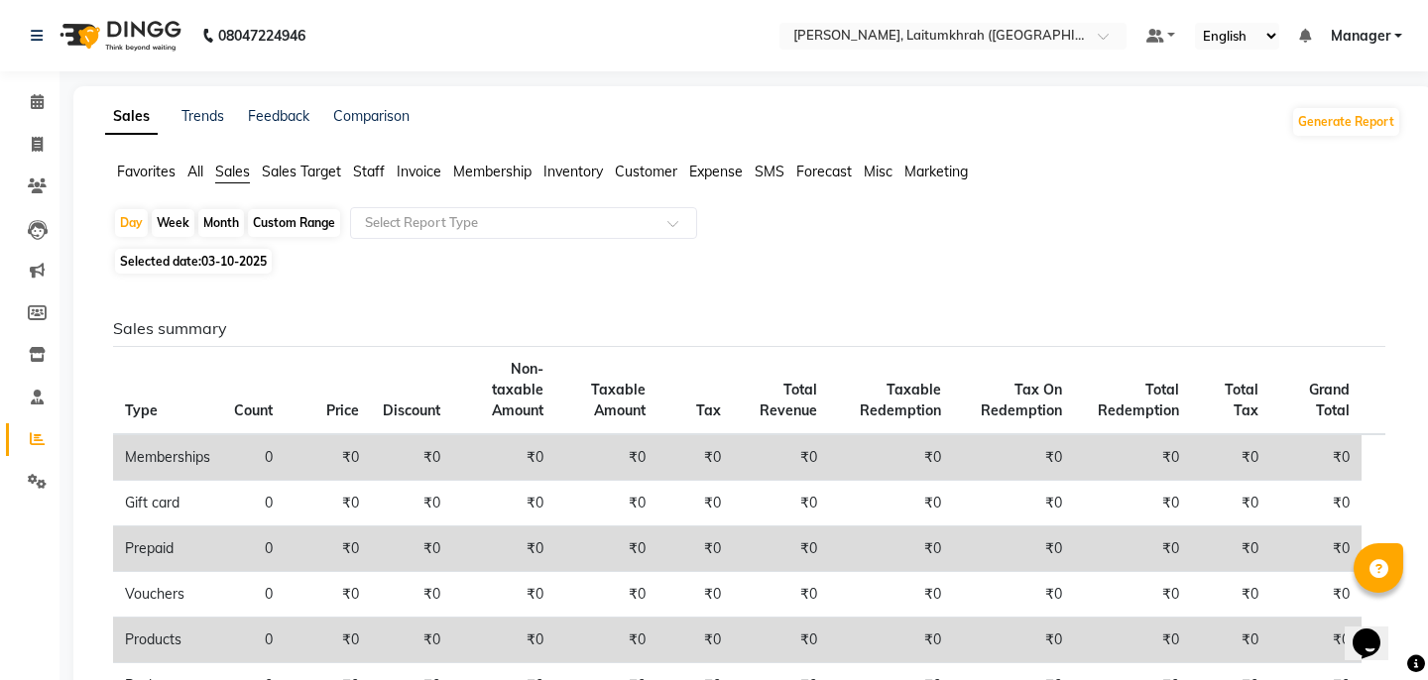
click at [302, 177] on span "Sales Target" at bounding box center [301, 172] width 79 height 18
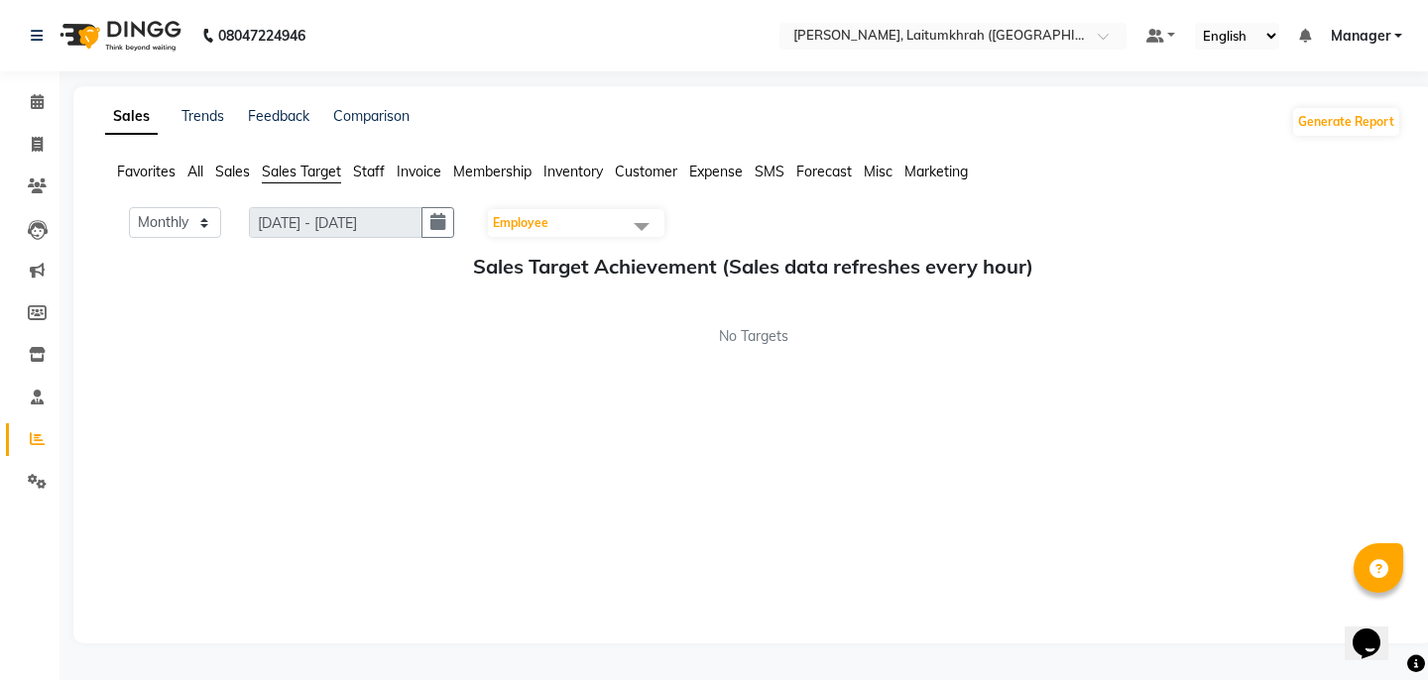
click at [227, 170] on span "Sales" at bounding box center [232, 172] width 35 height 18
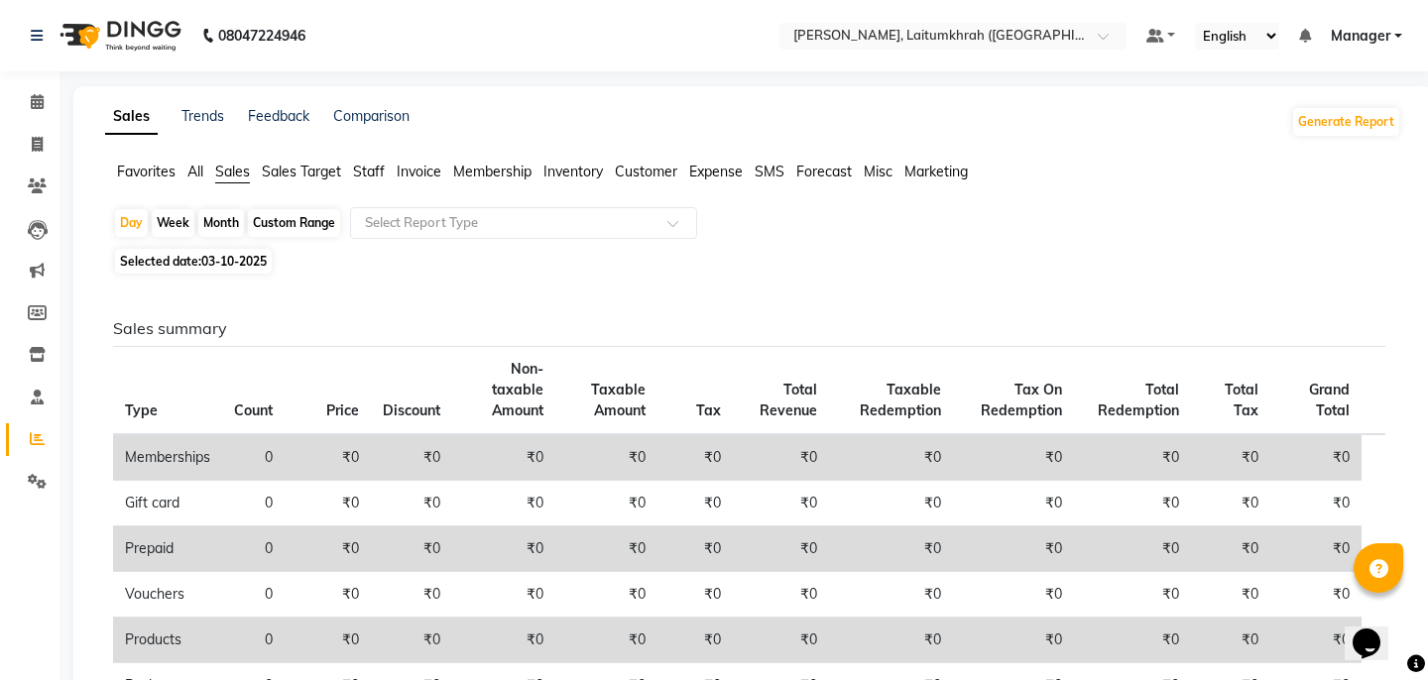
click at [220, 225] on div "Month" at bounding box center [221, 223] width 46 height 28
select select "10"
select select "2025"
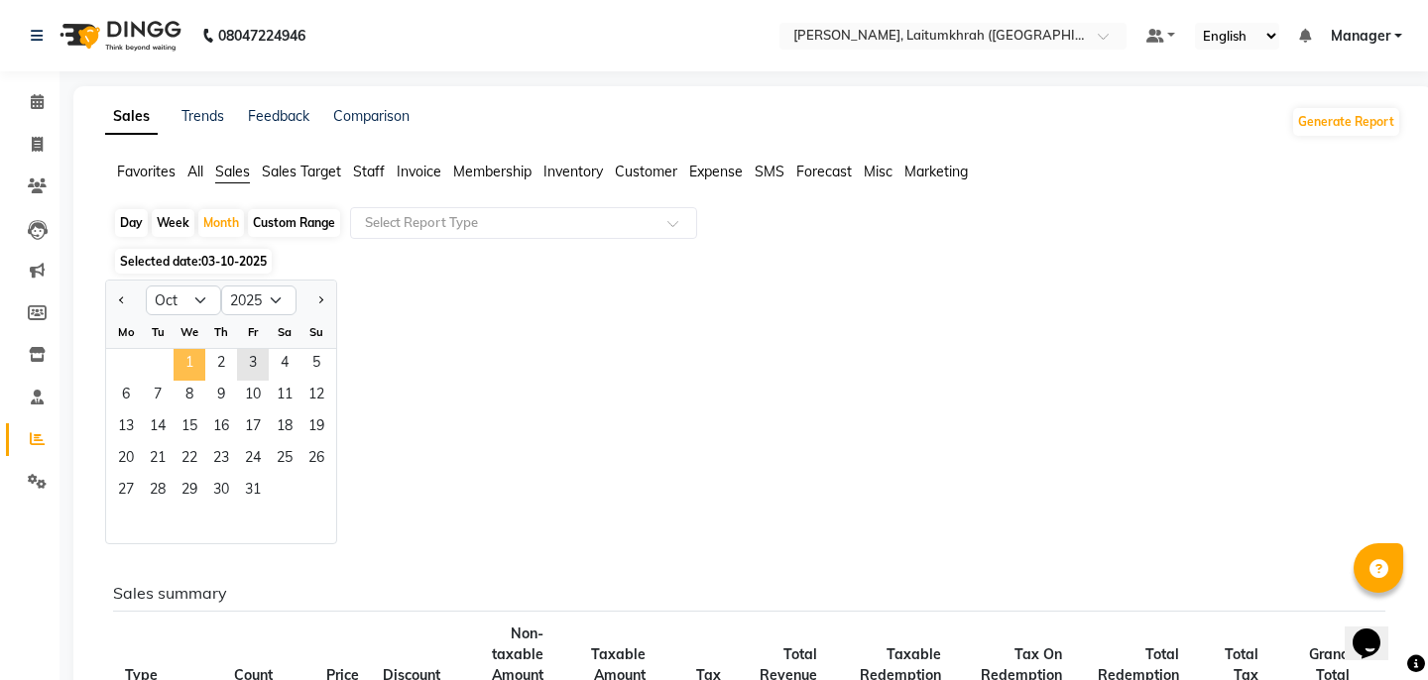
click at [186, 362] on span "1" at bounding box center [190, 365] width 32 height 32
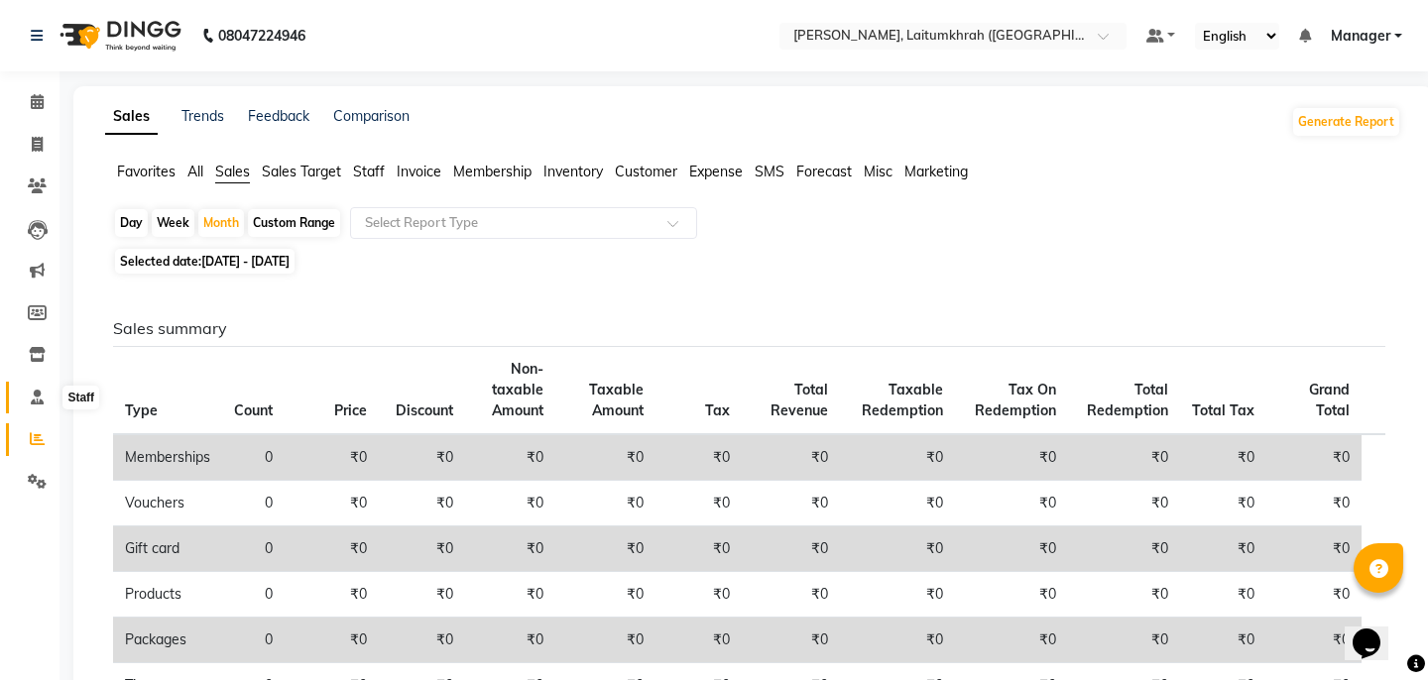
click at [34, 401] on icon at bounding box center [37, 397] width 13 height 15
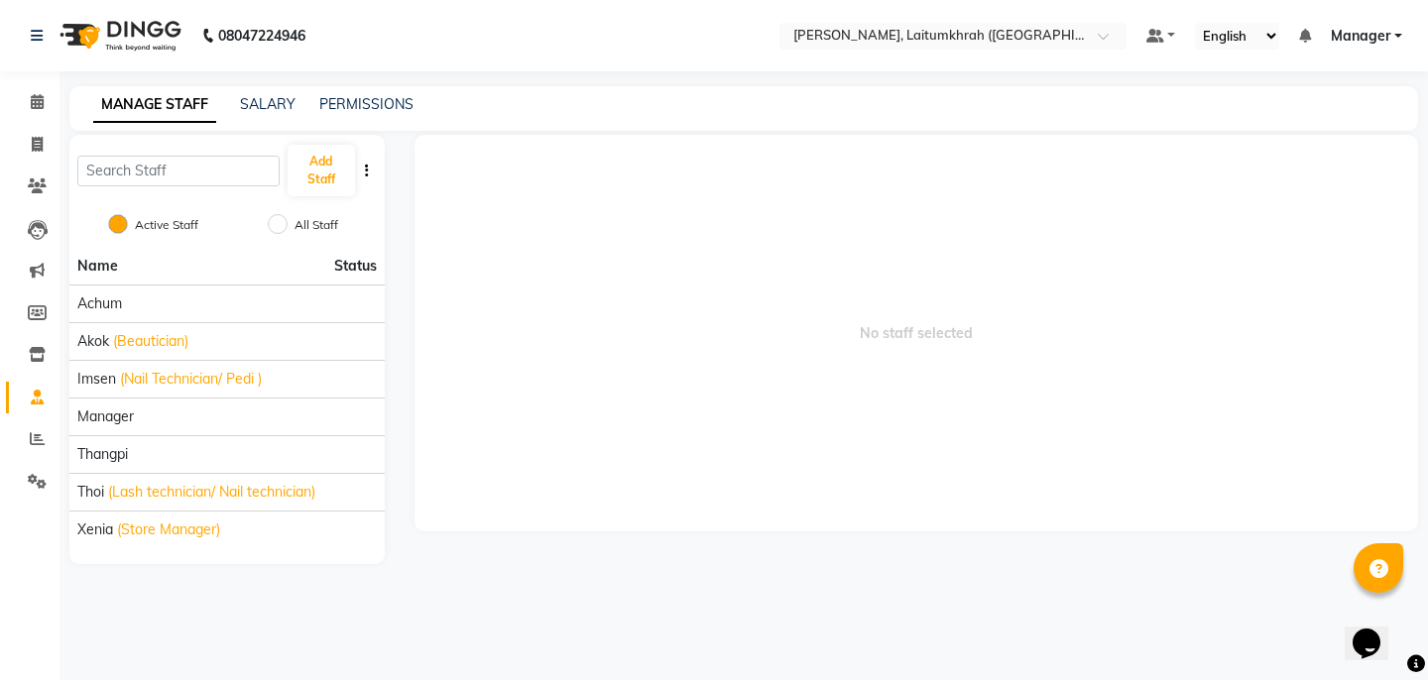
click at [23, 332] on li "Members" at bounding box center [30, 314] width 60 height 43
click at [28, 344] on span at bounding box center [37, 355] width 35 height 23
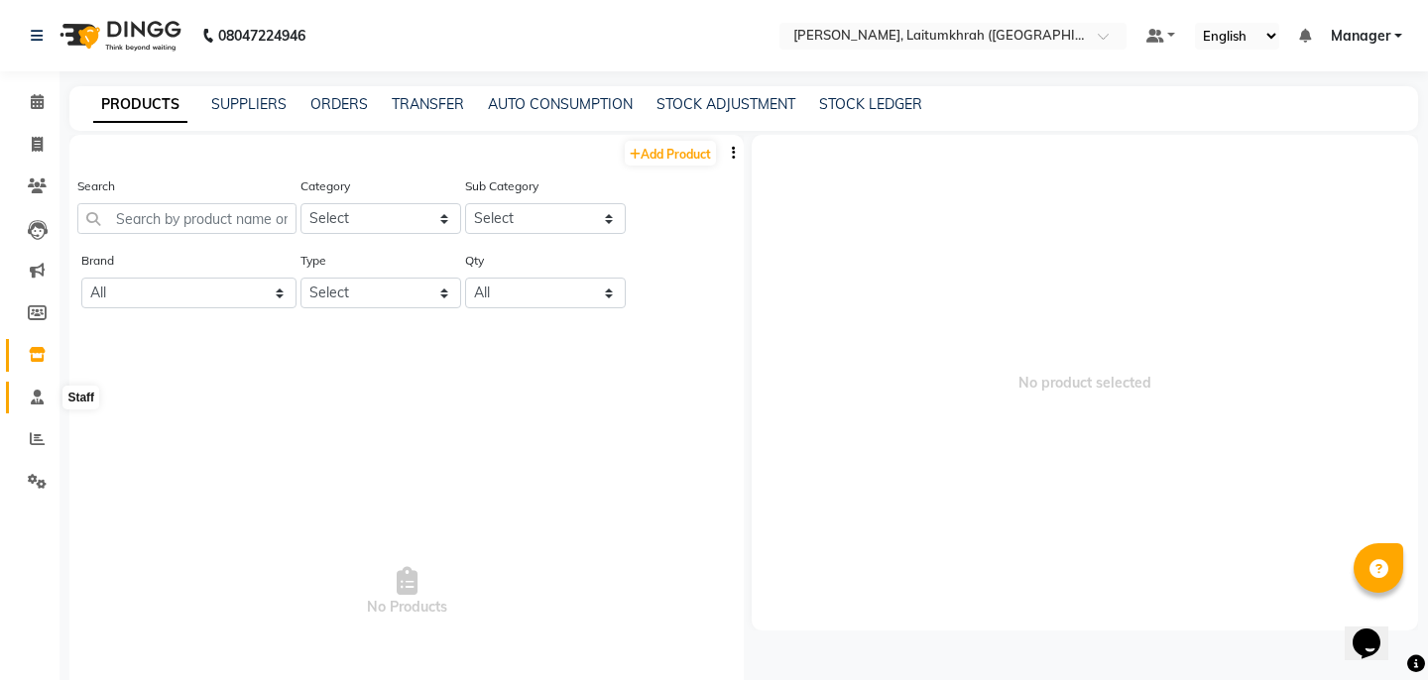
click at [42, 401] on icon at bounding box center [37, 397] width 13 height 15
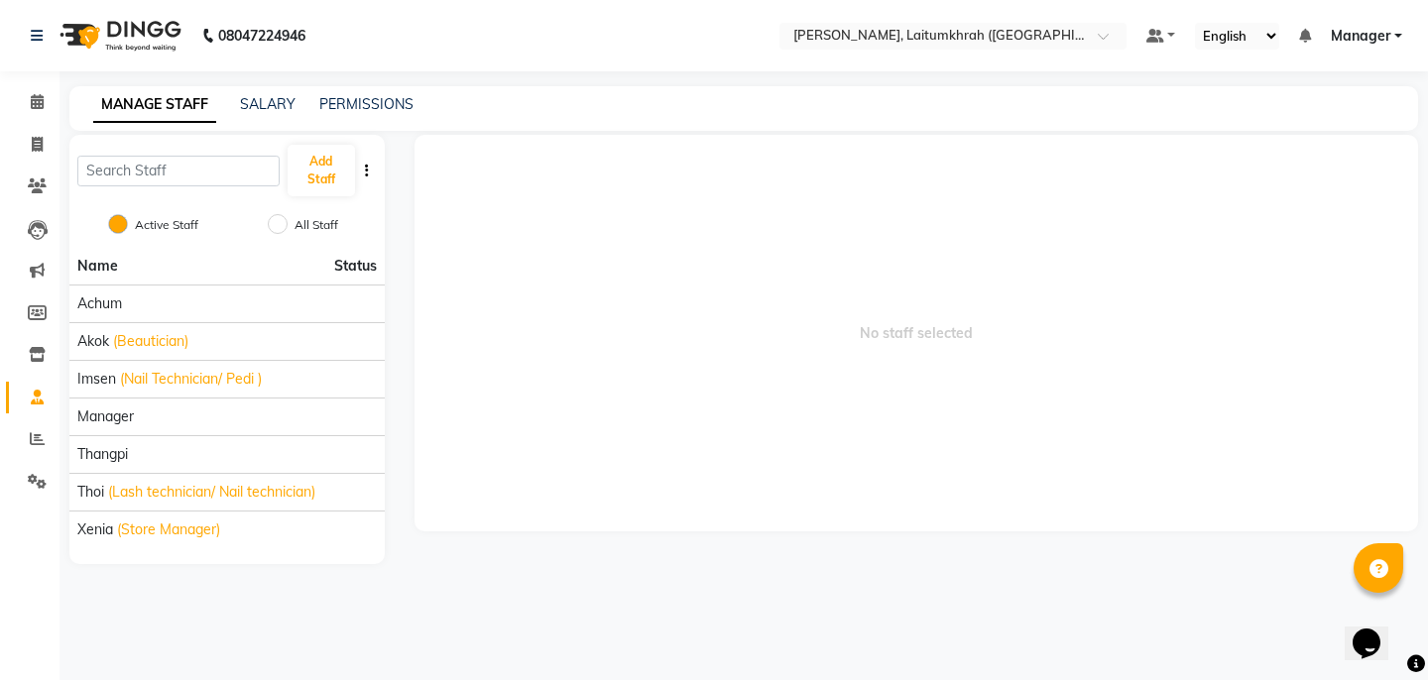
click at [38, 421] on li "Reports" at bounding box center [30, 440] width 60 height 43
click at [36, 453] on link "Reports" at bounding box center [30, 440] width 48 height 33
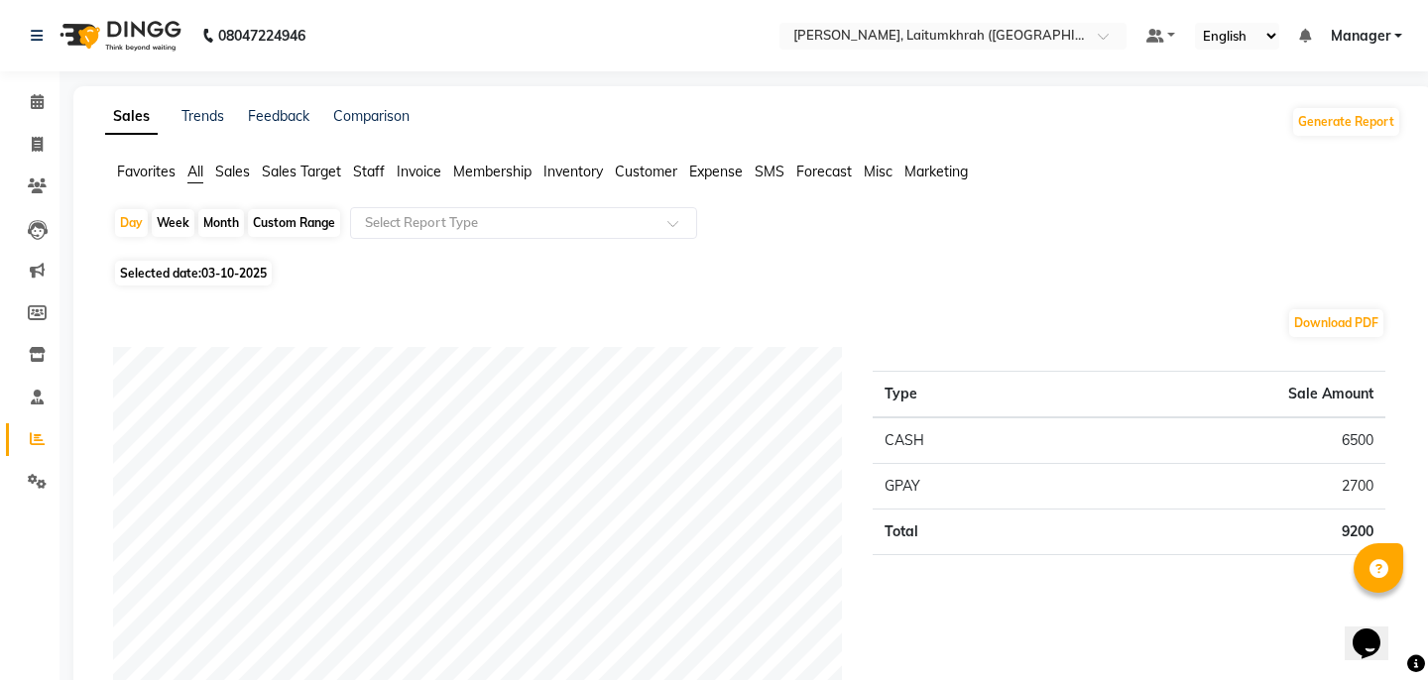
click at [222, 216] on div "Month" at bounding box center [221, 223] width 46 height 28
select select "10"
select select "2025"
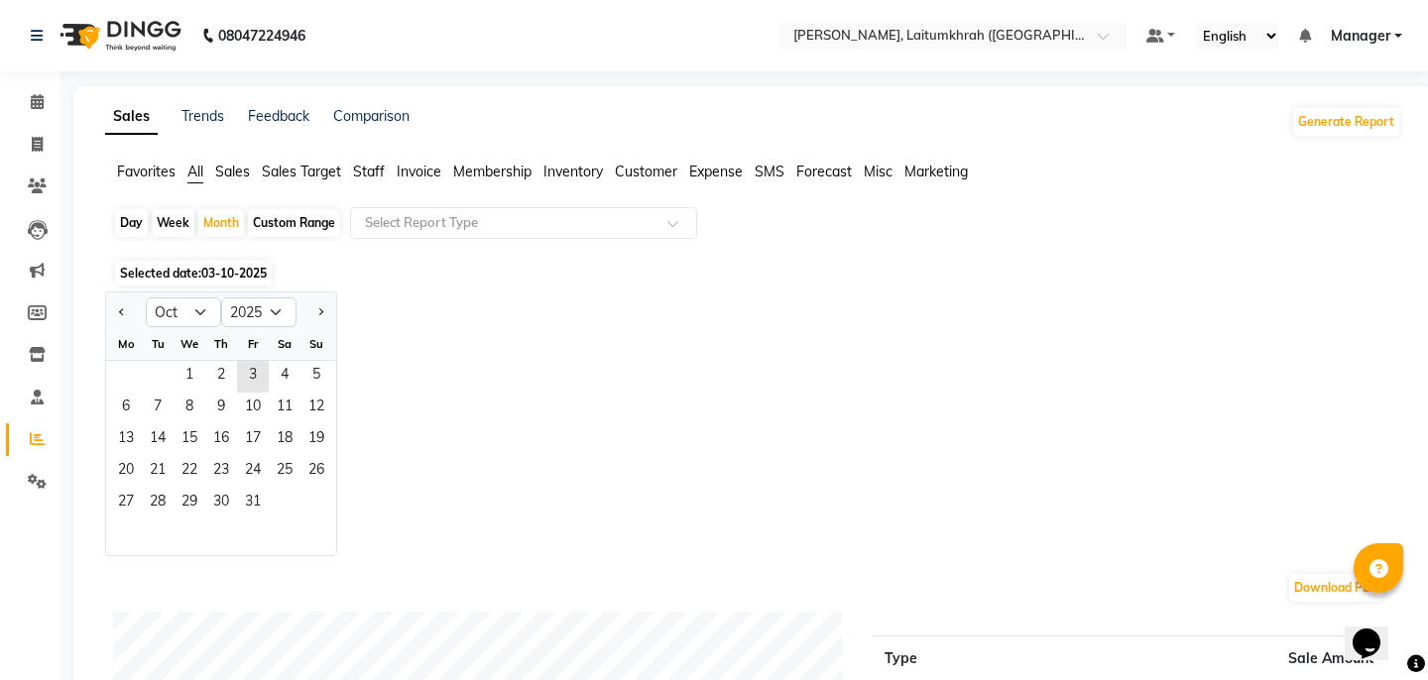
click at [137, 224] on div "Day" at bounding box center [131, 223] width 33 height 28
select select "10"
select select "2025"
click at [248, 375] on span "3" at bounding box center [253, 377] width 32 height 32
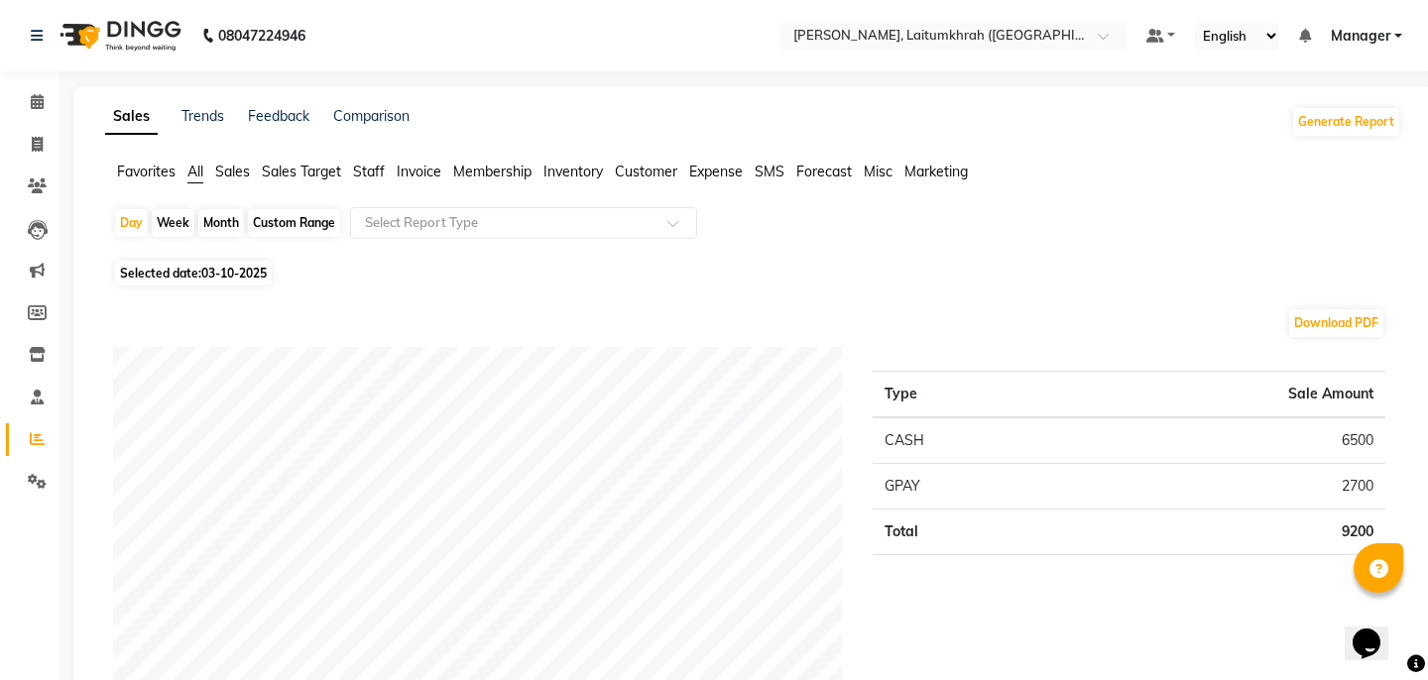
click at [236, 173] on span "Sales" at bounding box center [232, 172] width 35 height 18
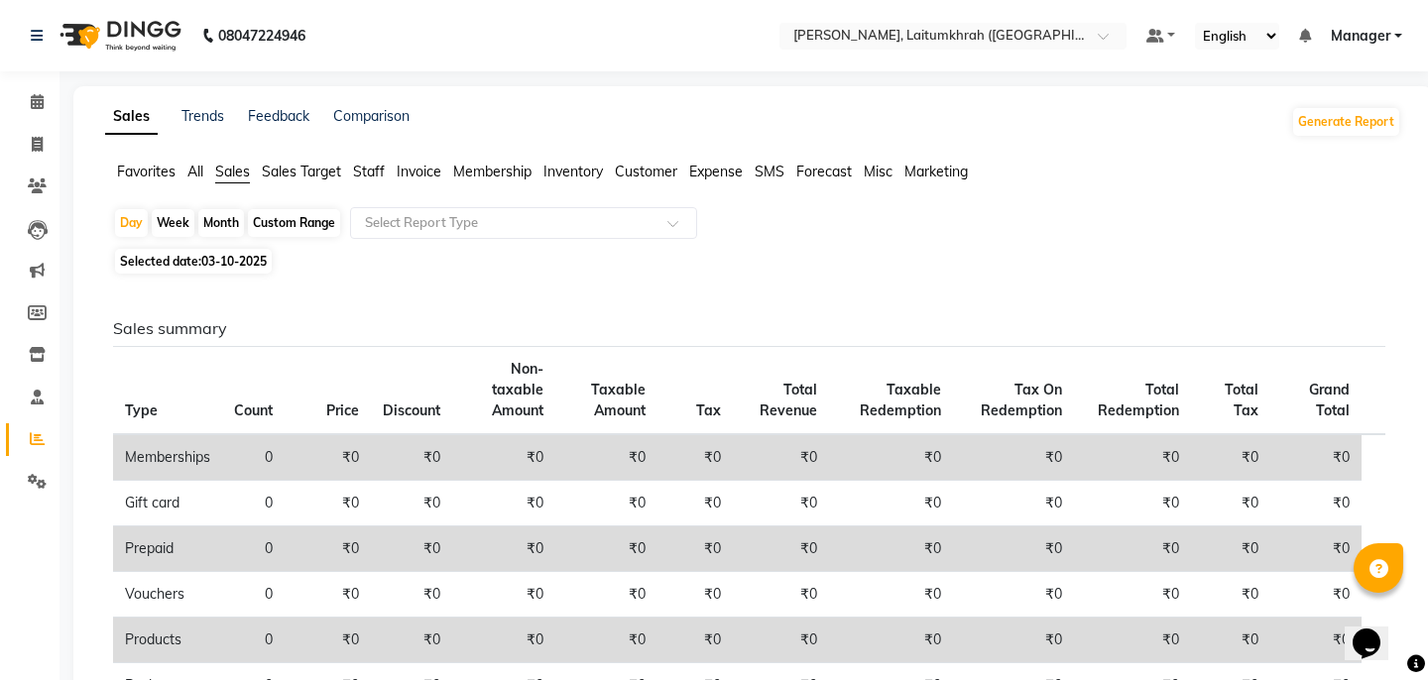
click at [193, 170] on span "All" at bounding box center [195, 172] width 16 height 18
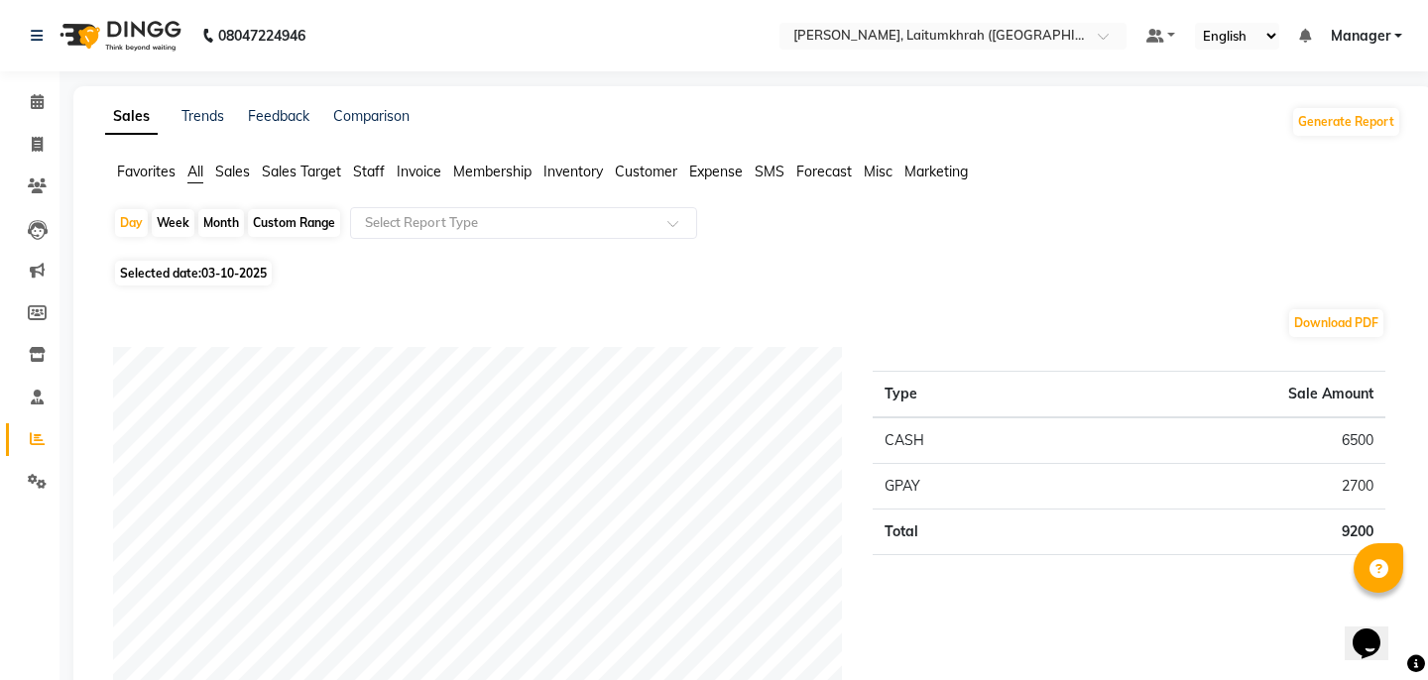
click at [219, 222] on div "Month" at bounding box center [221, 223] width 46 height 28
select select "10"
select select "2025"
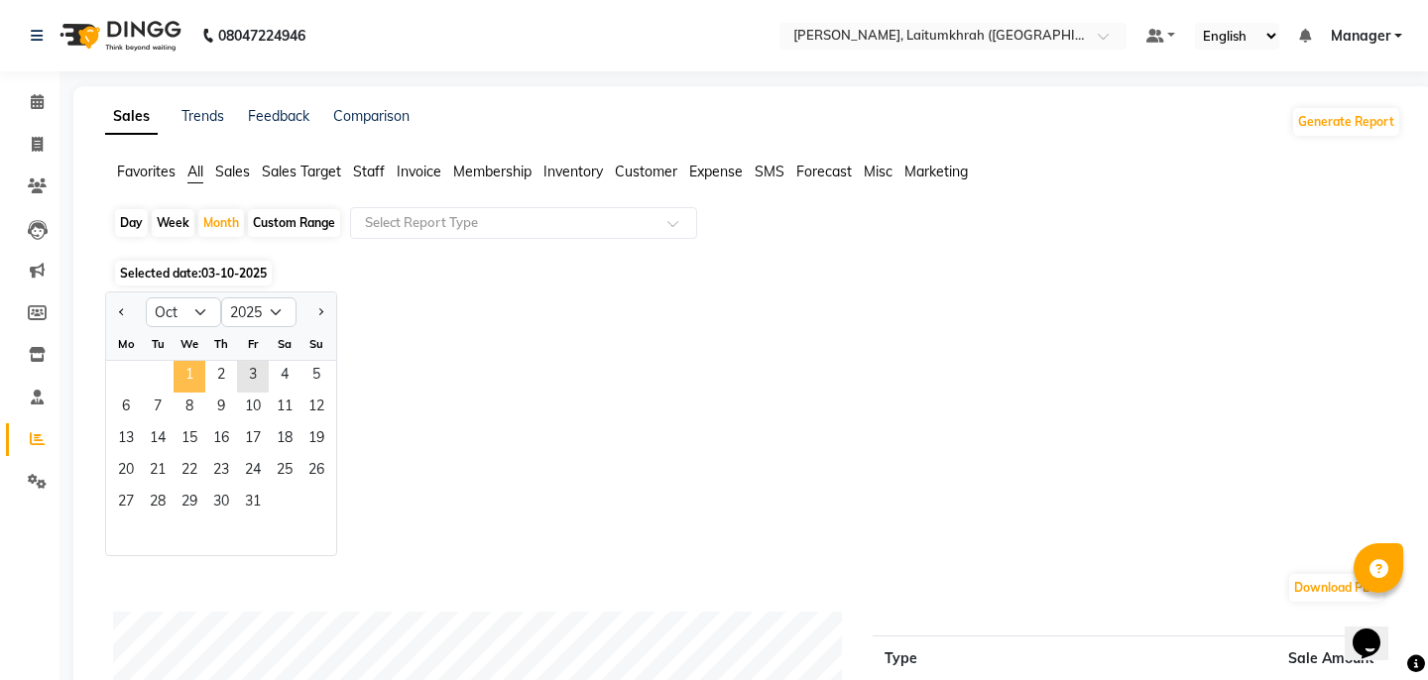
click at [198, 366] on span "1" at bounding box center [190, 377] width 32 height 32
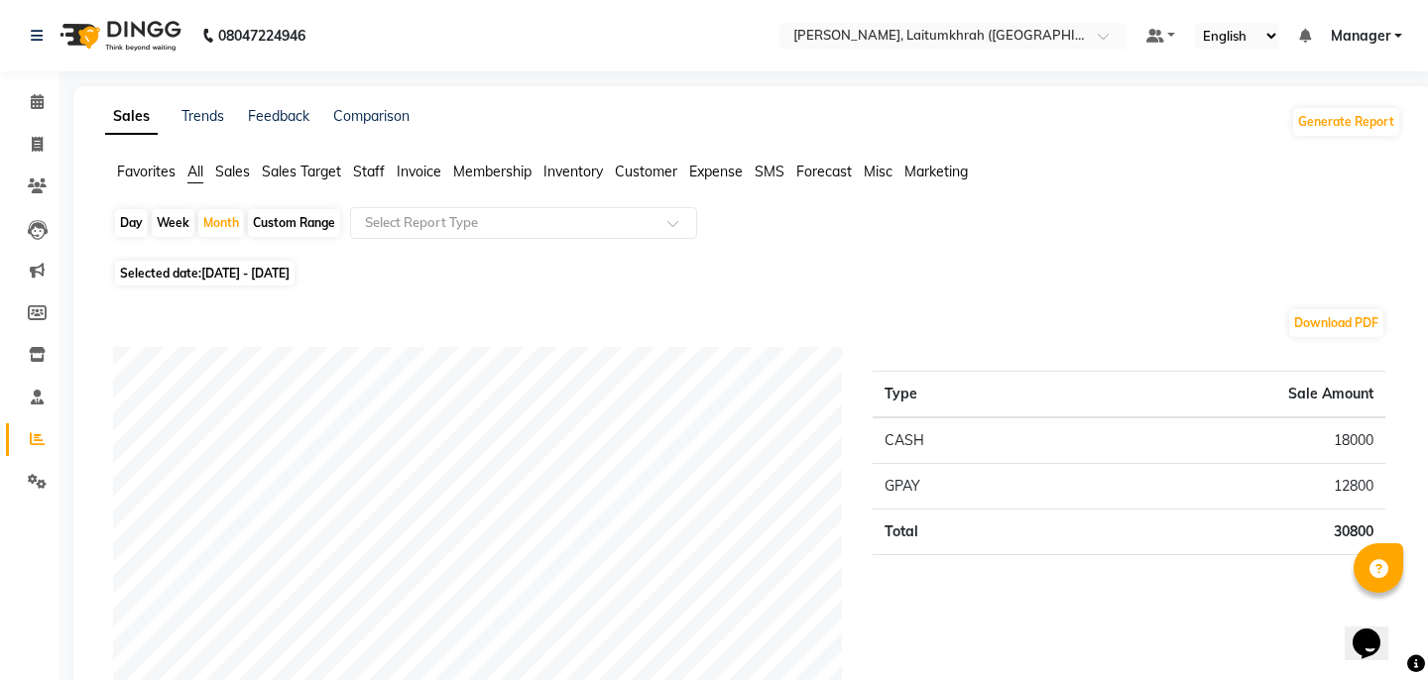
click at [131, 223] on div "Day" at bounding box center [131, 223] width 33 height 28
select select "10"
select select "2025"
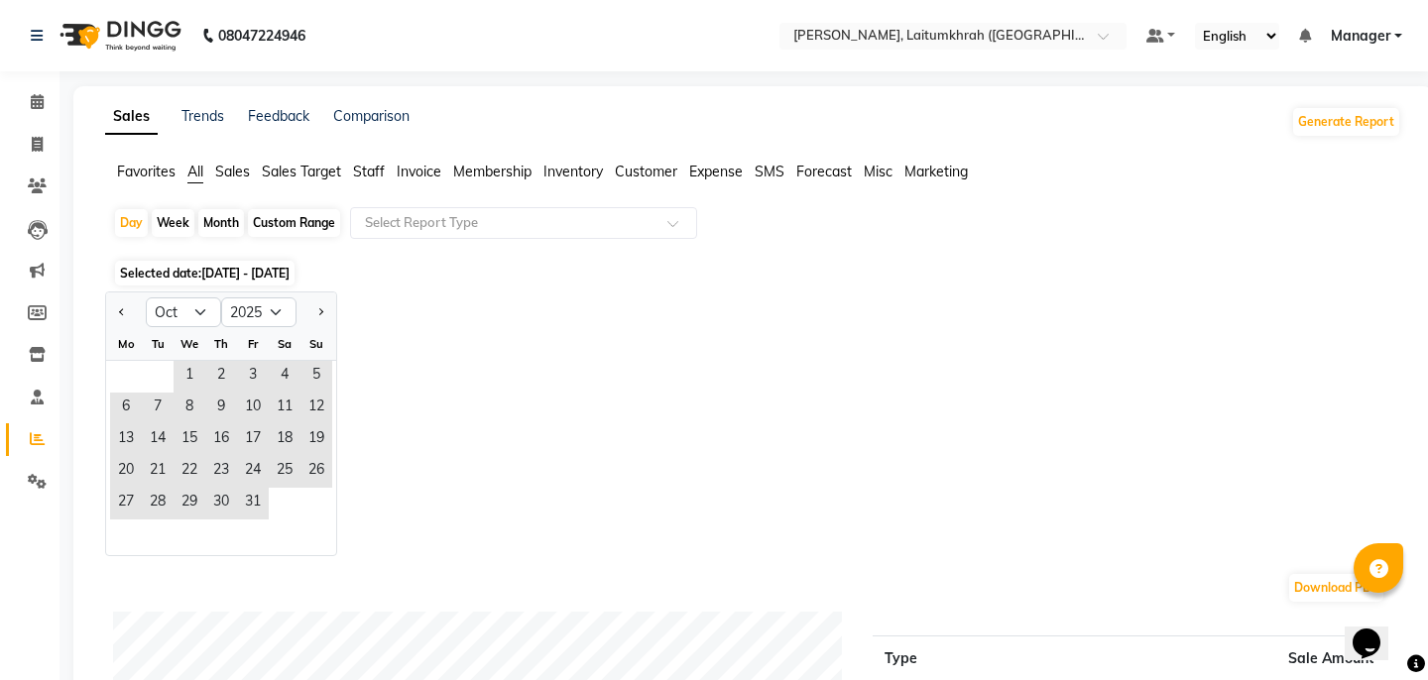
click at [218, 228] on div "Month" at bounding box center [221, 223] width 46 height 28
select select "10"
select select "2025"
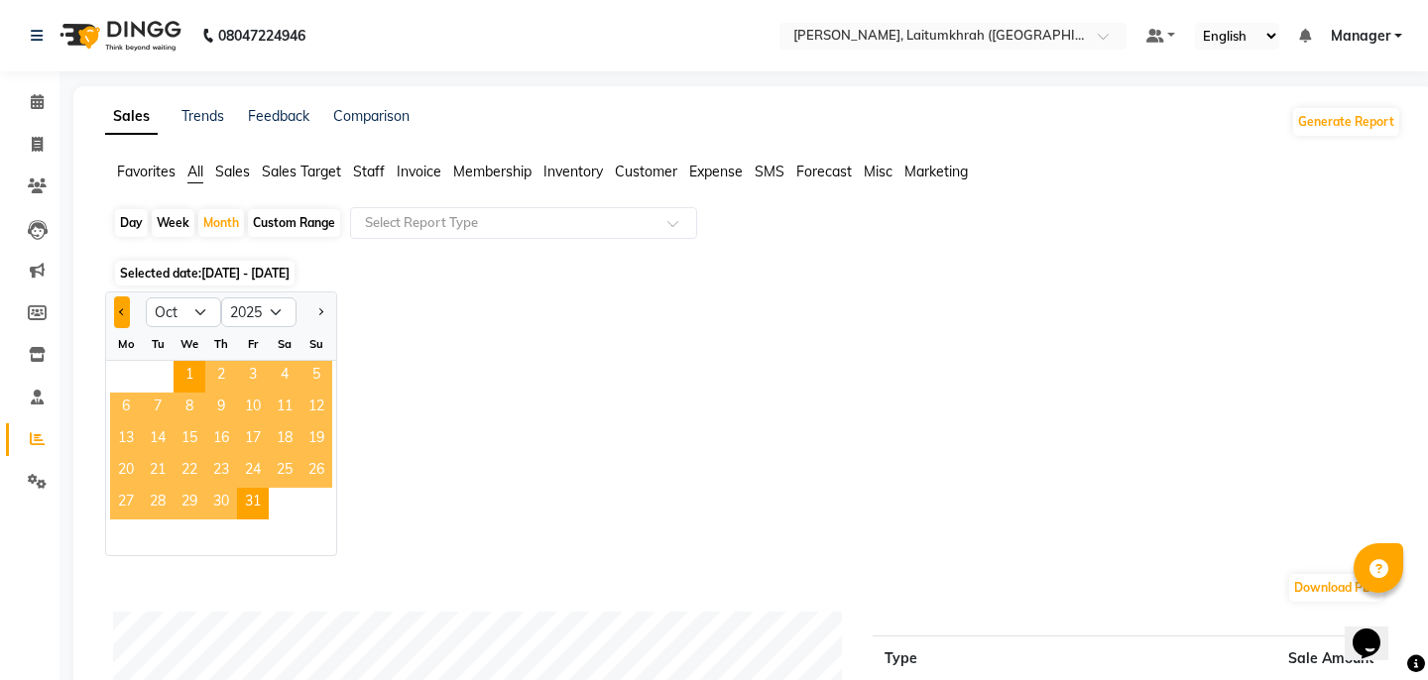
click at [117, 308] on button "Previous month" at bounding box center [122, 313] width 16 height 32
select select "9"
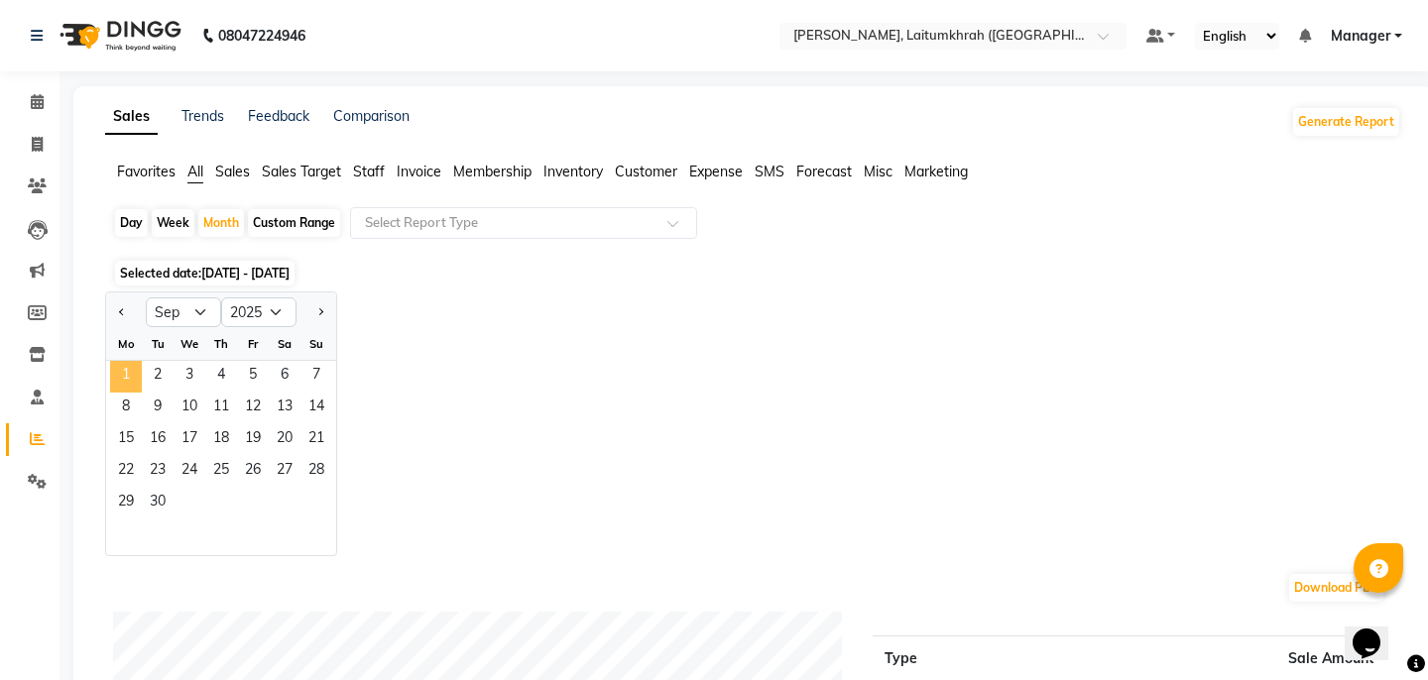
click at [129, 379] on span "1" at bounding box center [126, 377] width 32 height 32
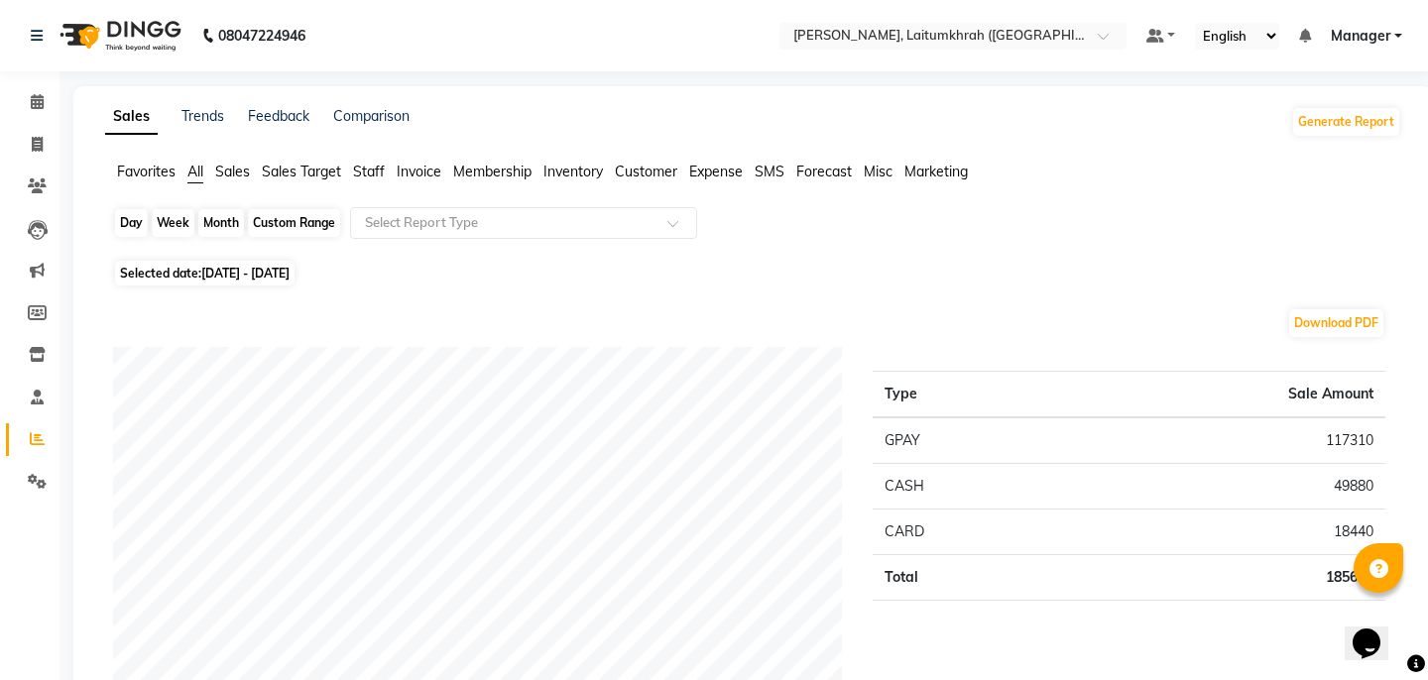
click at [224, 224] on div "Month" at bounding box center [221, 223] width 46 height 28
select select "9"
select select "2025"
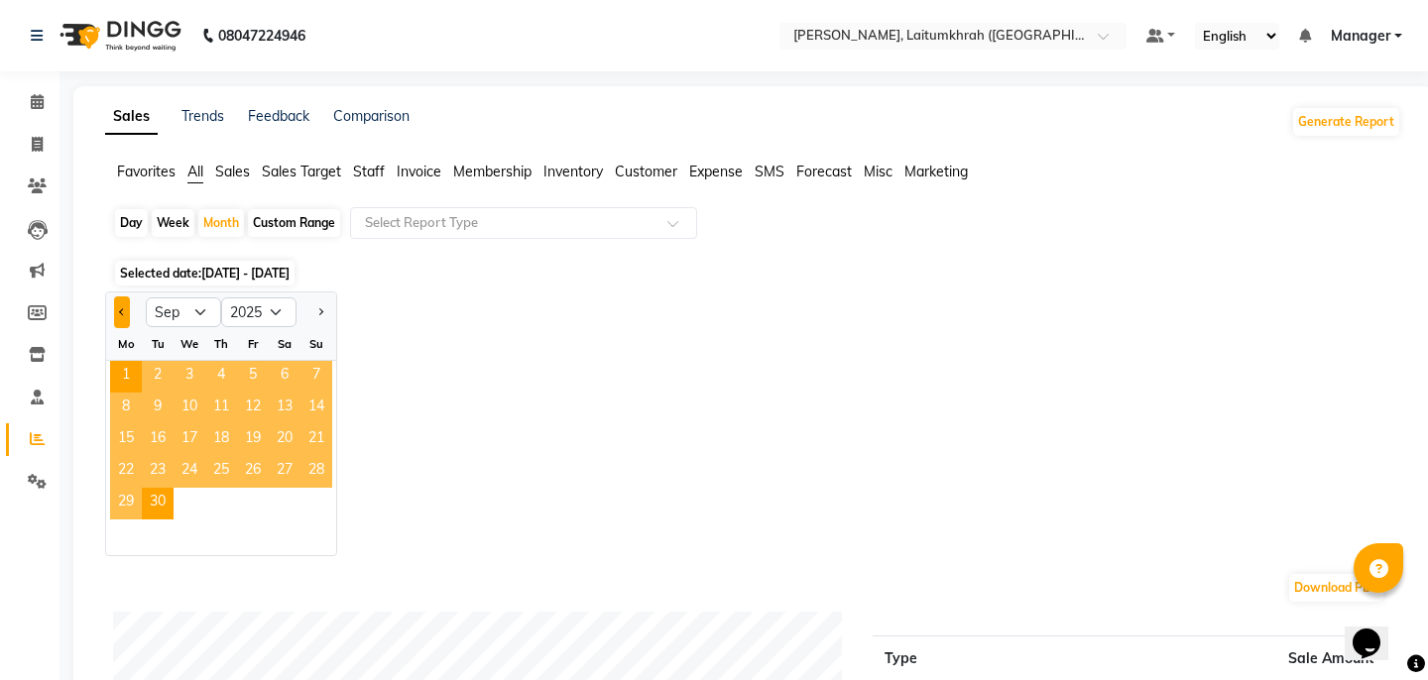
scroll to position [6, 0]
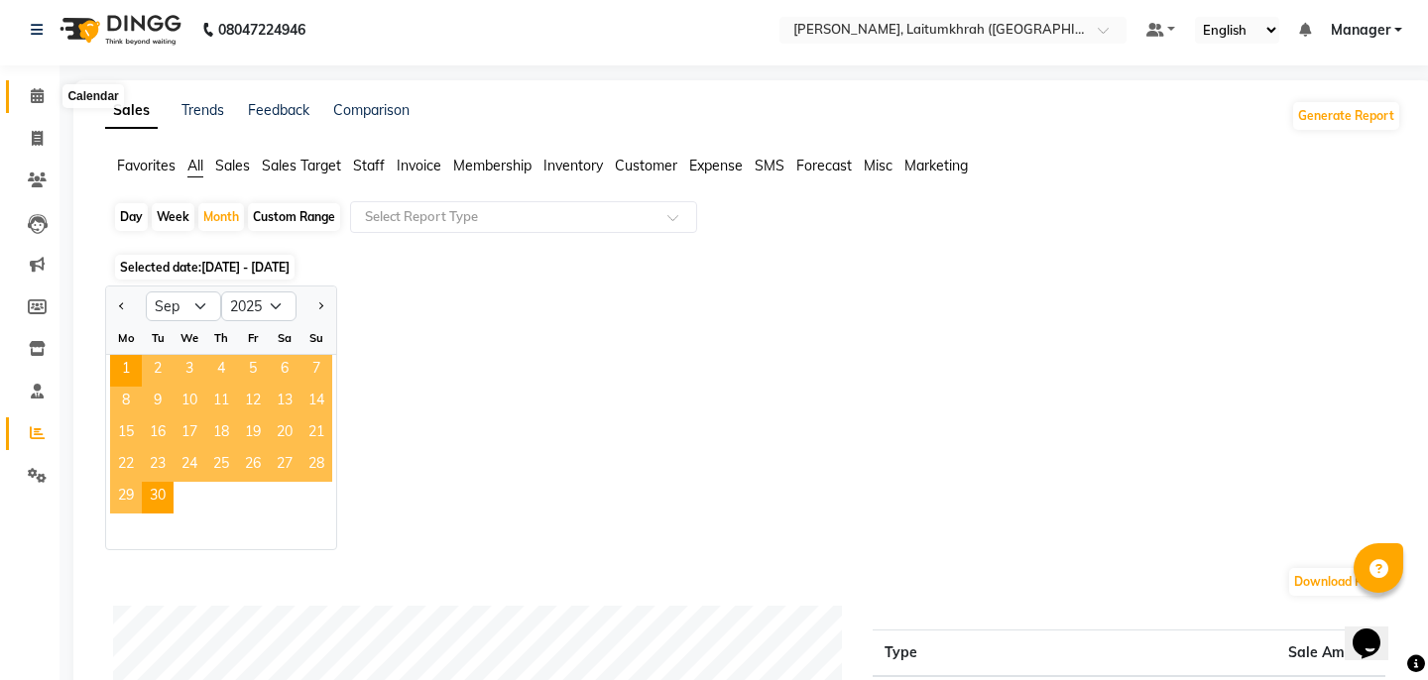
click at [31, 101] on icon at bounding box center [37, 95] width 13 height 15
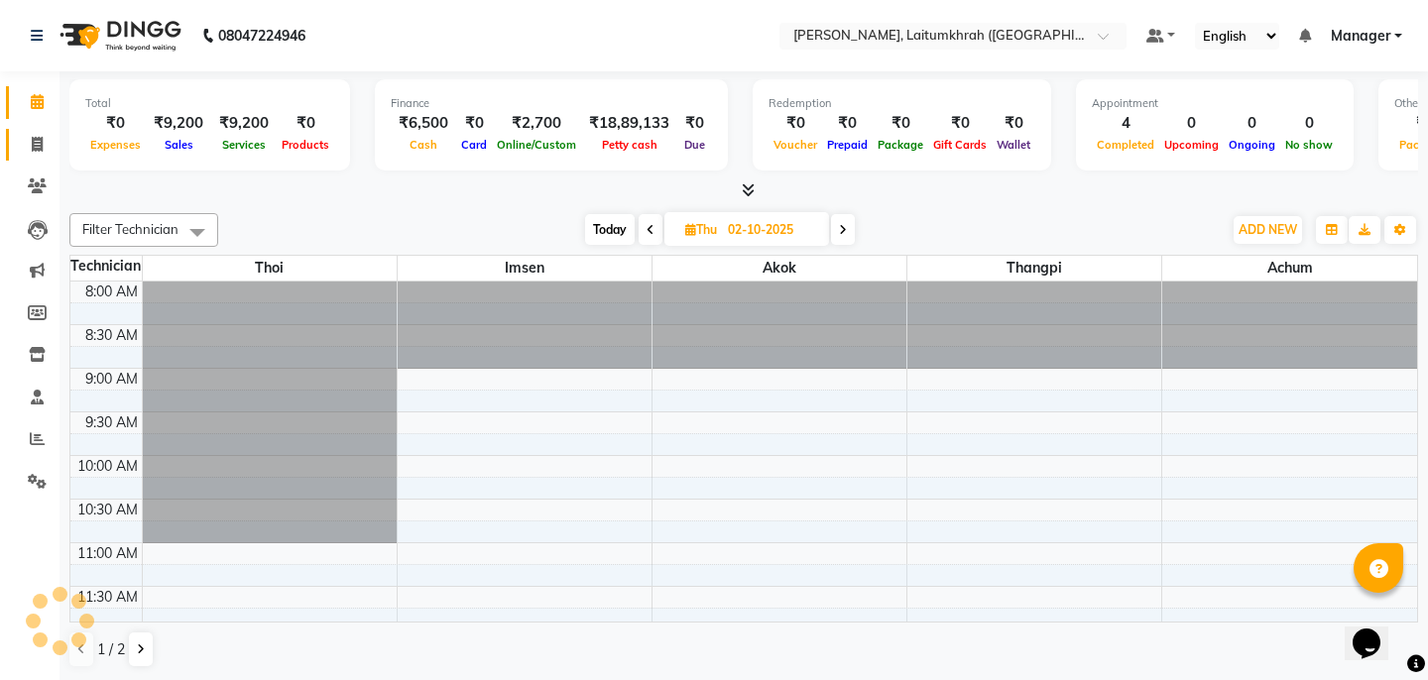
click at [39, 154] on span at bounding box center [37, 145] width 35 height 23
select select "service"
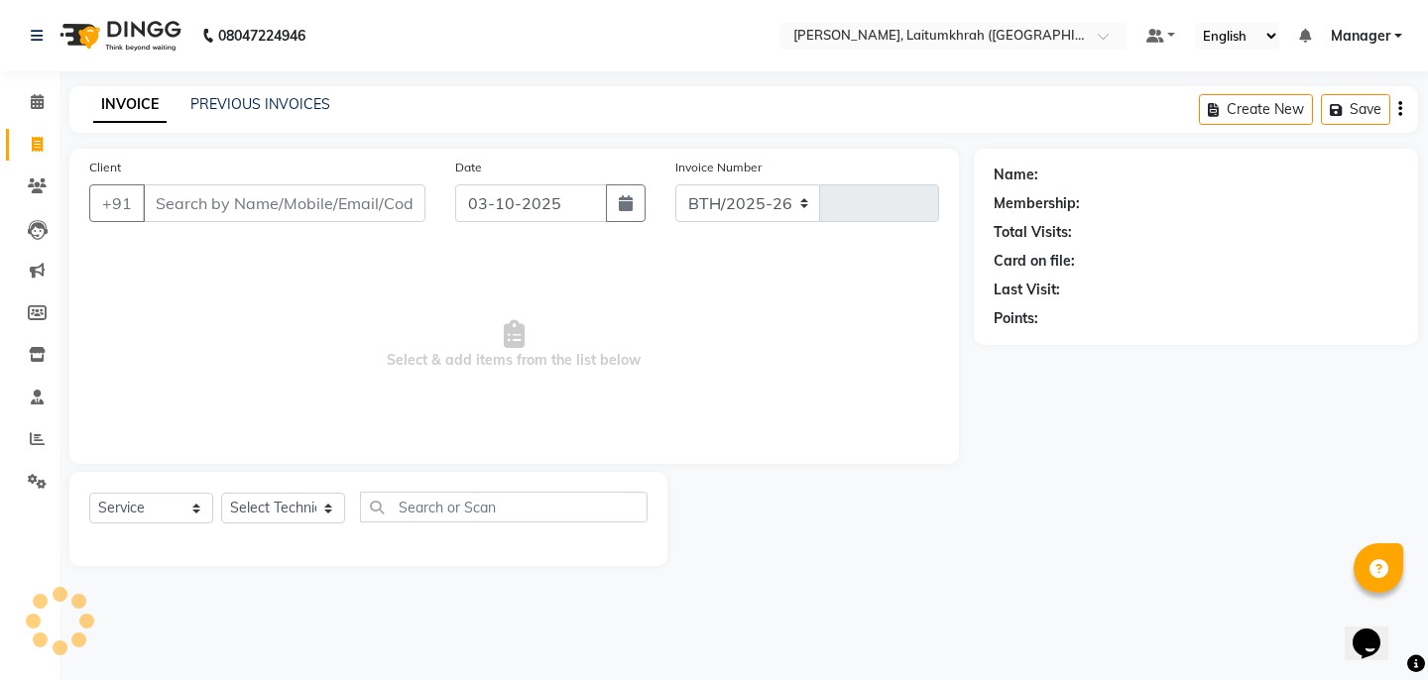
select select "3812"
type input "0444"
